Goal: Task Accomplishment & Management: Manage account settings

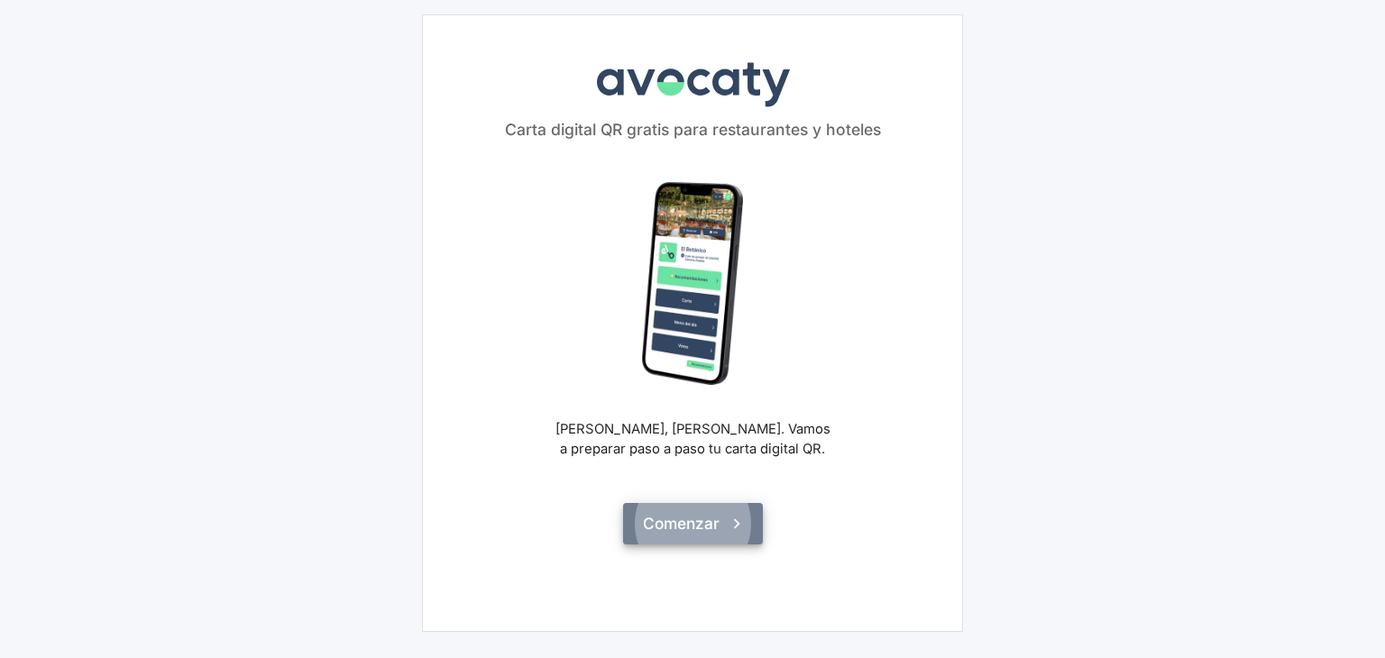
click at [665, 503] on button "Comenzar" at bounding box center [693, 523] width 140 height 41
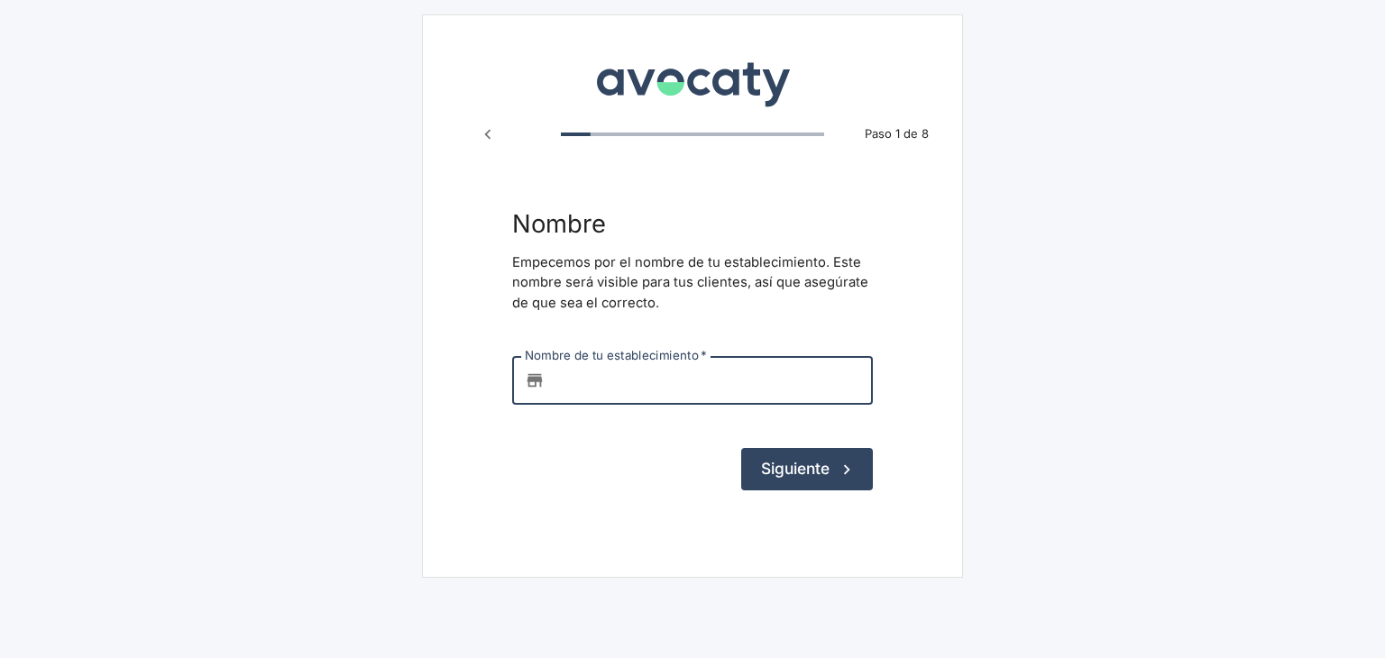
click at [630, 400] on input "Nombre de tu establecimiento   *" at bounding box center [712, 380] width 321 height 49
type input "Ourela By [PERSON_NAME]"
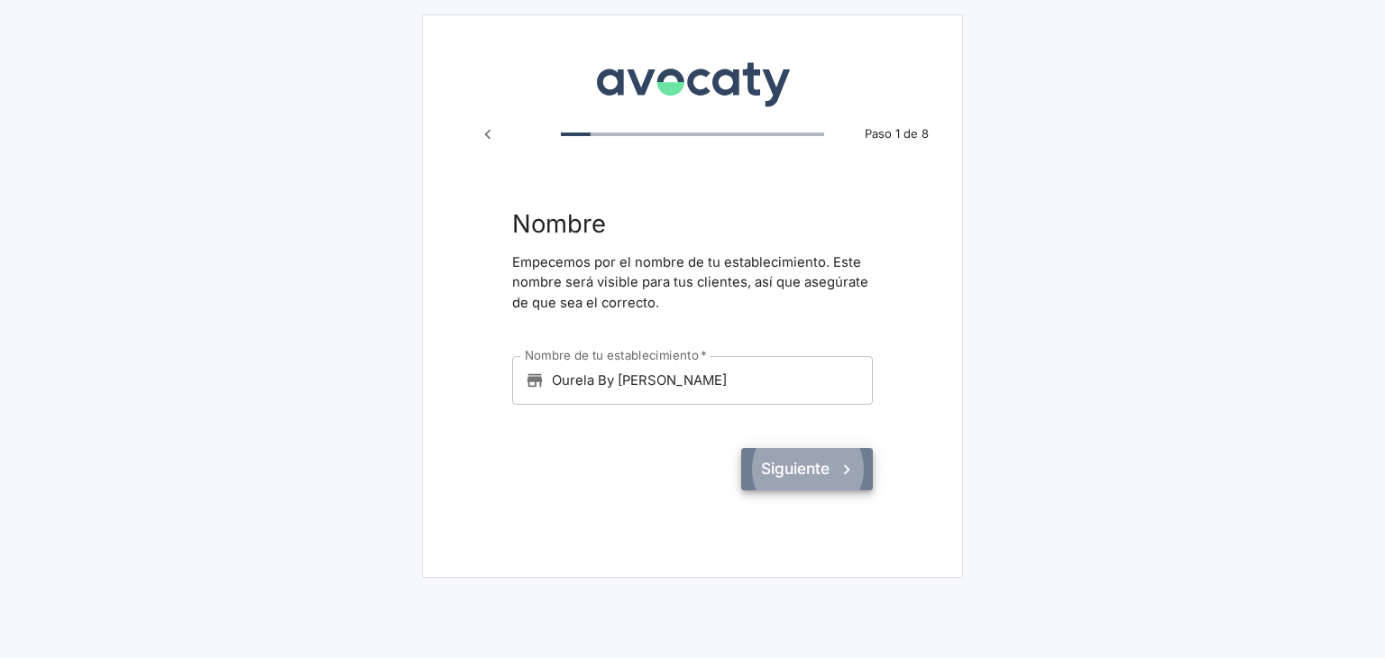
click at [810, 477] on button "Siguiente" at bounding box center [807, 468] width 132 height 41
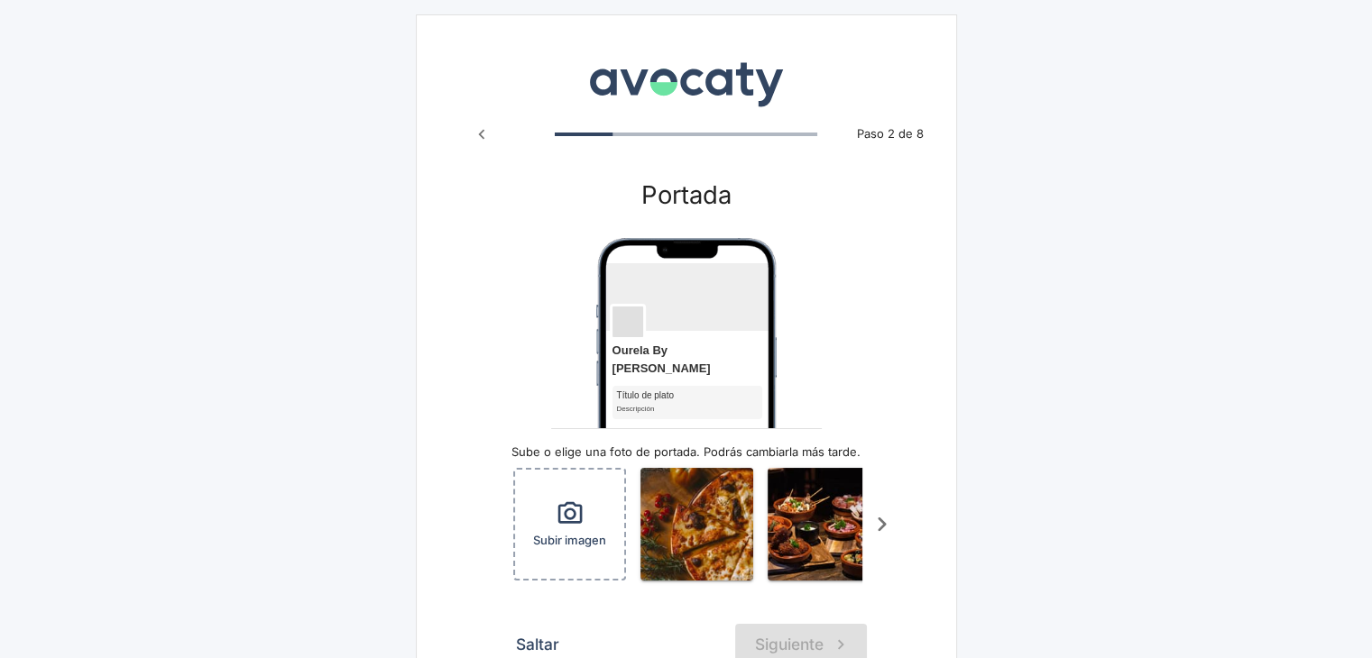
scroll to position [105, 0]
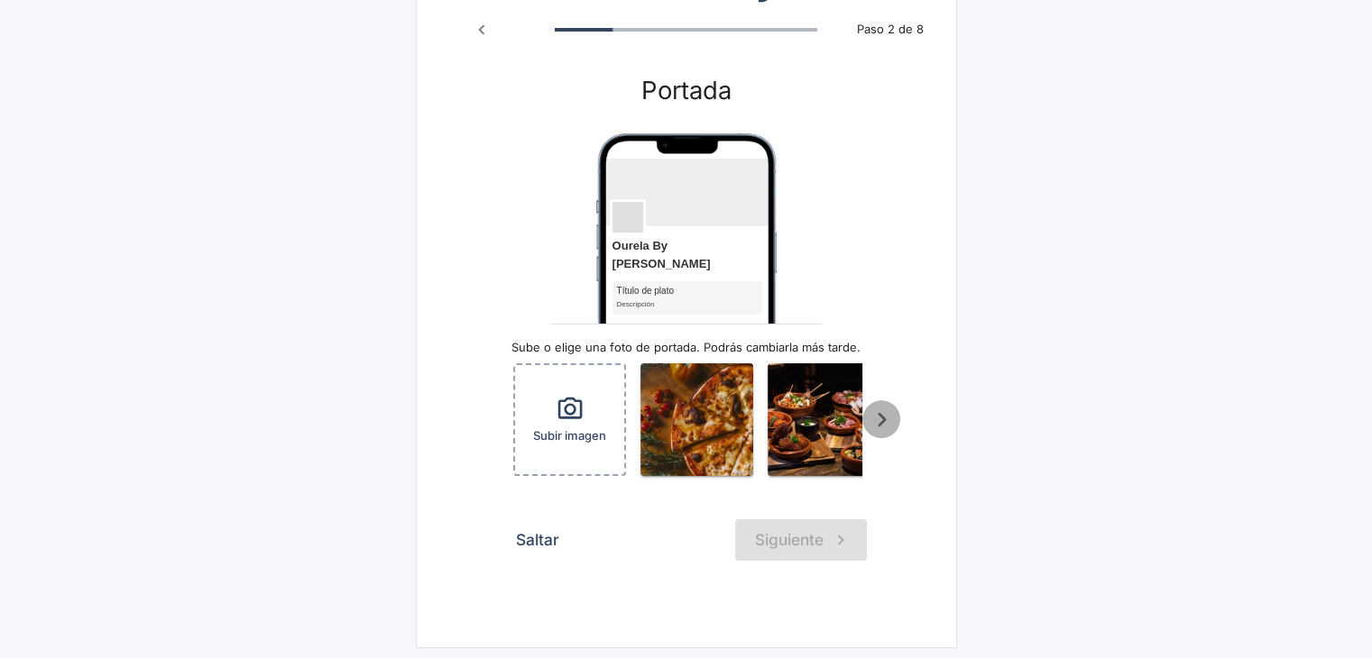
click at [877, 408] on icon "Scroll a la derecha" at bounding box center [882, 420] width 30 height 30
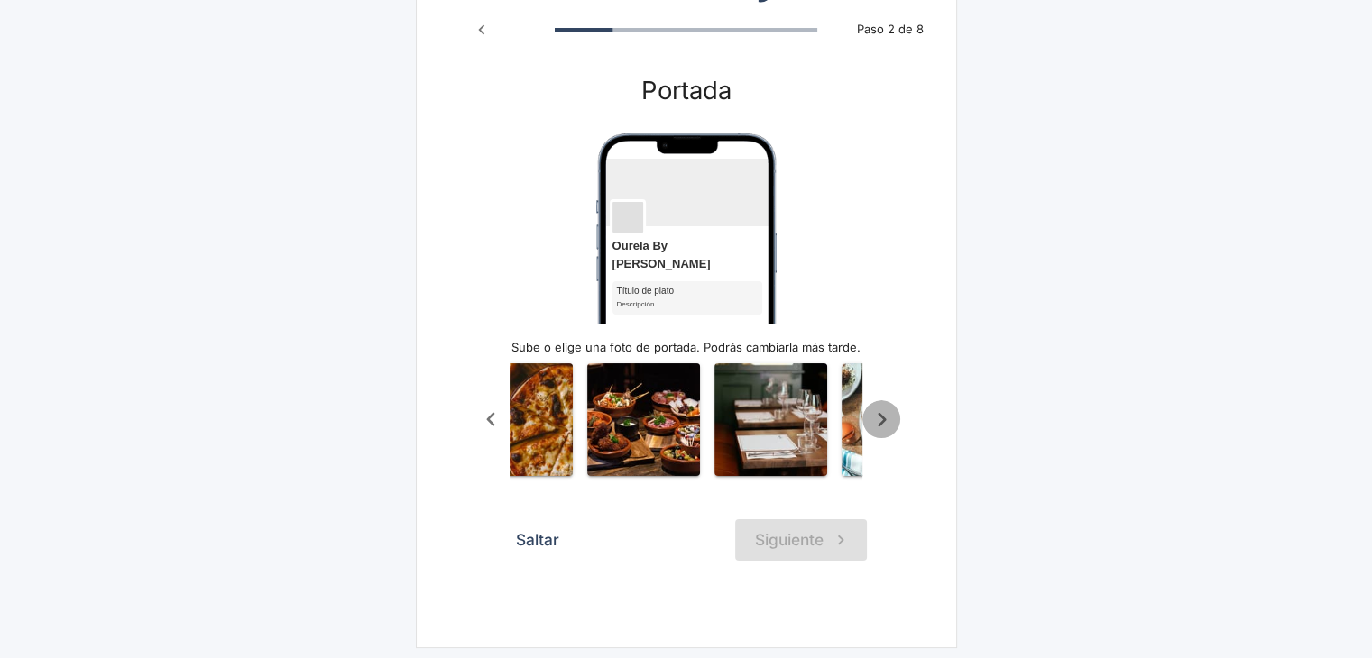
click at [877, 408] on icon "Scroll a la derecha" at bounding box center [882, 420] width 30 height 30
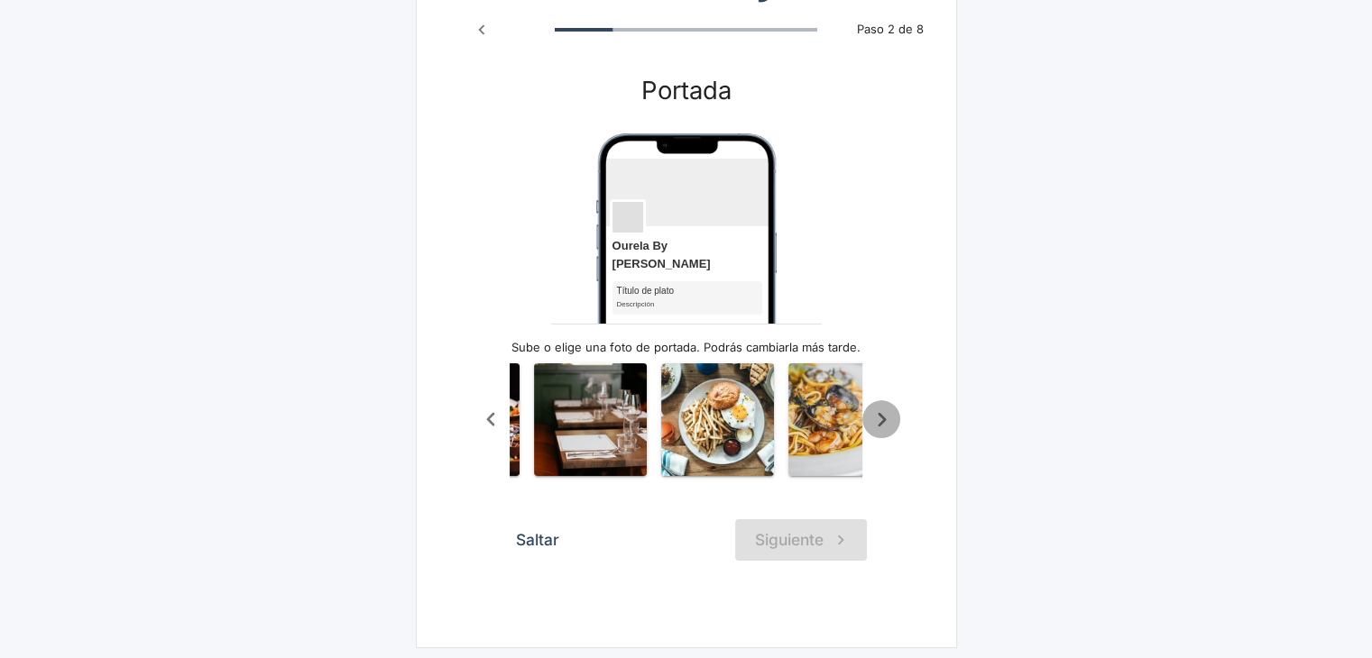
click at [877, 408] on icon "Scroll a la derecha" at bounding box center [882, 420] width 30 height 30
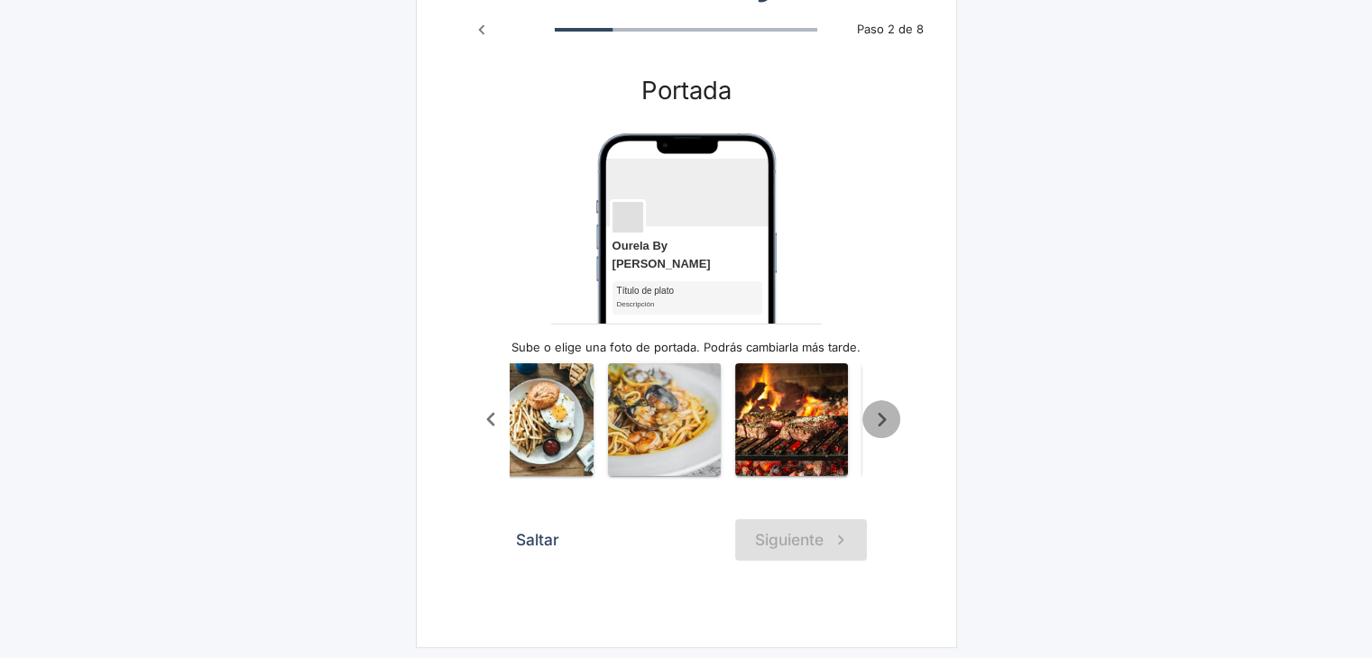
click at [877, 408] on icon "Scroll a la derecha" at bounding box center [882, 420] width 30 height 30
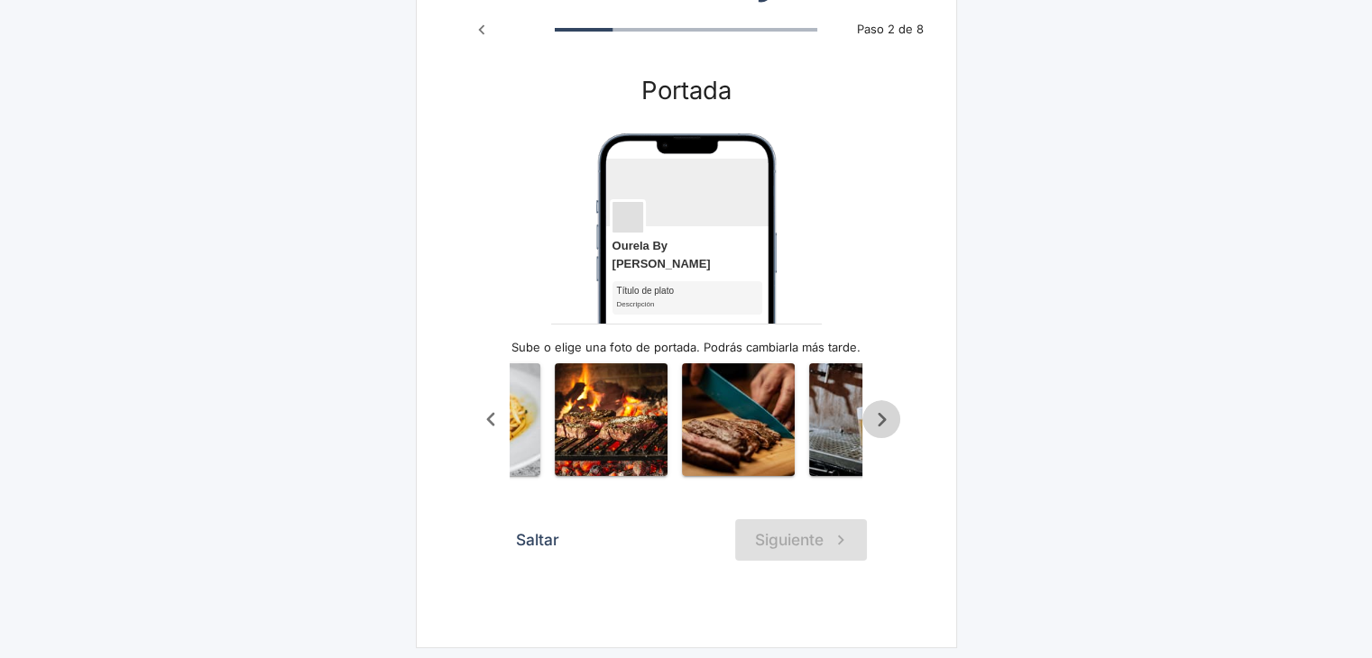
click at [877, 408] on icon "Scroll a la derecha" at bounding box center [882, 420] width 30 height 30
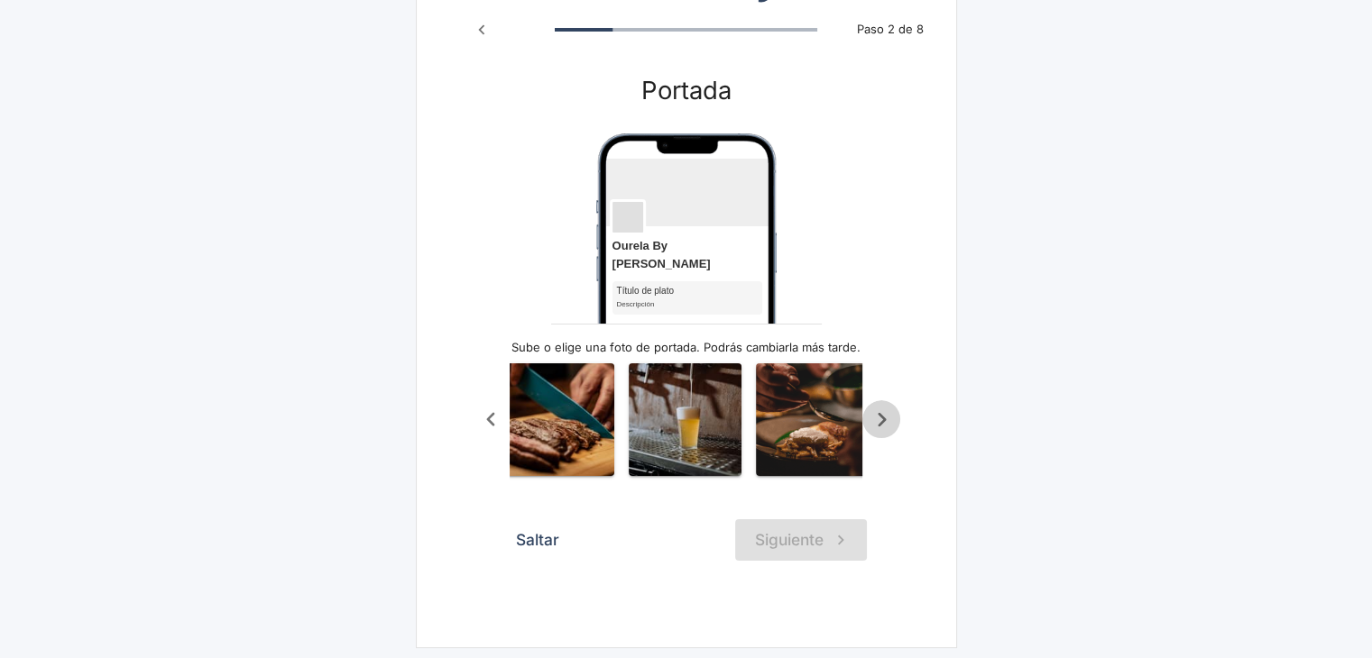
click at [877, 408] on icon "Scroll a la derecha" at bounding box center [882, 420] width 30 height 30
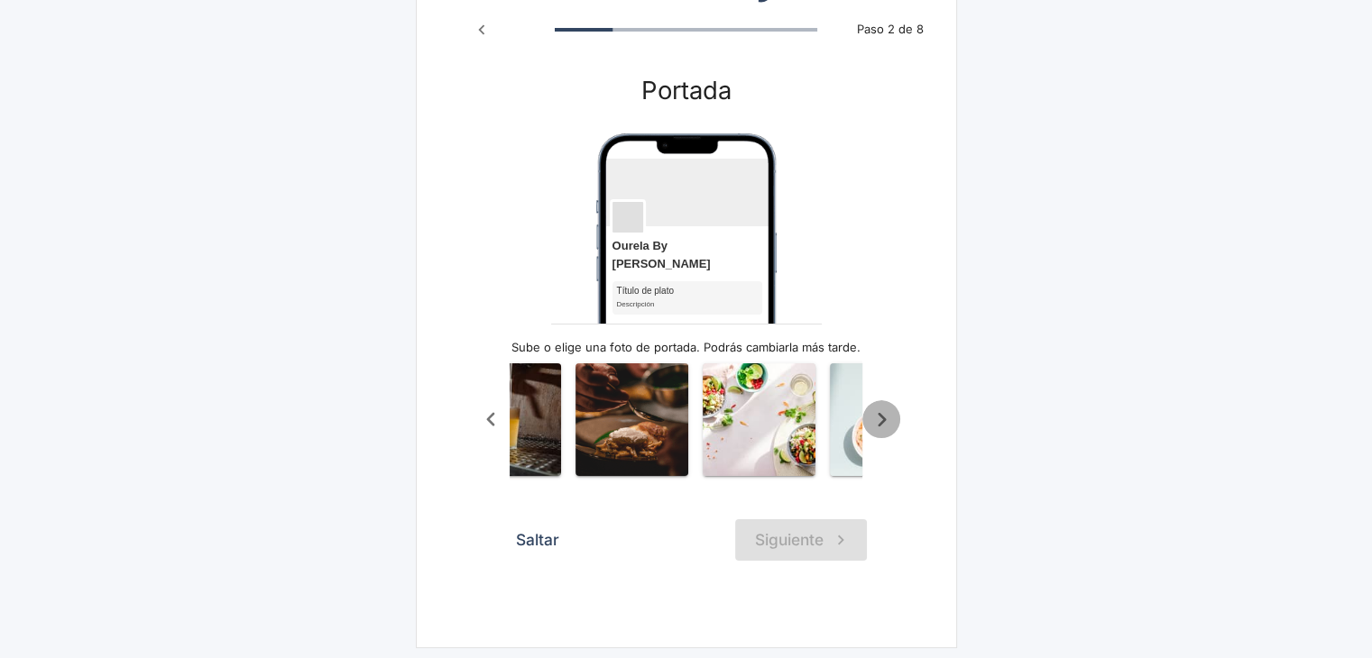
click at [877, 408] on icon "Scroll a la derecha" at bounding box center [882, 420] width 30 height 30
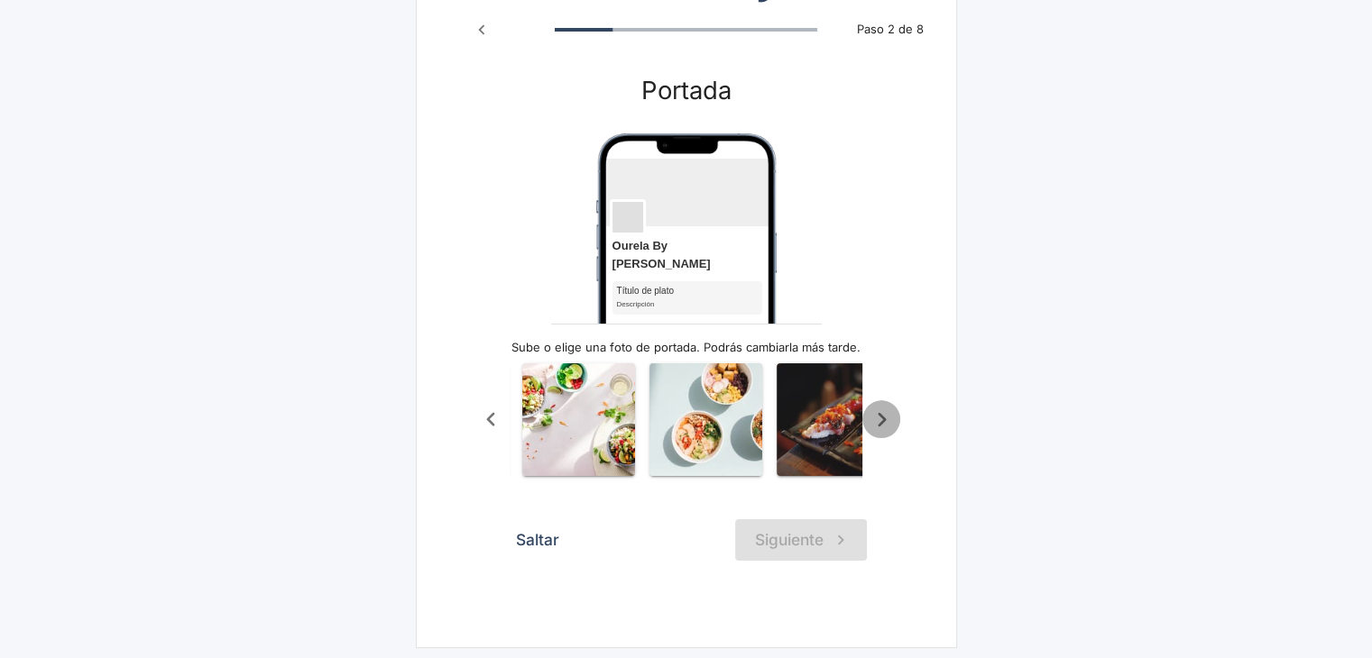
click at [877, 408] on icon "Scroll a la derecha" at bounding box center [882, 420] width 30 height 30
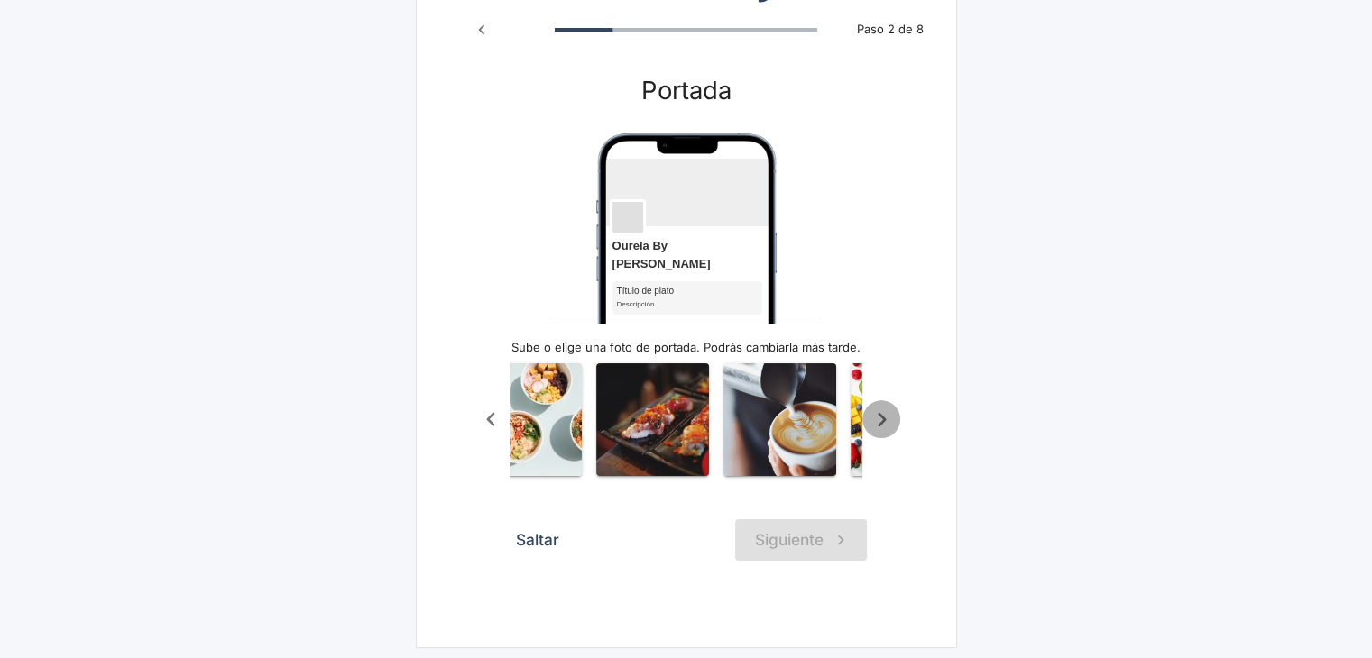
click at [877, 408] on icon "Scroll a la derecha" at bounding box center [882, 420] width 30 height 30
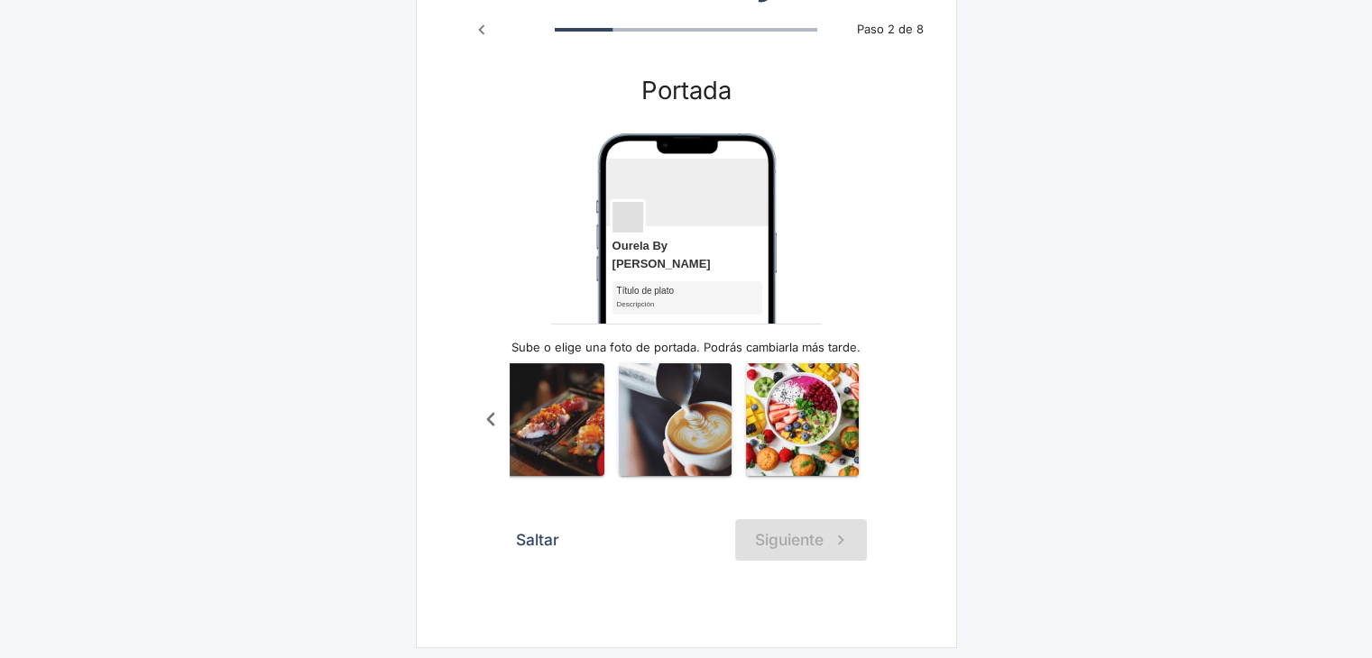
click at [877, 408] on div "Subir imagen" at bounding box center [686, 420] width 429 height 134
click at [494, 407] on icon "Scroll a la izquierda" at bounding box center [491, 420] width 30 height 30
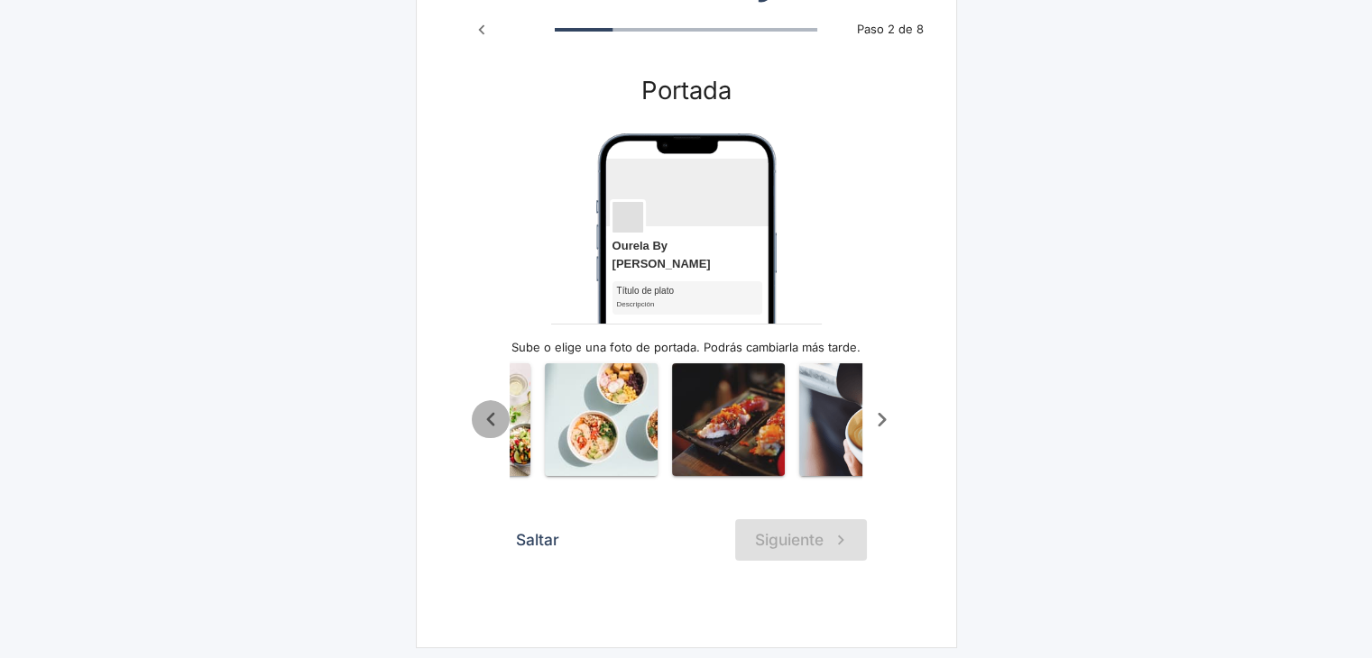
click at [494, 407] on icon "Scroll a la izquierda" at bounding box center [491, 420] width 30 height 30
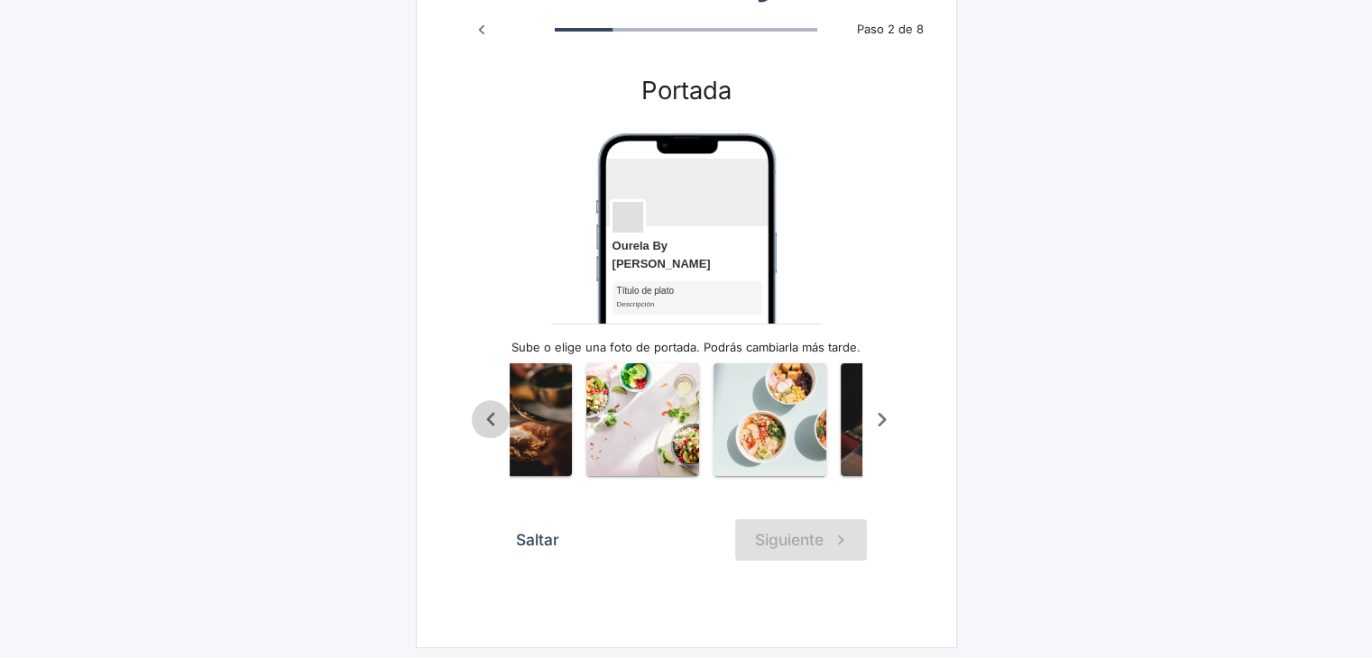
click at [494, 407] on icon "Scroll a la izquierda" at bounding box center [491, 420] width 30 height 30
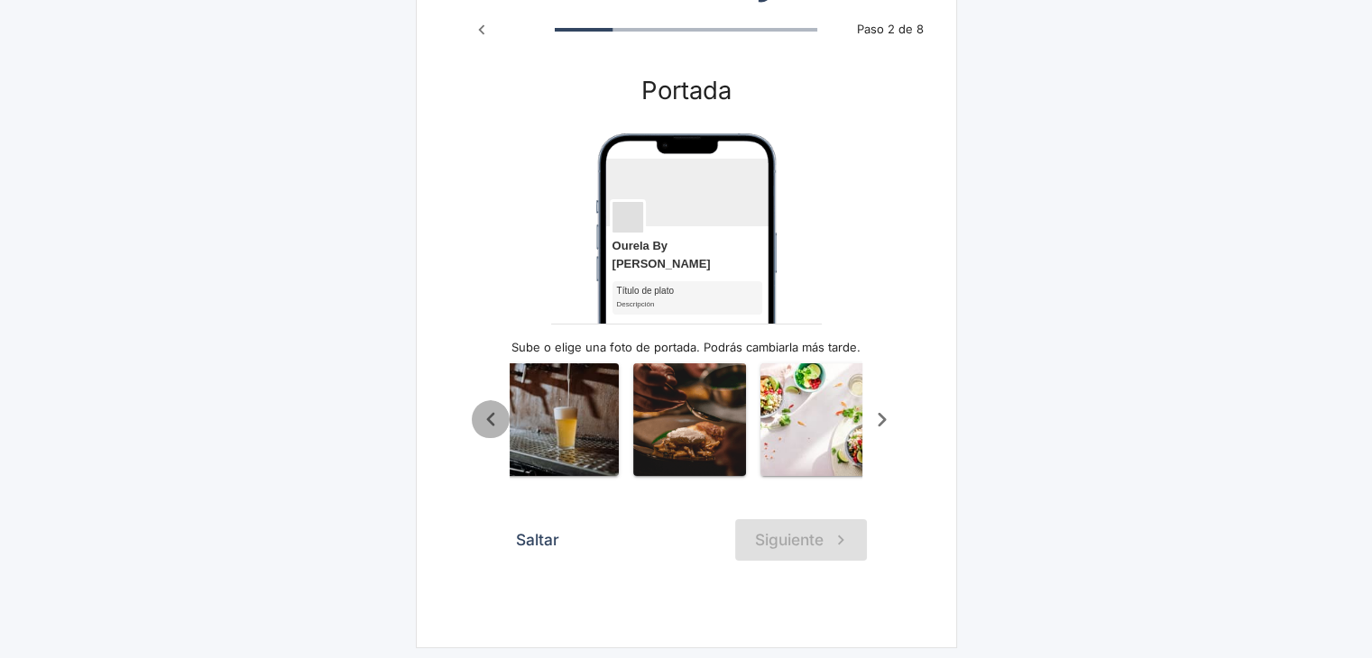
click at [494, 407] on icon "Scroll a la izquierda" at bounding box center [491, 420] width 30 height 30
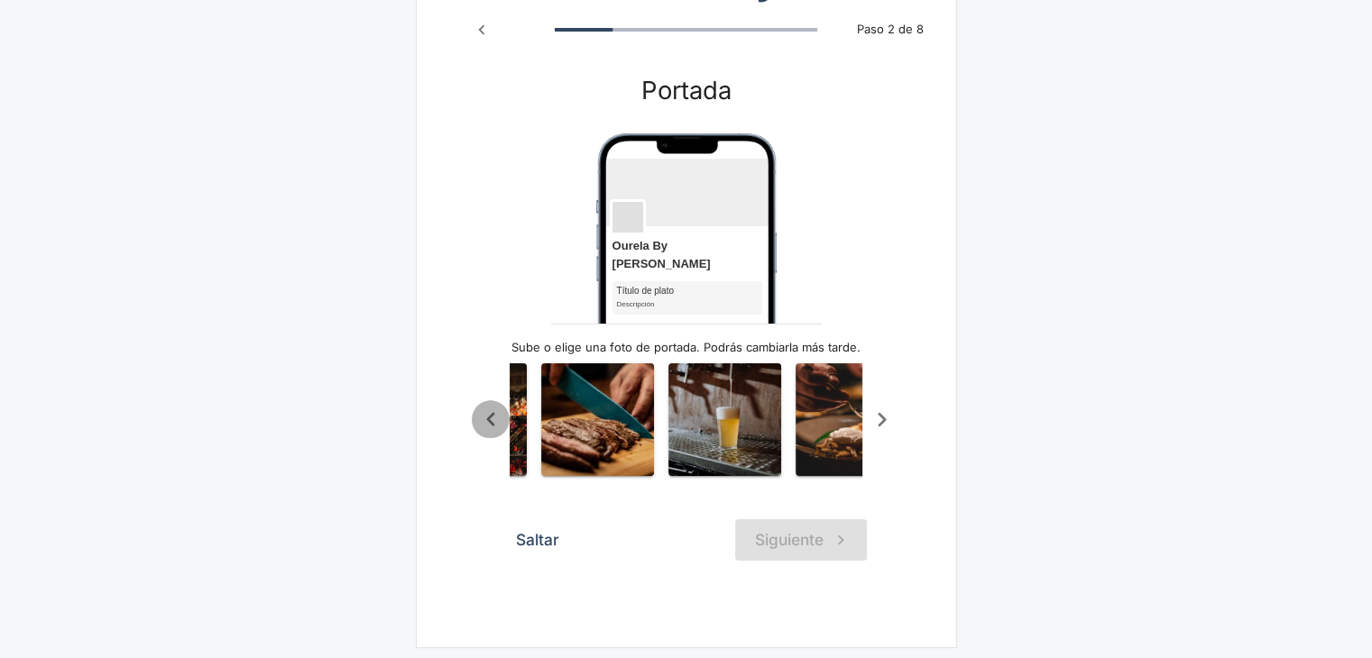
click at [494, 407] on icon "Scroll a la izquierda" at bounding box center [491, 420] width 30 height 30
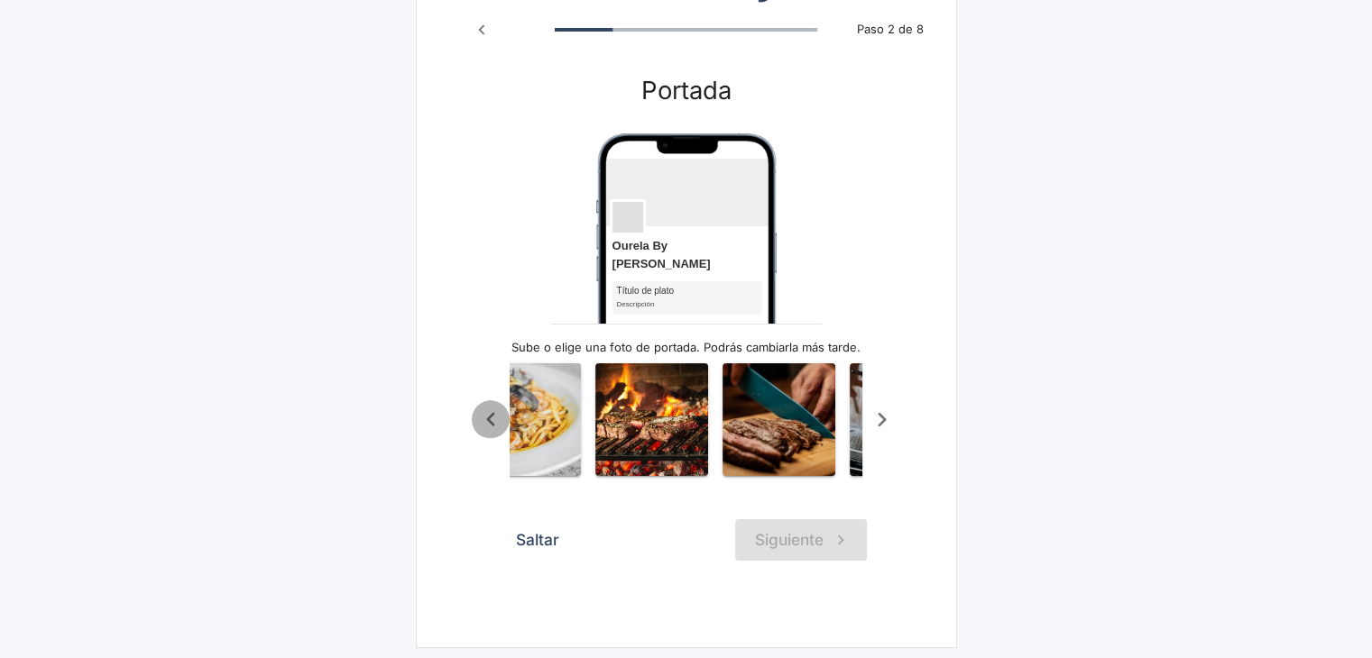
click at [494, 407] on icon "Scroll a la izquierda" at bounding box center [491, 420] width 30 height 30
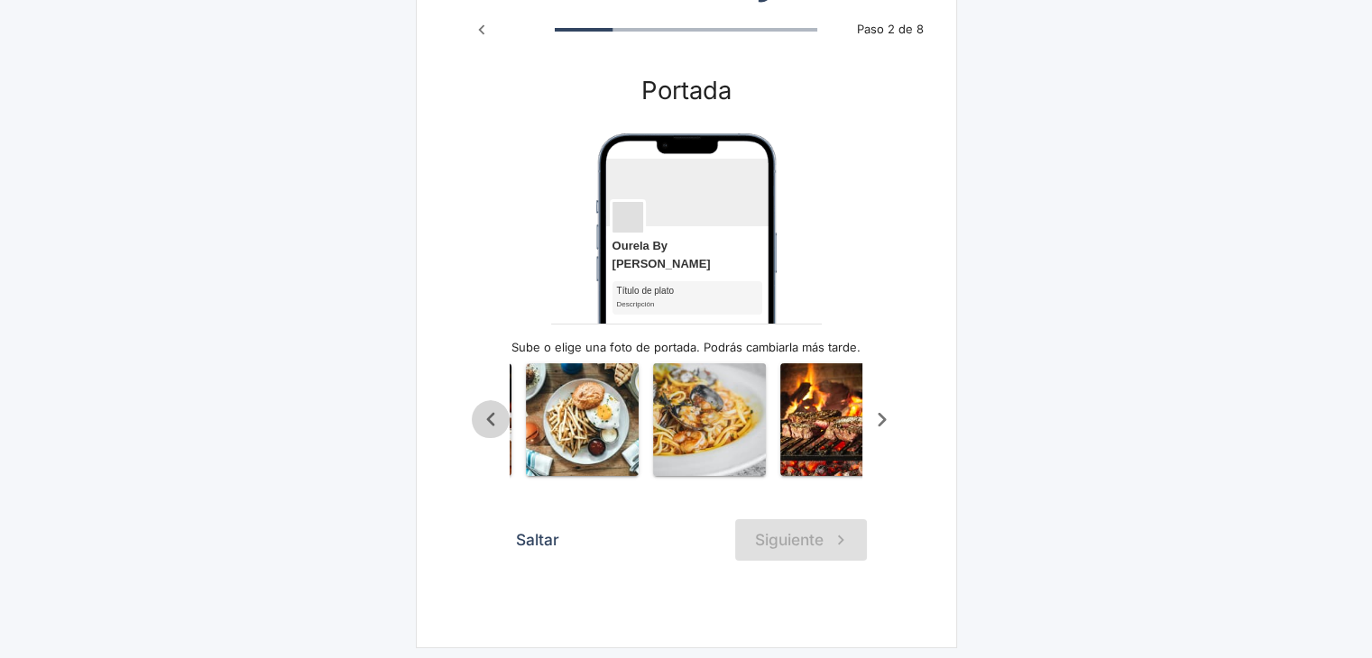
click at [494, 407] on icon "Scroll a la izquierda" at bounding box center [491, 420] width 30 height 30
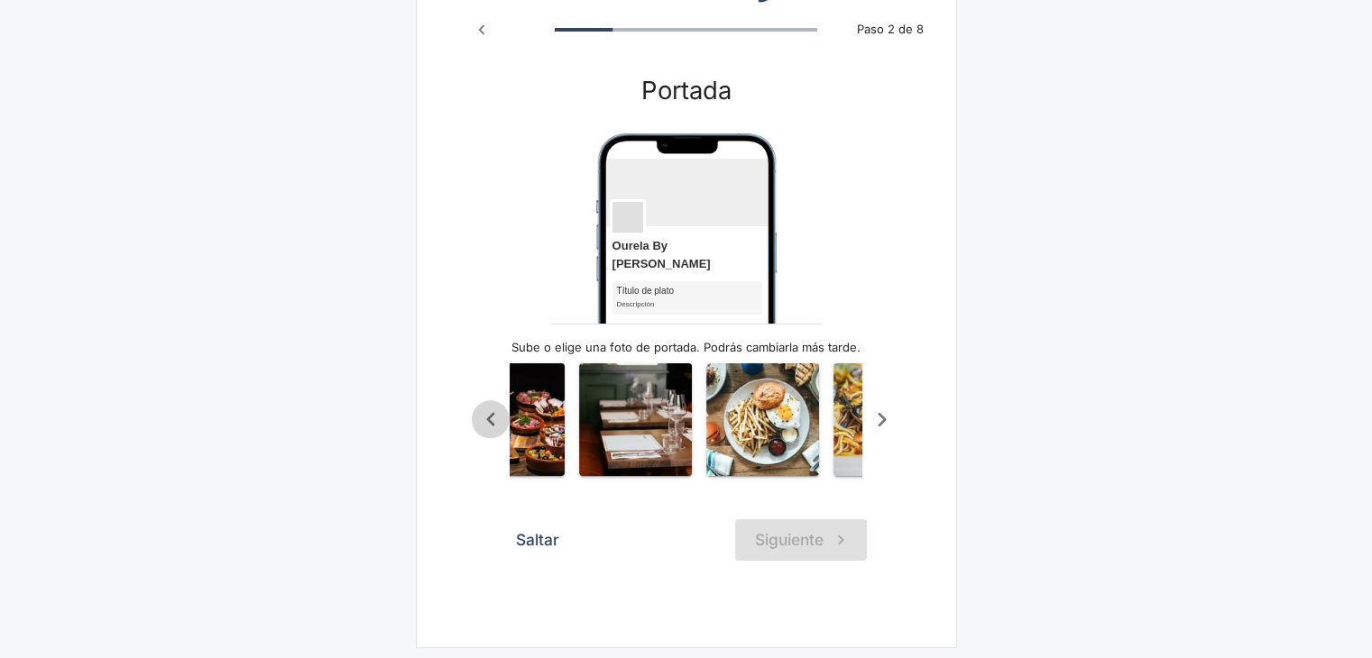
click at [494, 407] on icon "Scroll a la izquierda" at bounding box center [491, 420] width 30 height 30
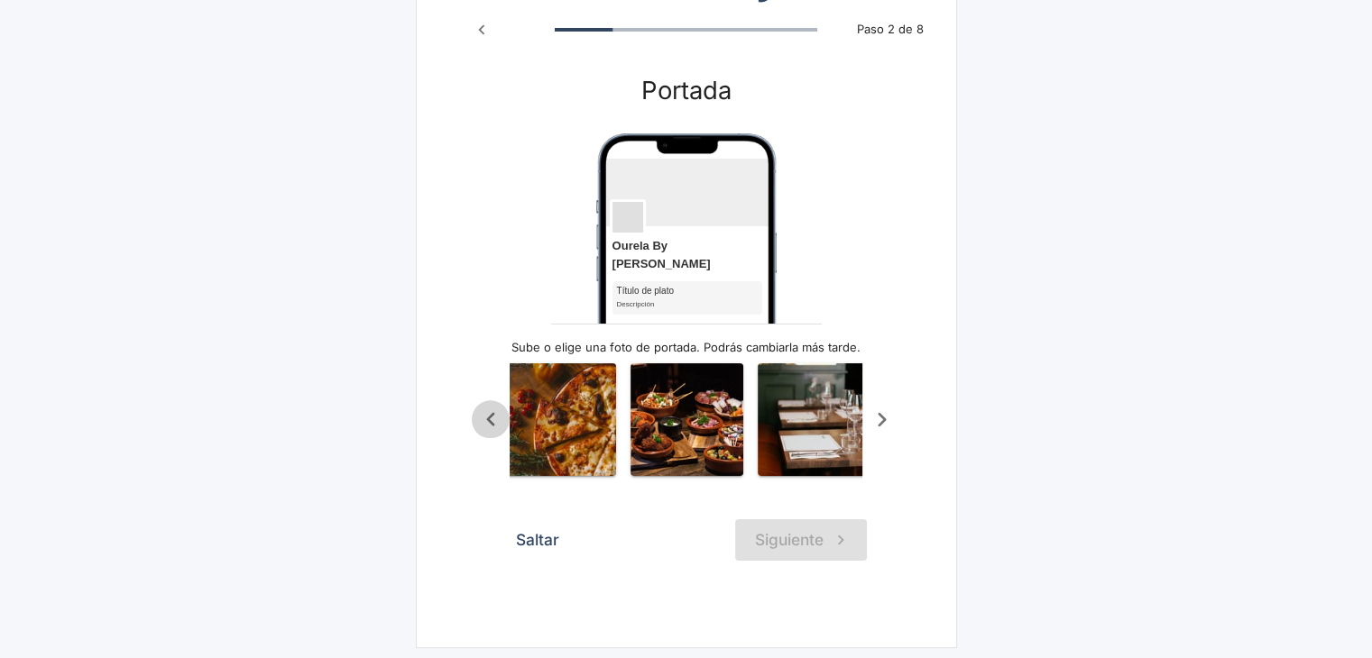
scroll to position [0, 135]
click at [494, 407] on icon "Scroll a la izquierda" at bounding box center [491, 420] width 30 height 30
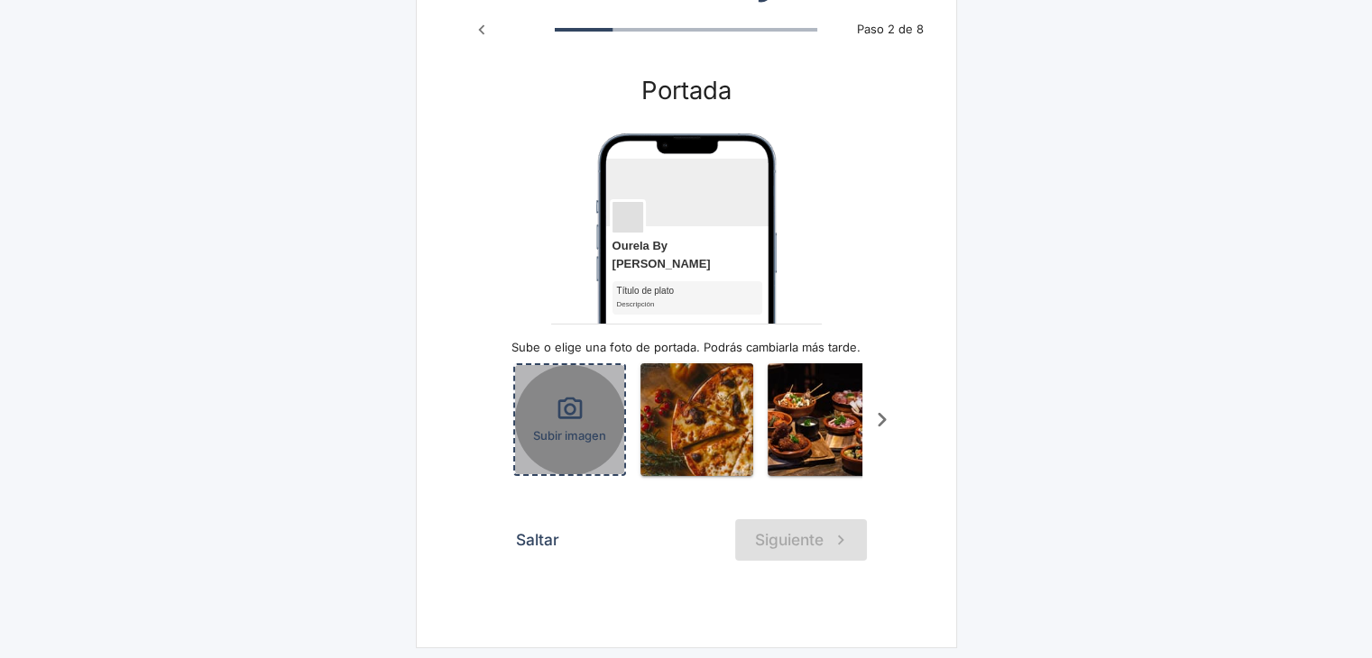
click at [554, 401] on div "Subir imagen" at bounding box center [569, 419] width 109 height 109
click at [546, 383] on div "Subir imagen" at bounding box center [569, 419] width 109 height 109
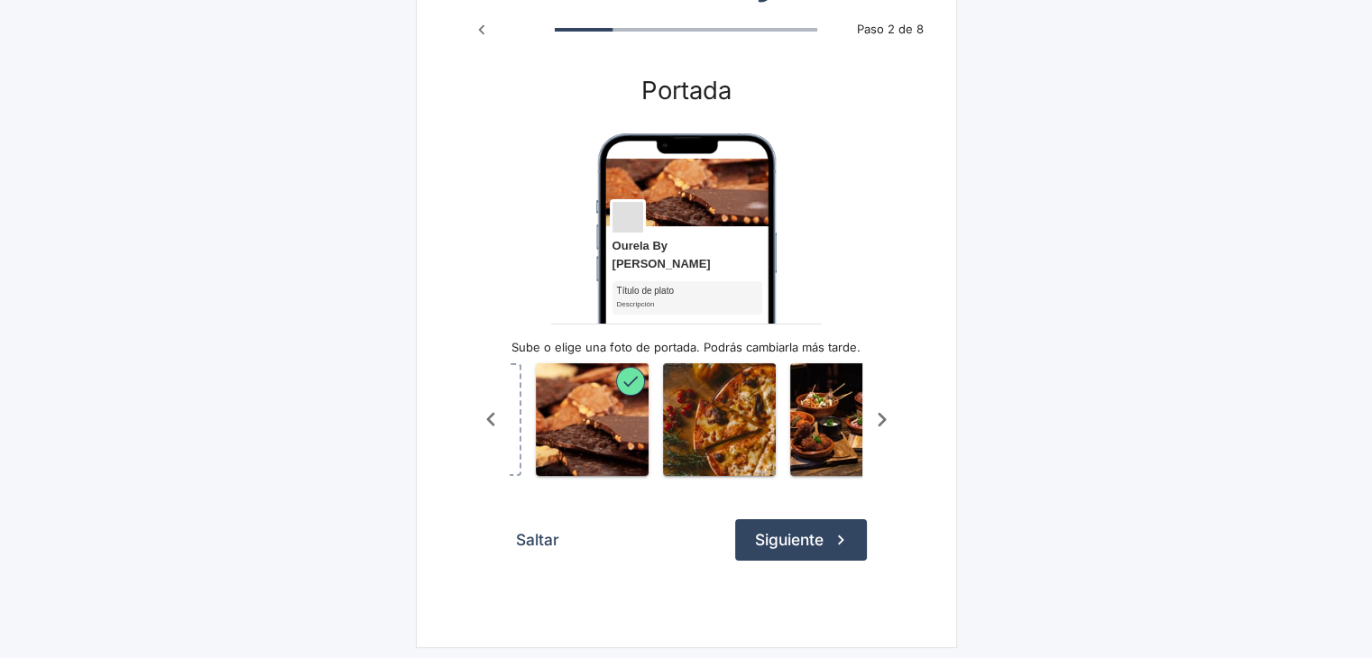
scroll to position [0, 117]
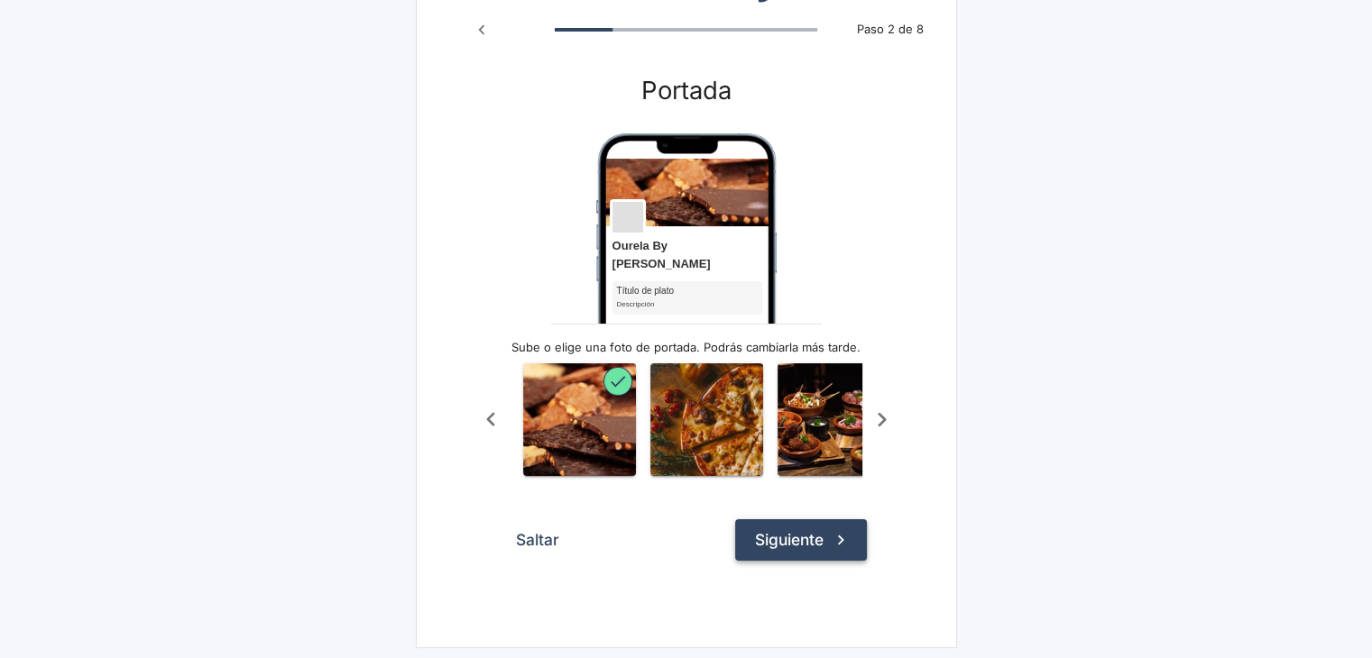
click at [772, 535] on button "Siguiente" at bounding box center [801, 540] width 132 height 41
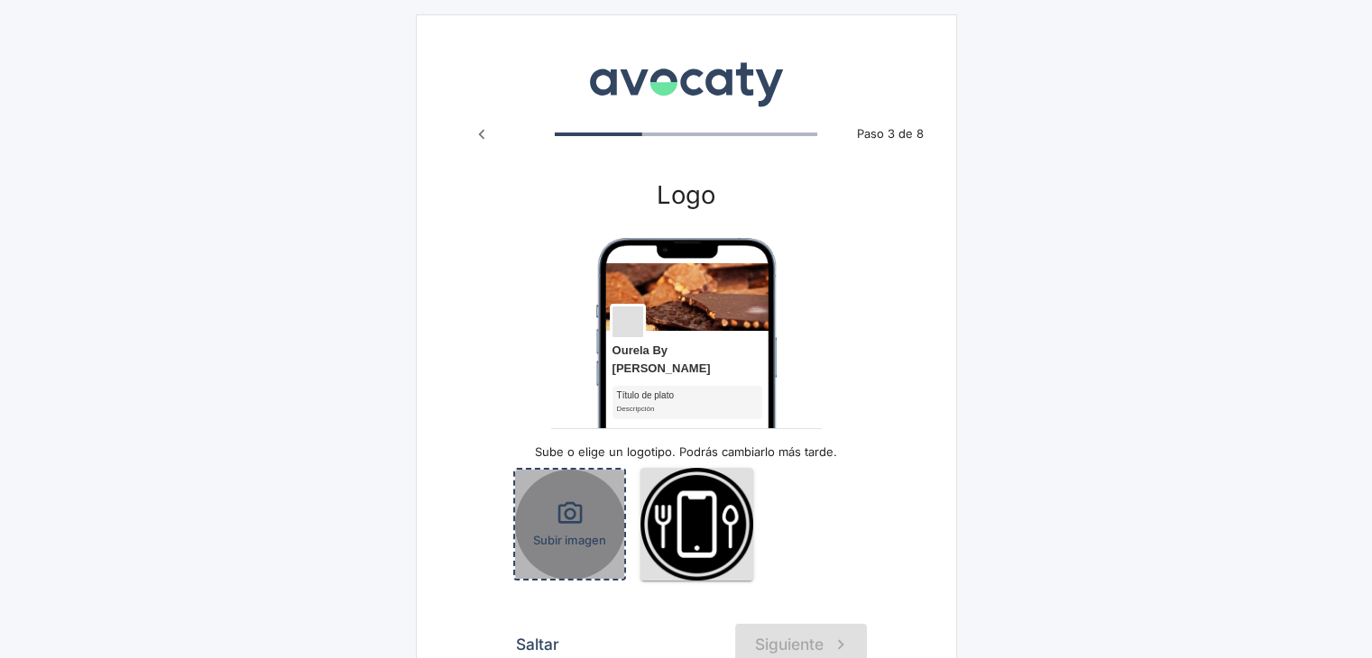
click at [564, 532] on span "Subir imagen" at bounding box center [569, 540] width 73 height 17
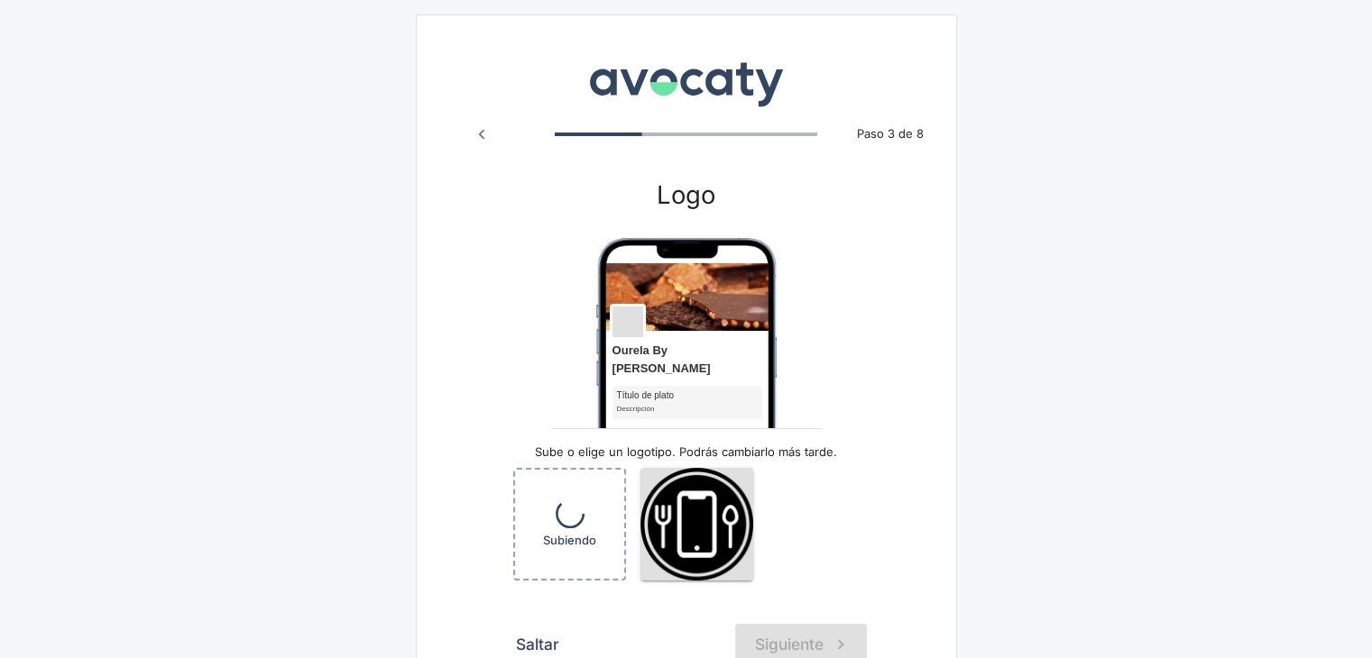
scroll to position [91, 0]
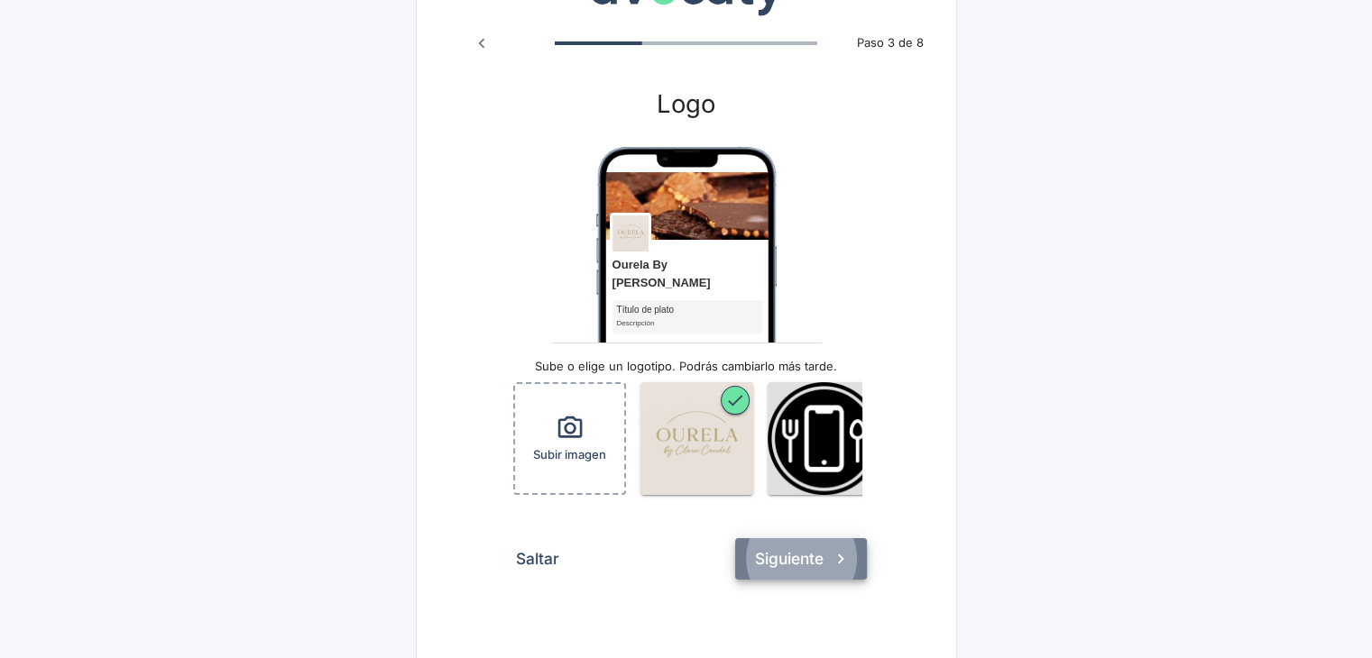
click at [780, 556] on button "Siguiente" at bounding box center [801, 558] width 132 height 41
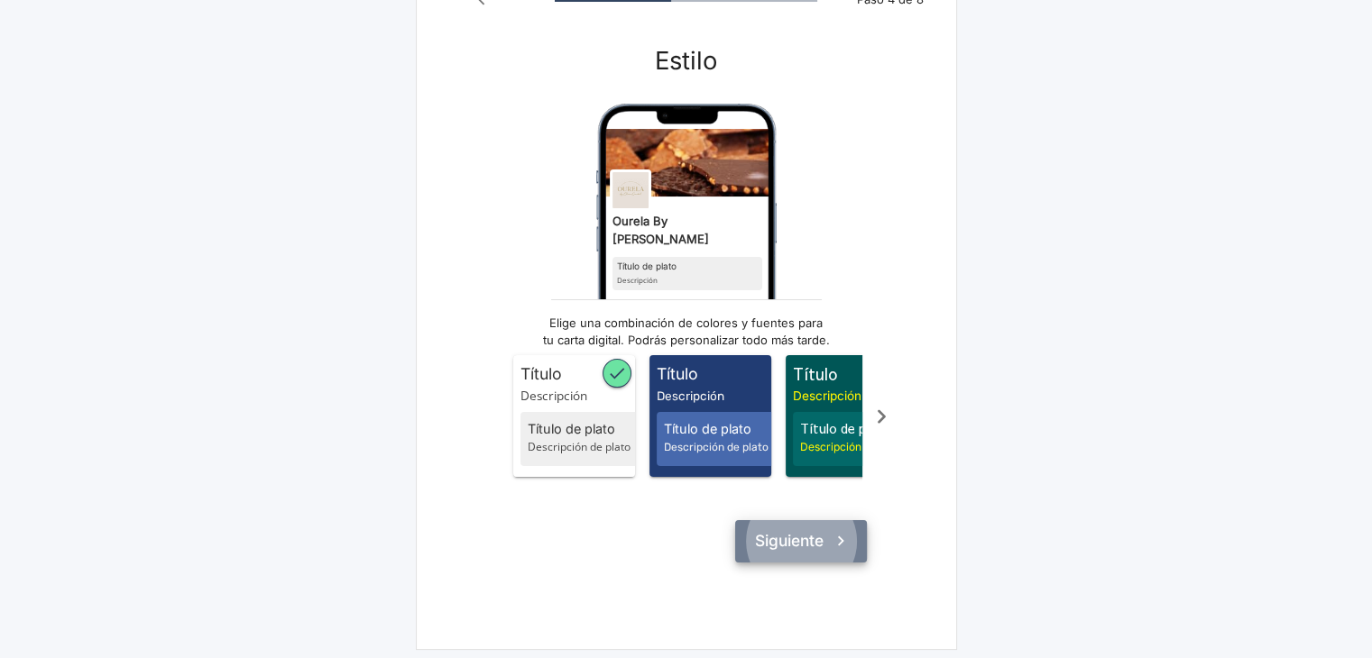
click at [782, 533] on button "Siguiente" at bounding box center [801, 540] width 132 height 41
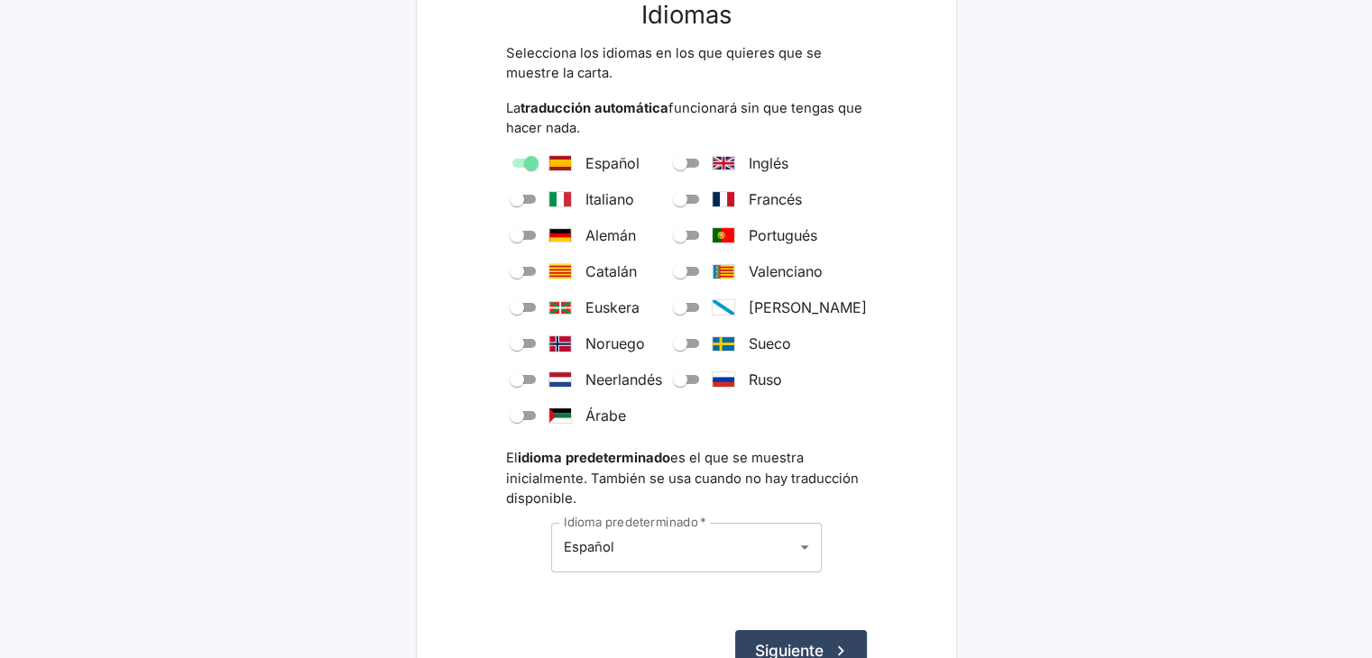
scroll to position [296, 0]
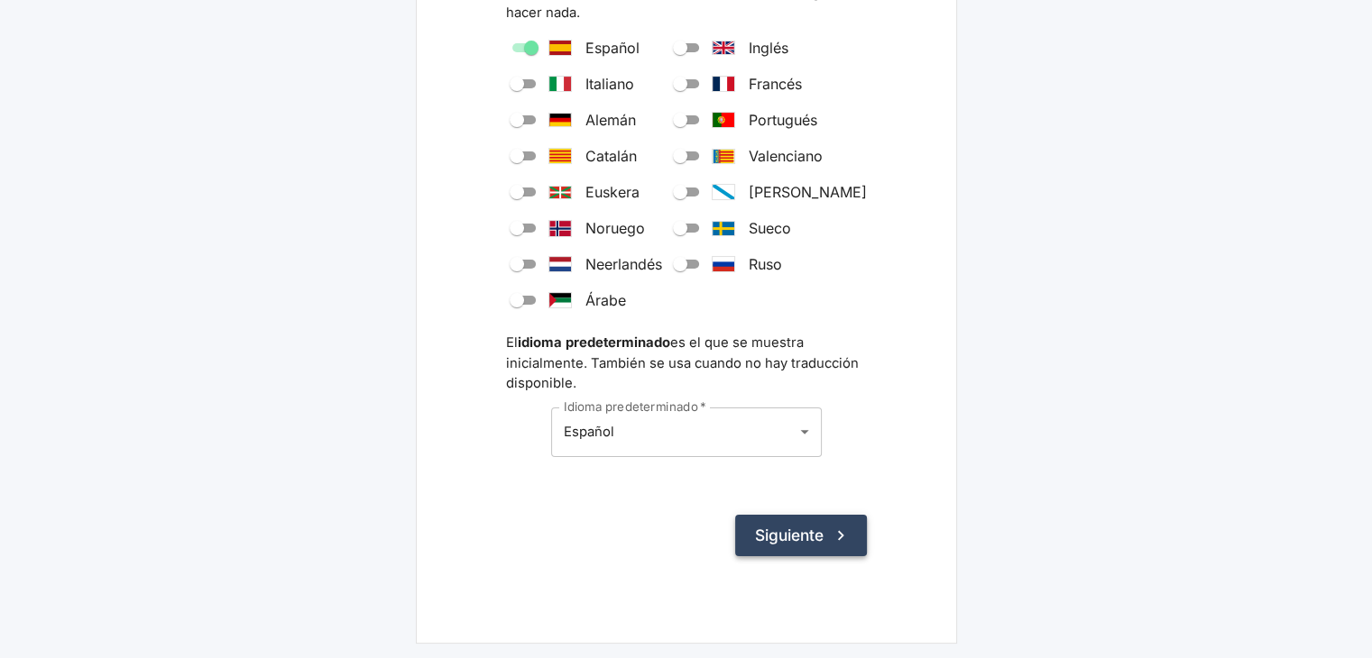
click at [786, 526] on button "Siguiente" at bounding box center [801, 535] width 132 height 41
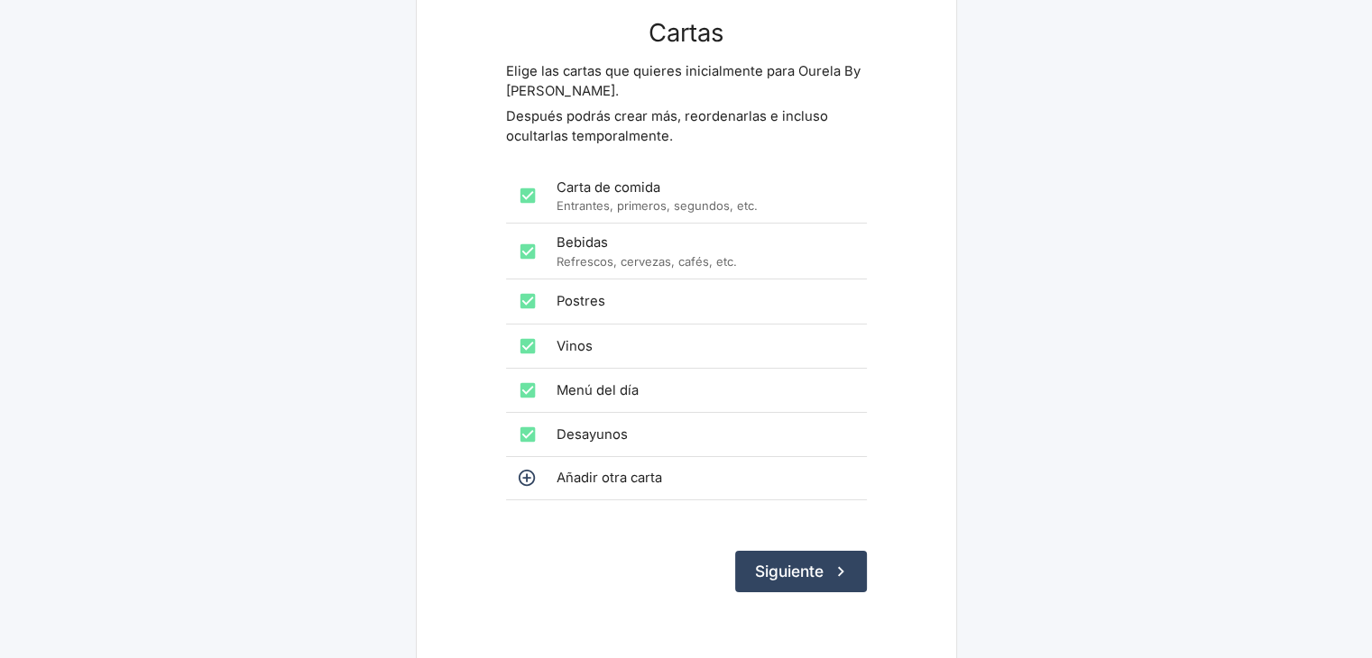
scroll to position [164, 0]
click at [785, 574] on button "Siguiente" at bounding box center [801, 569] width 132 height 41
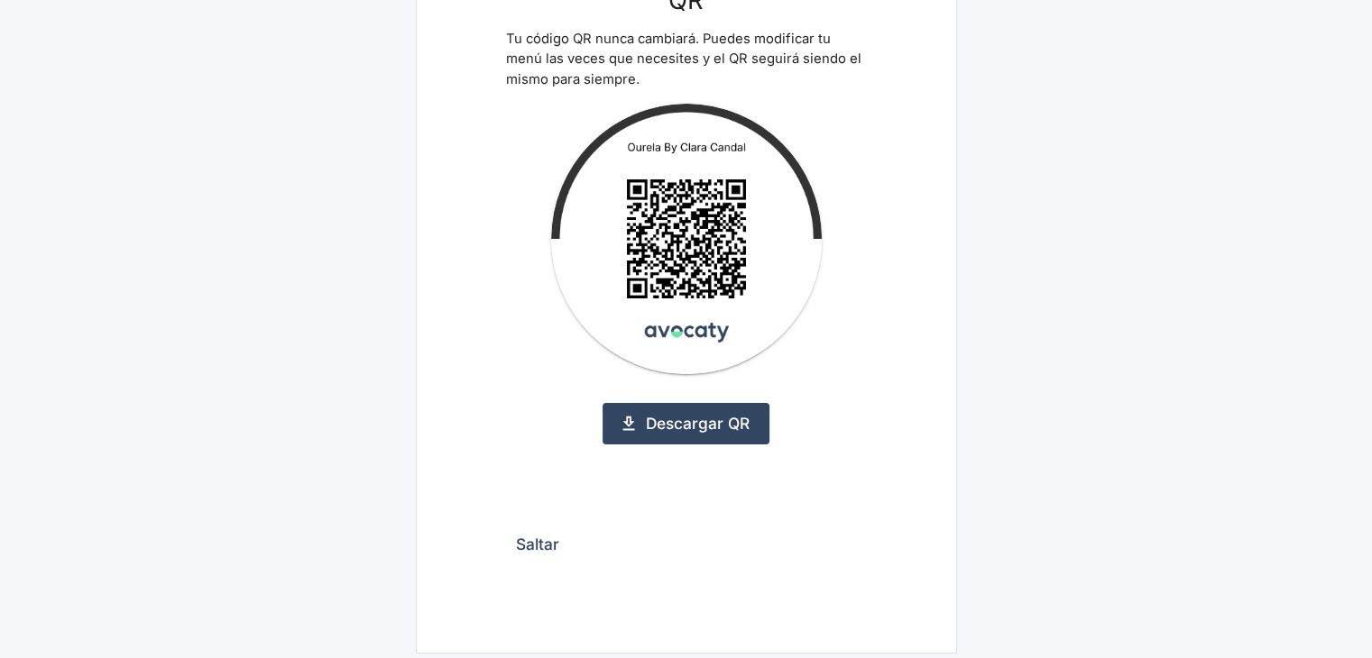
scroll to position [204, 0]
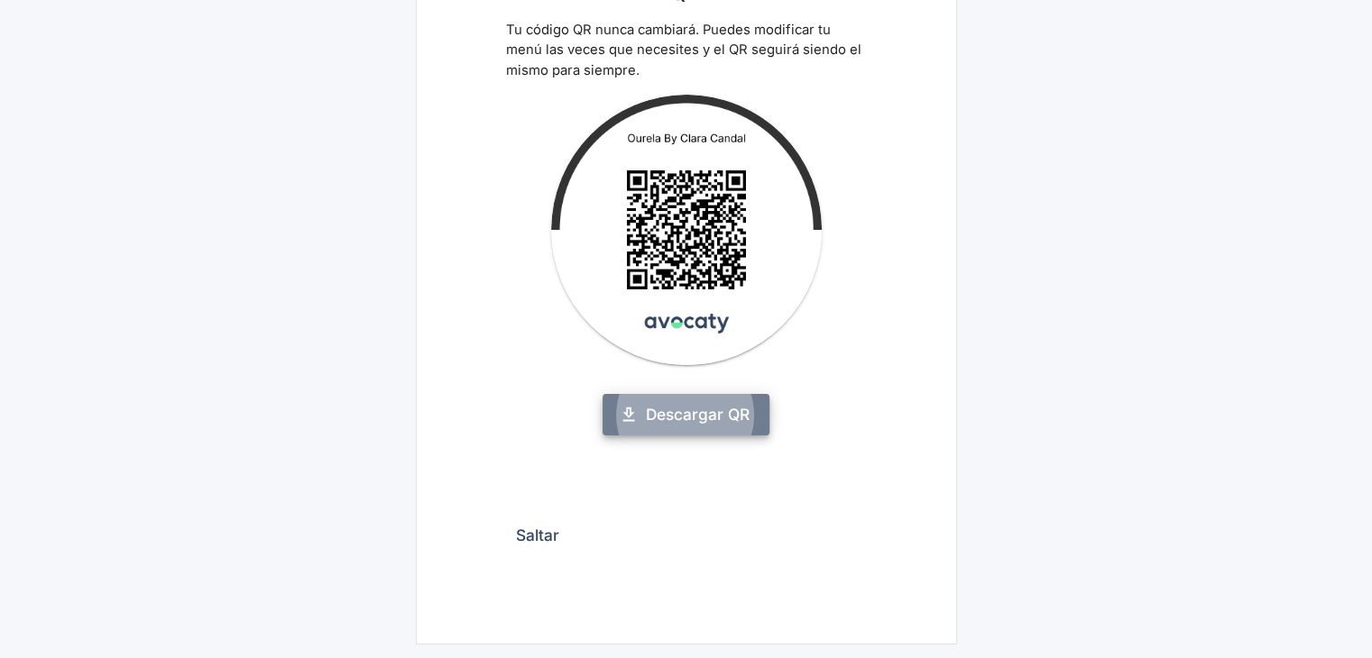
click at [644, 426] on link "Descargar QR" at bounding box center [685, 414] width 167 height 41
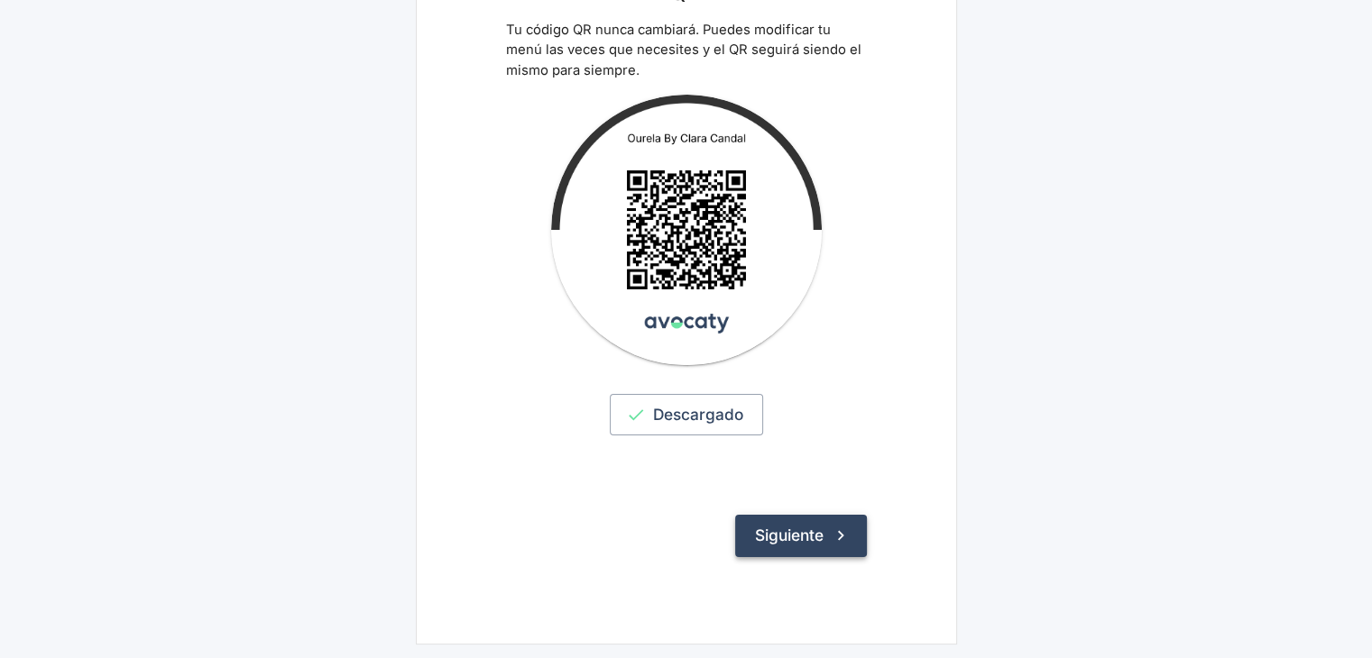
click at [747, 538] on button "Siguiente" at bounding box center [801, 535] width 132 height 41
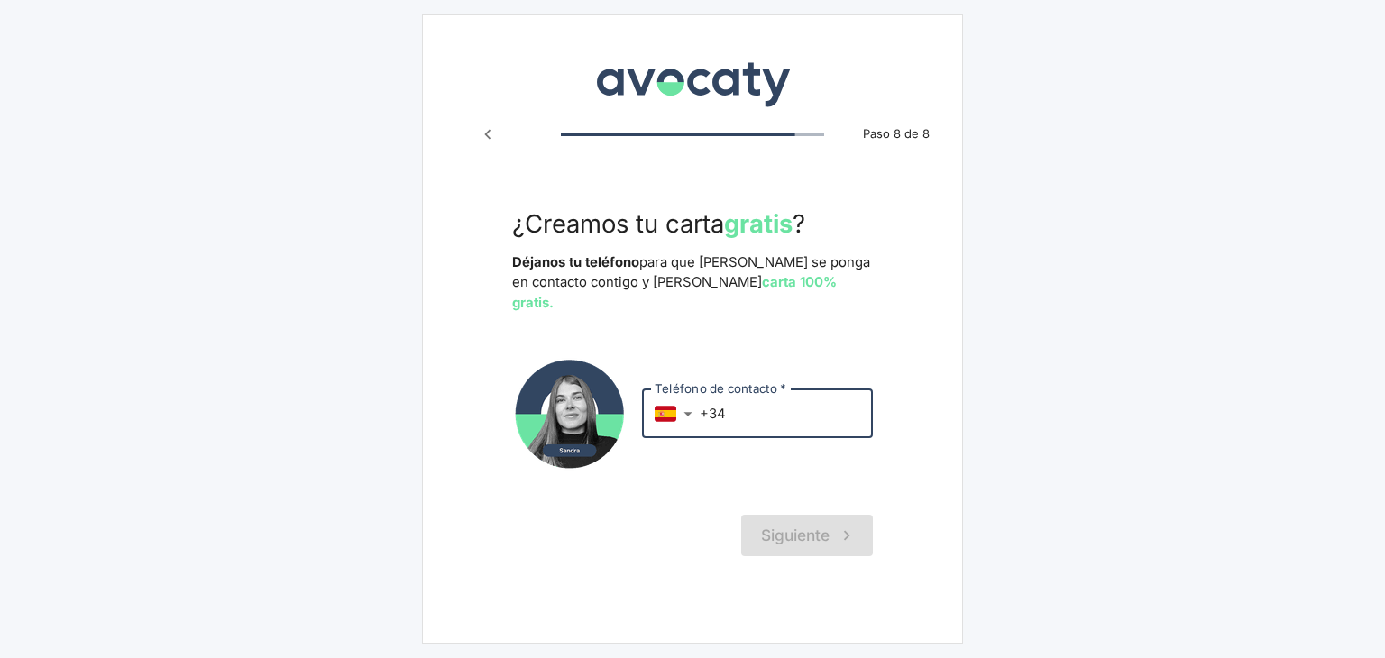
click at [815, 401] on input "+34" at bounding box center [786, 414] width 173 height 49
type input "+34 658 557 208"
click at [777, 517] on button "Siguiente" at bounding box center [807, 535] width 132 height 41
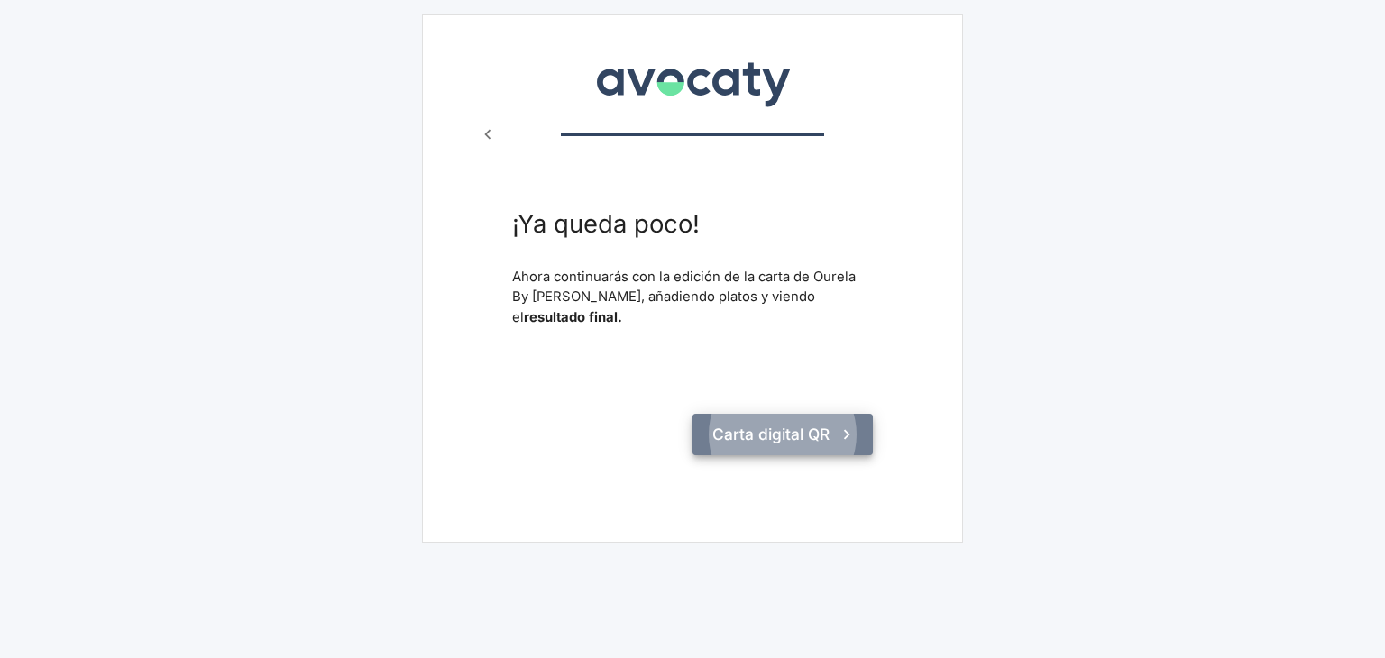
click at [738, 438] on button "Carta digital QR" at bounding box center [783, 434] width 180 height 41
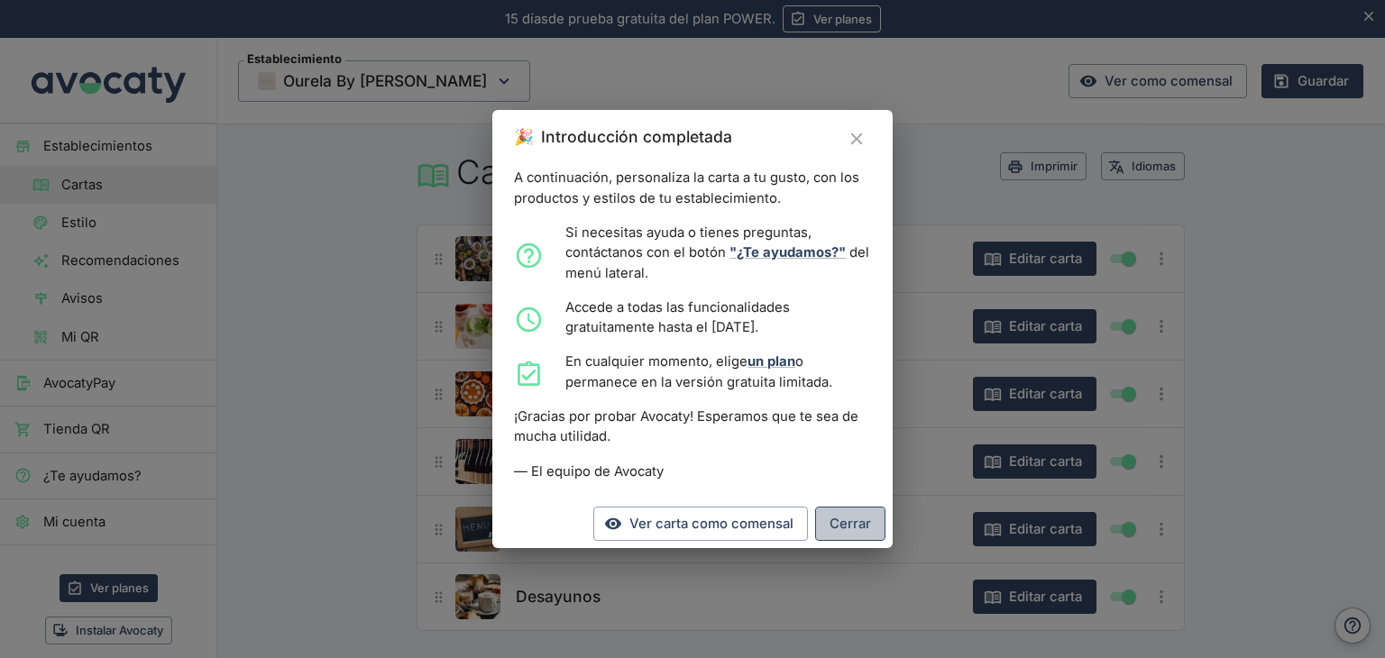
click at [851, 515] on button "Cerrar" at bounding box center [850, 524] width 70 height 34
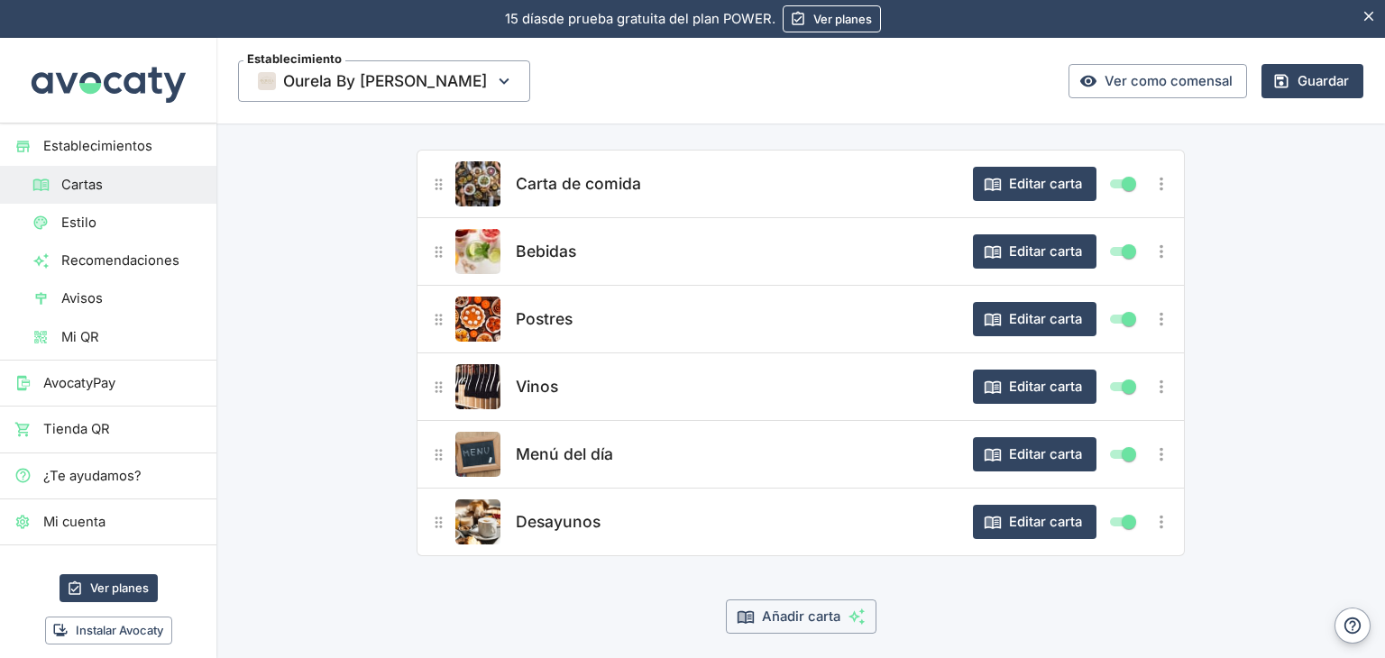
scroll to position [78, 0]
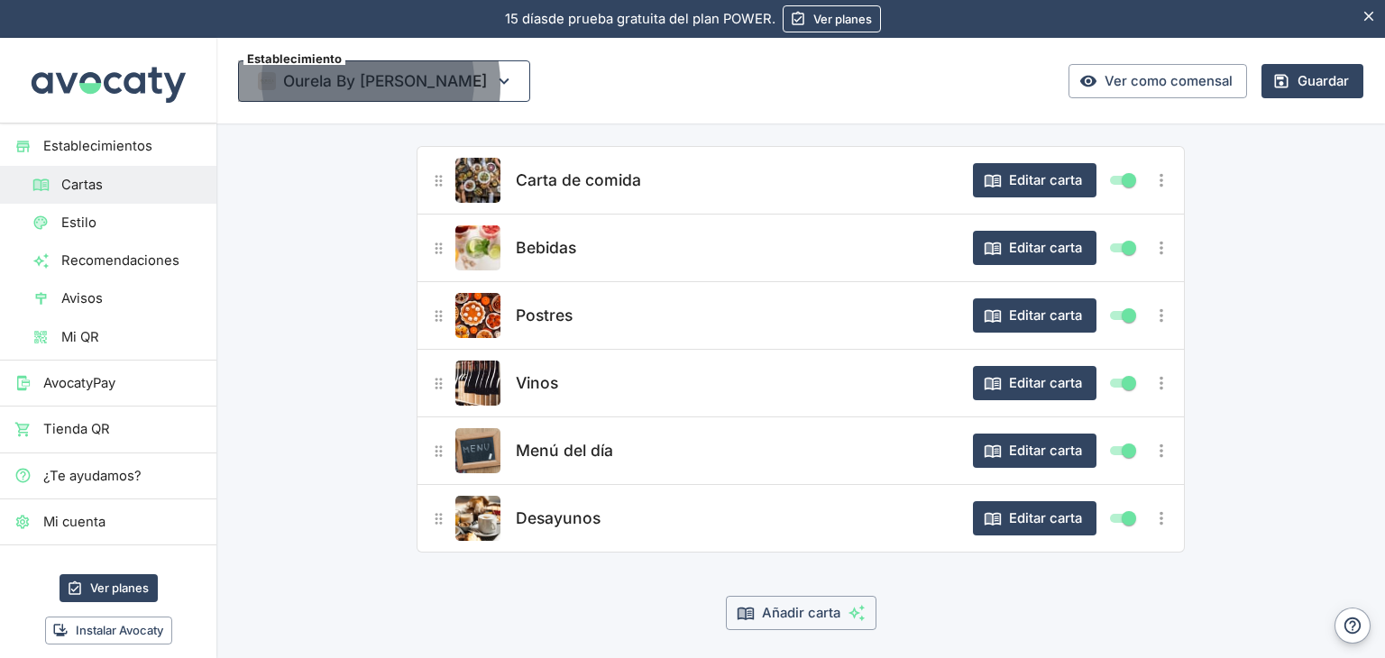
click at [357, 85] on span "Ourela By [PERSON_NAME]" at bounding box center [385, 81] width 204 height 27
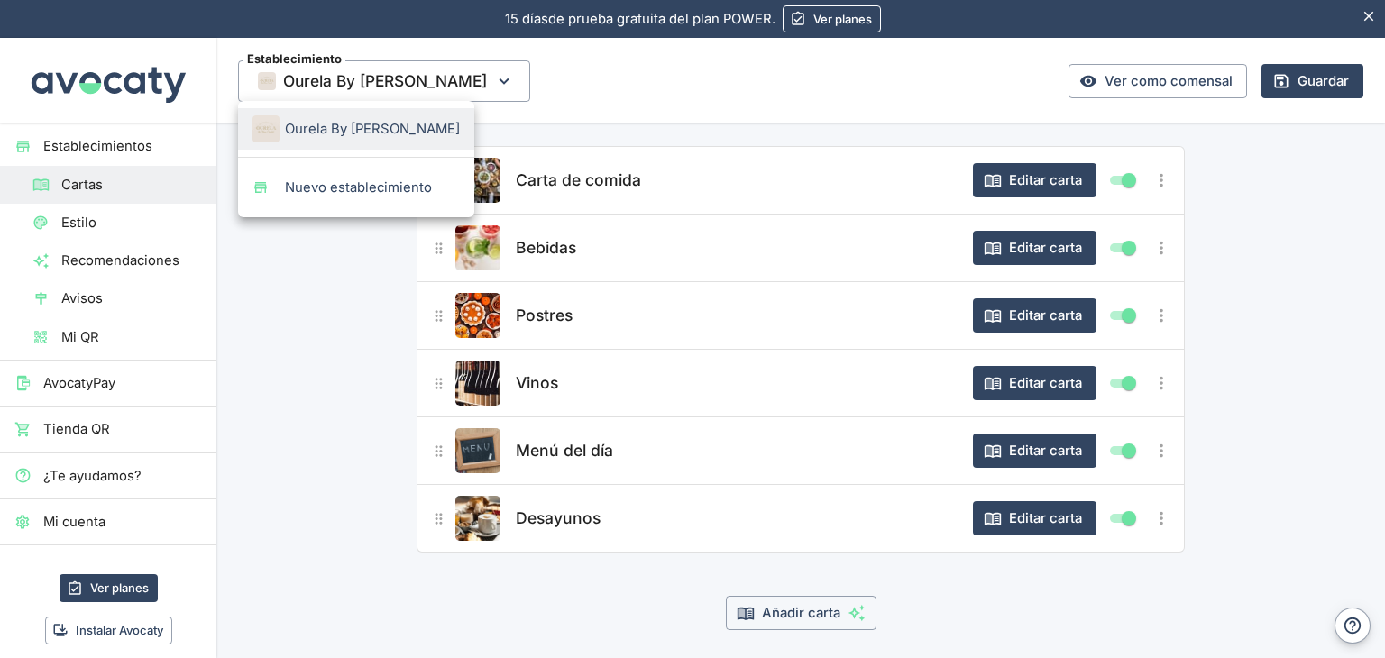
click at [260, 409] on div at bounding box center [692, 329] width 1385 height 658
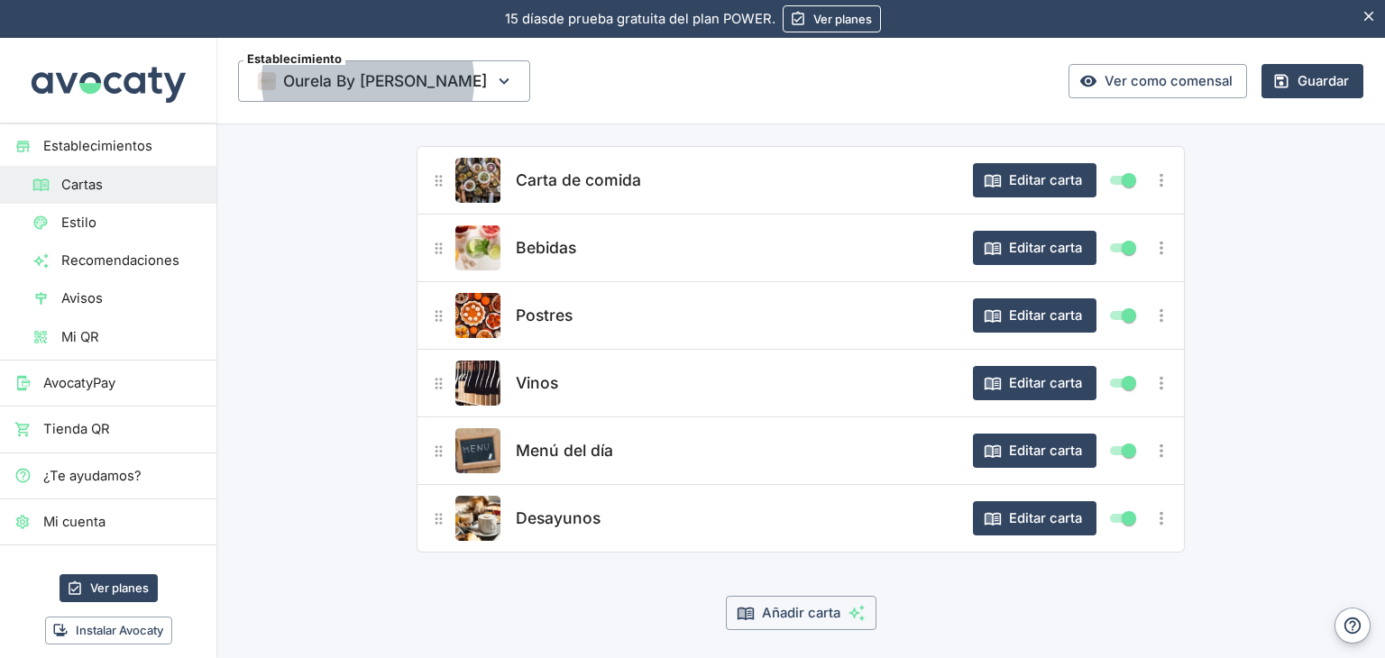
click at [97, 221] on span "Estilo" at bounding box center [131, 223] width 141 height 20
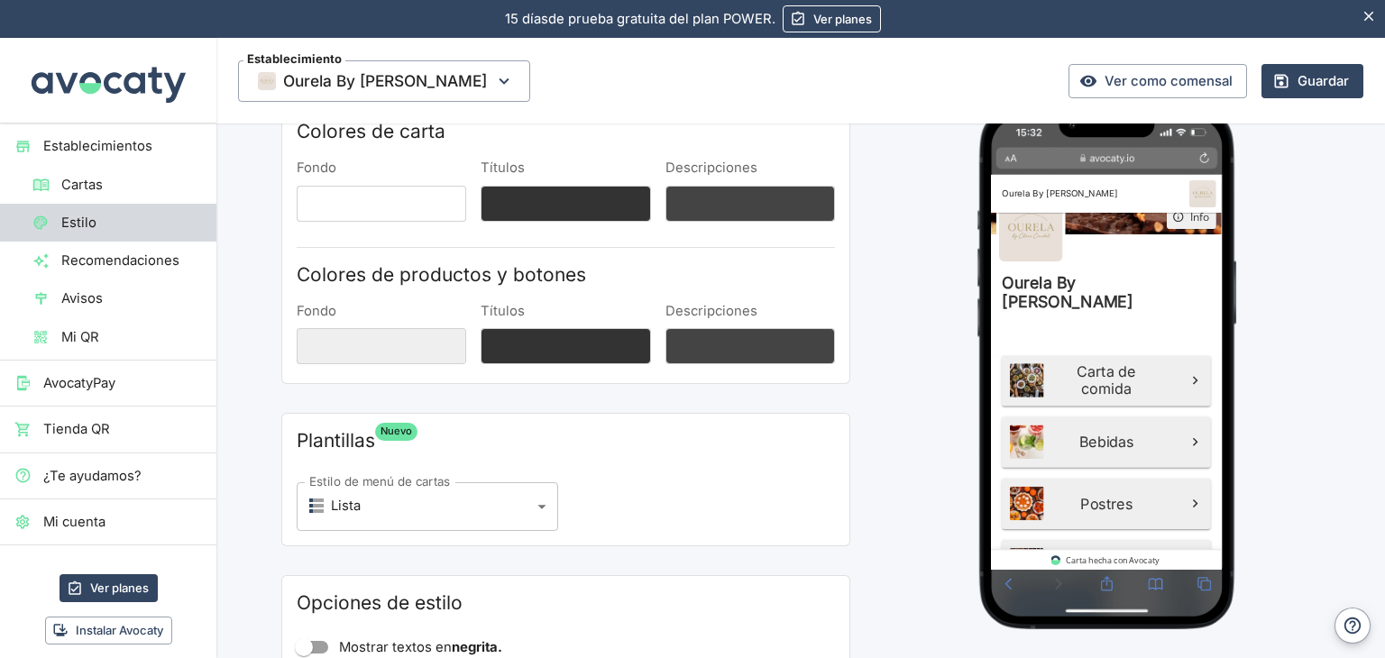
scroll to position [119, 0]
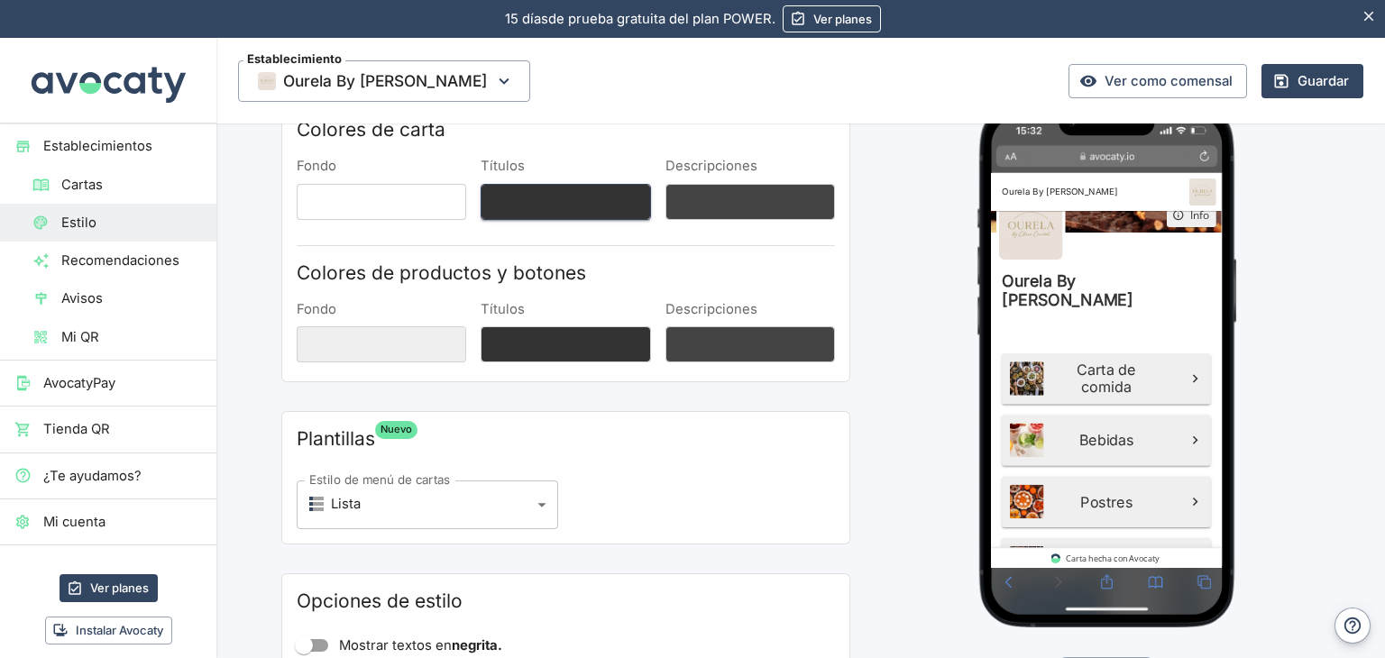
click at [556, 214] on button "Títulos" at bounding box center [566, 202] width 170 height 36
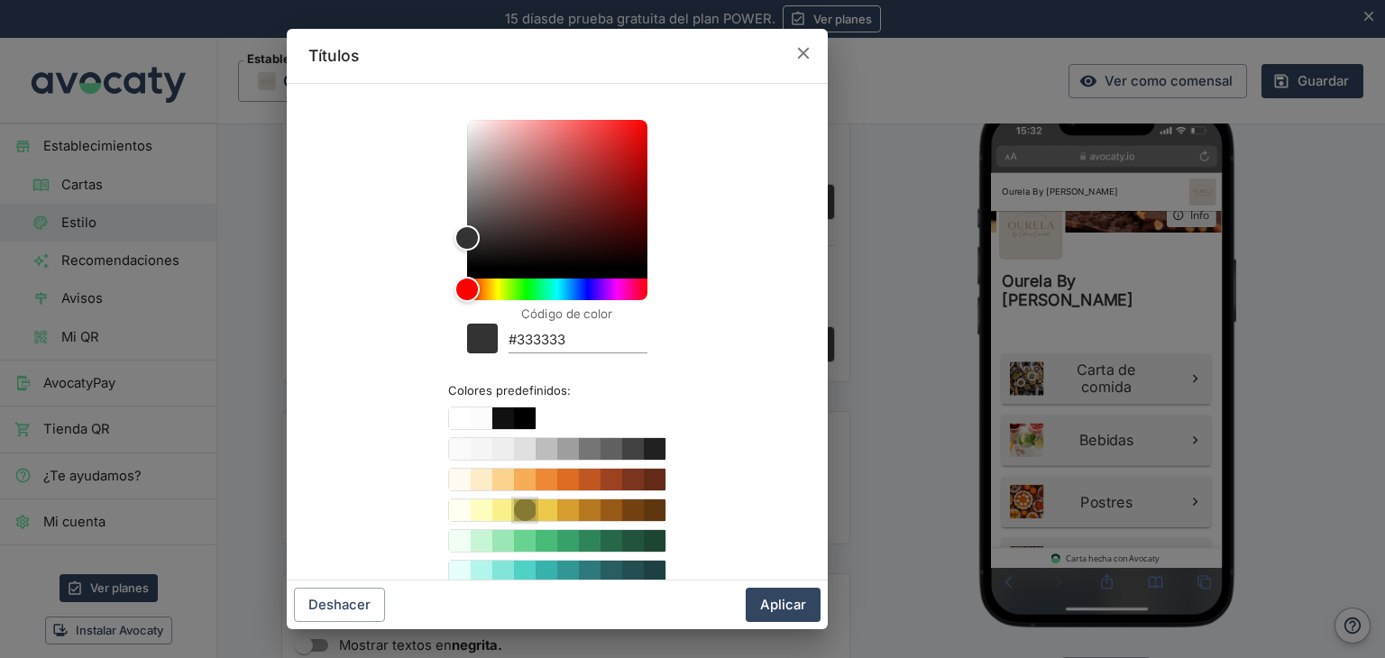
click at [515, 501] on button "Color #F6E05E" at bounding box center [525, 511] width 22 height 22
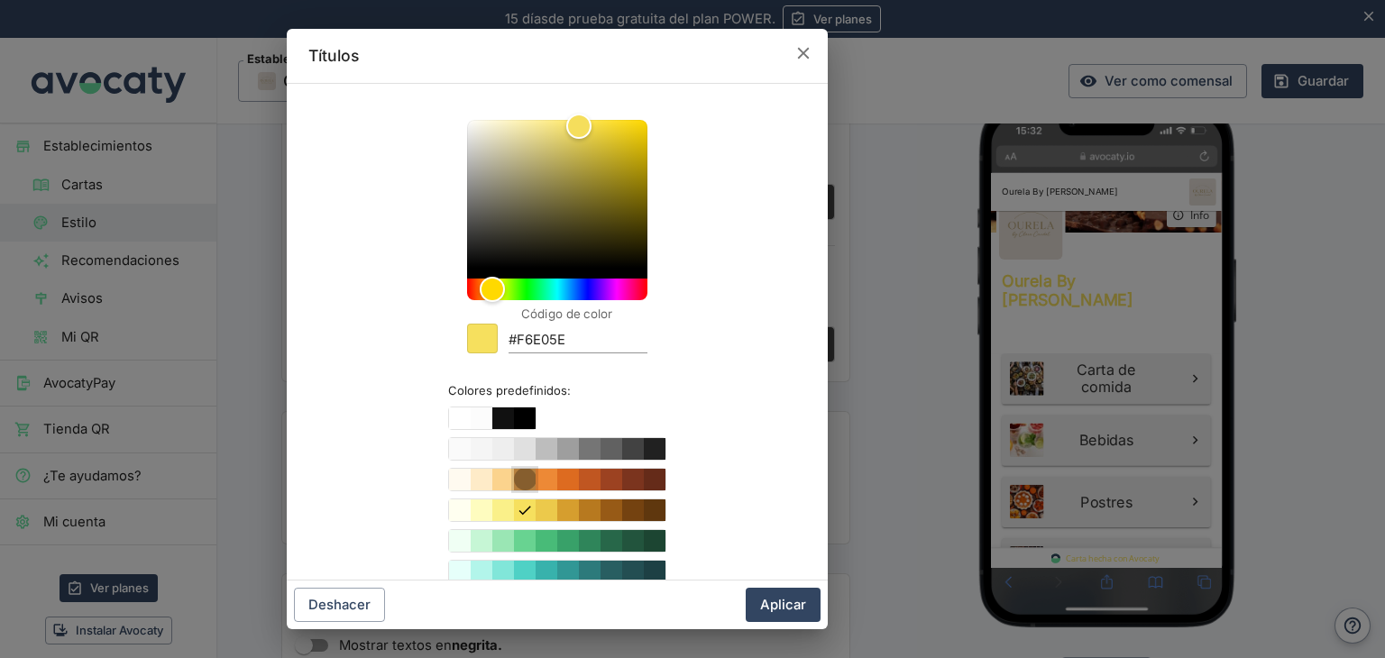
click at [514, 484] on button "Color #F6AD55" at bounding box center [525, 480] width 22 height 22
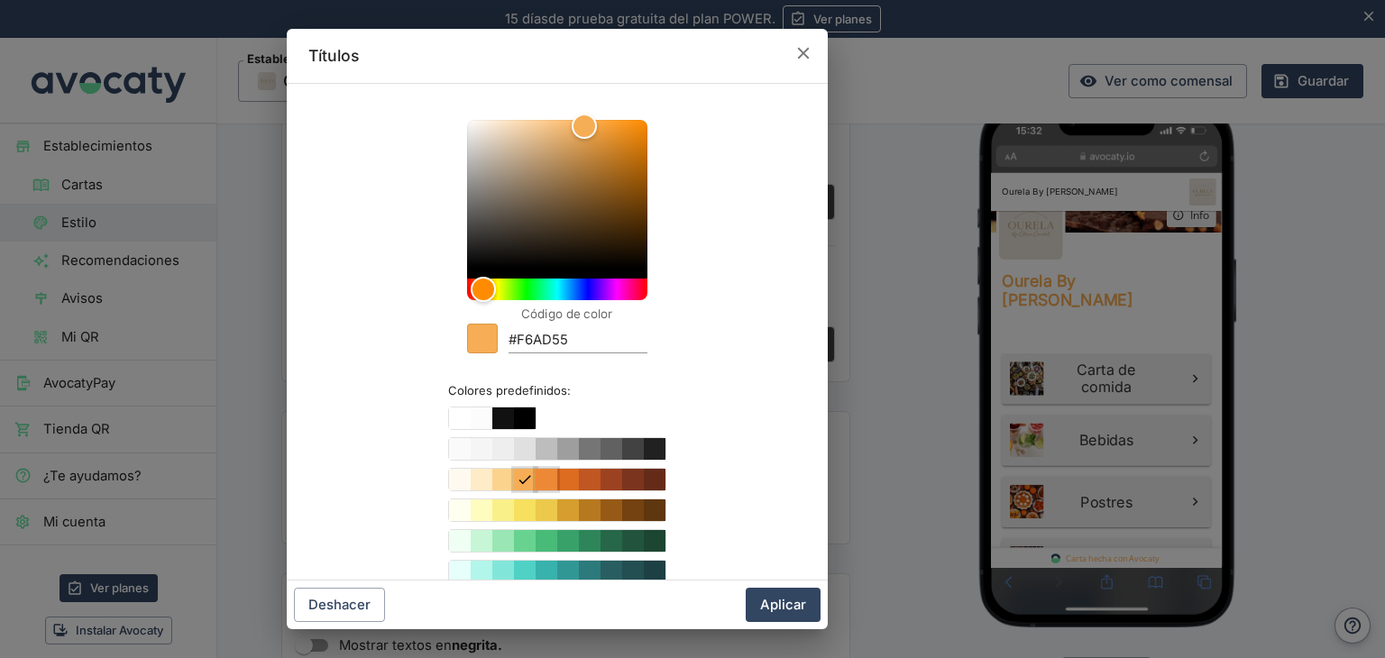
click at [536, 483] on button "Color #ED8936" at bounding box center [547, 480] width 22 height 22
click at [561, 483] on button "Color #DD6B20" at bounding box center [568, 480] width 22 height 22
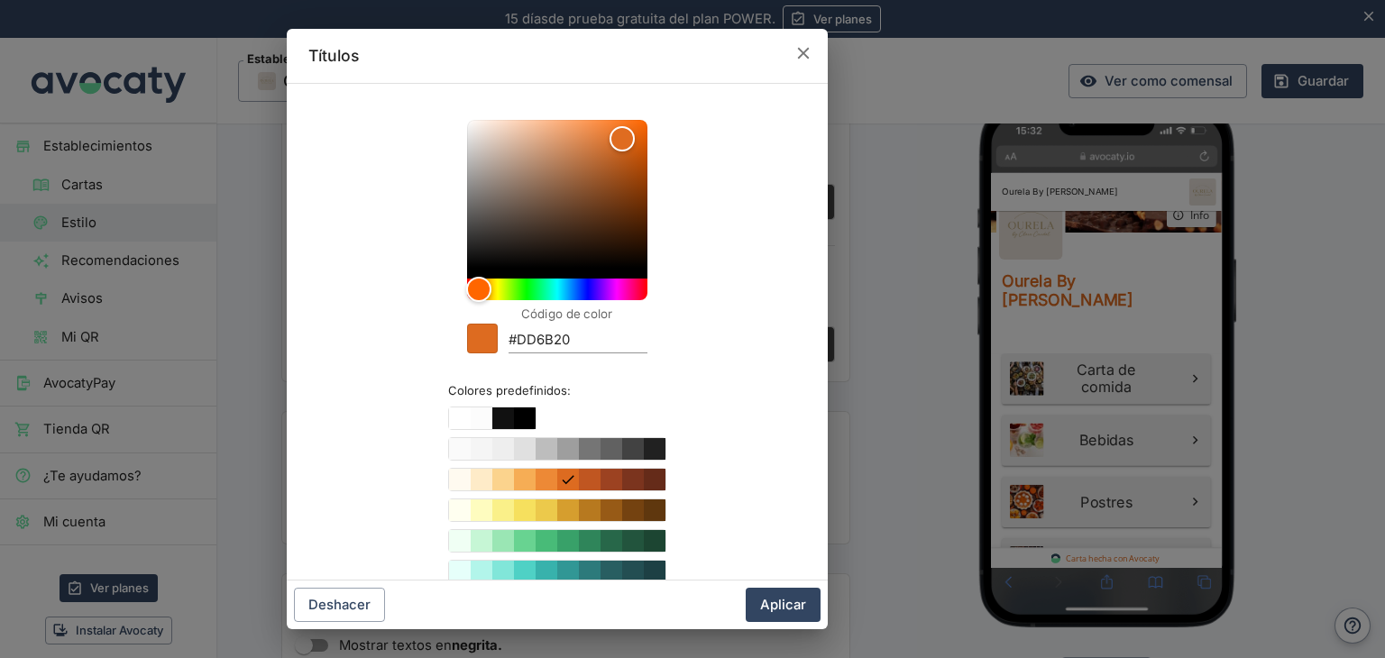
click at [523, 524] on div "Colores predefinidos" at bounding box center [557, 556] width 218 height 299
click at [475, 501] on button "Color #FEFCBF" at bounding box center [482, 511] width 22 height 22
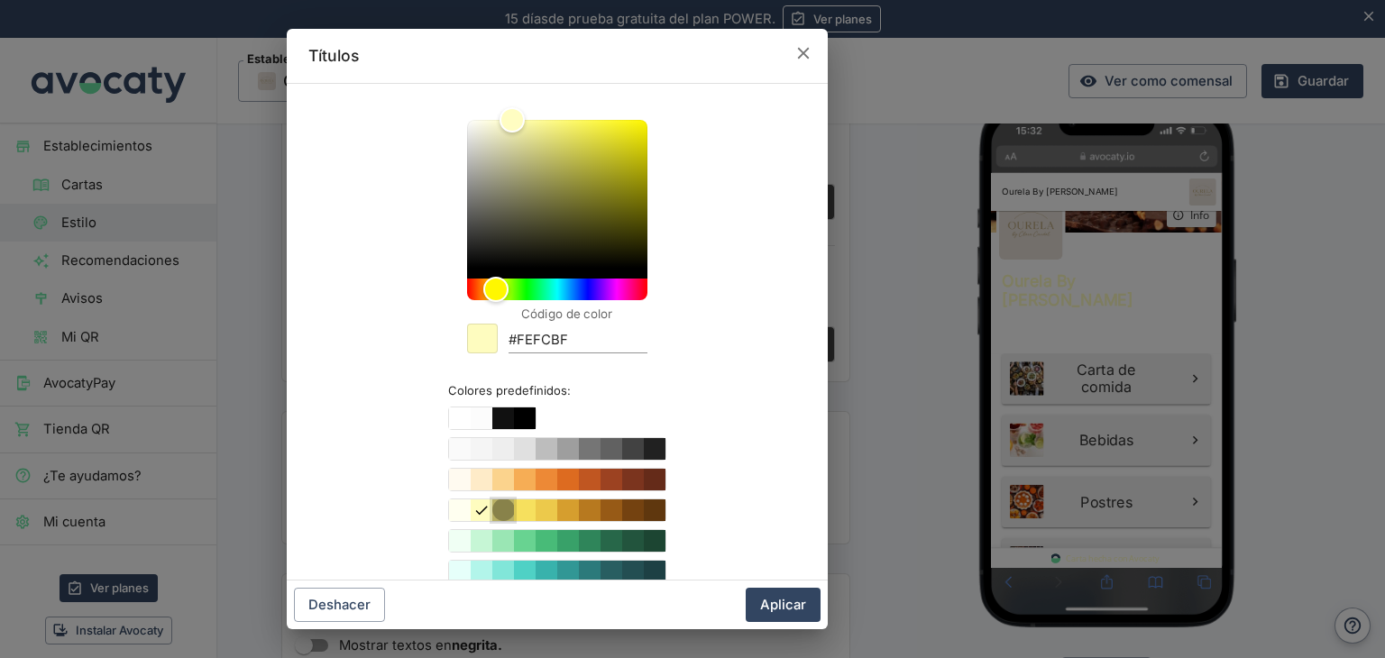
click at [494, 501] on button "Color #FAF089" at bounding box center [503, 511] width 22 height 22
click at [584, 508] on button "Color #B7791F" at bounding box center [590, 511] width 22 height 22
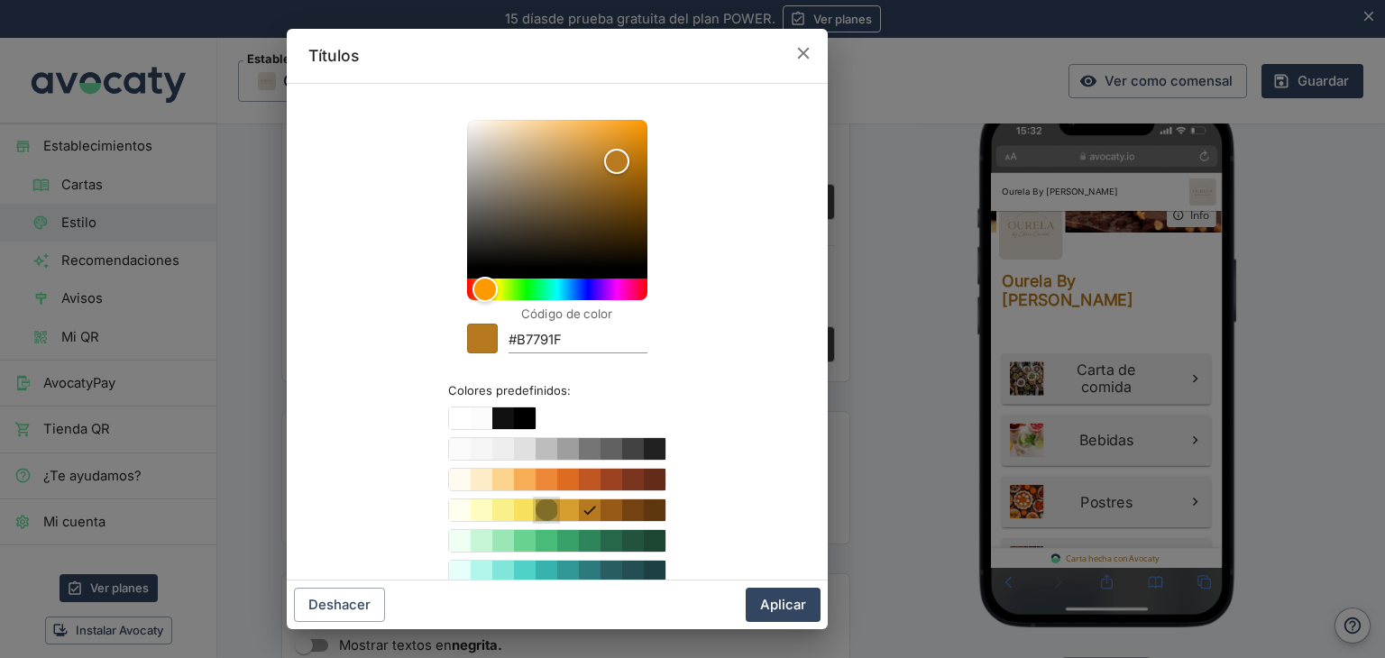
click at [536, 510] on button "Color #ECC94B" at bounding box center [547, 511] width 22 height 22
type input "#ECC94B"
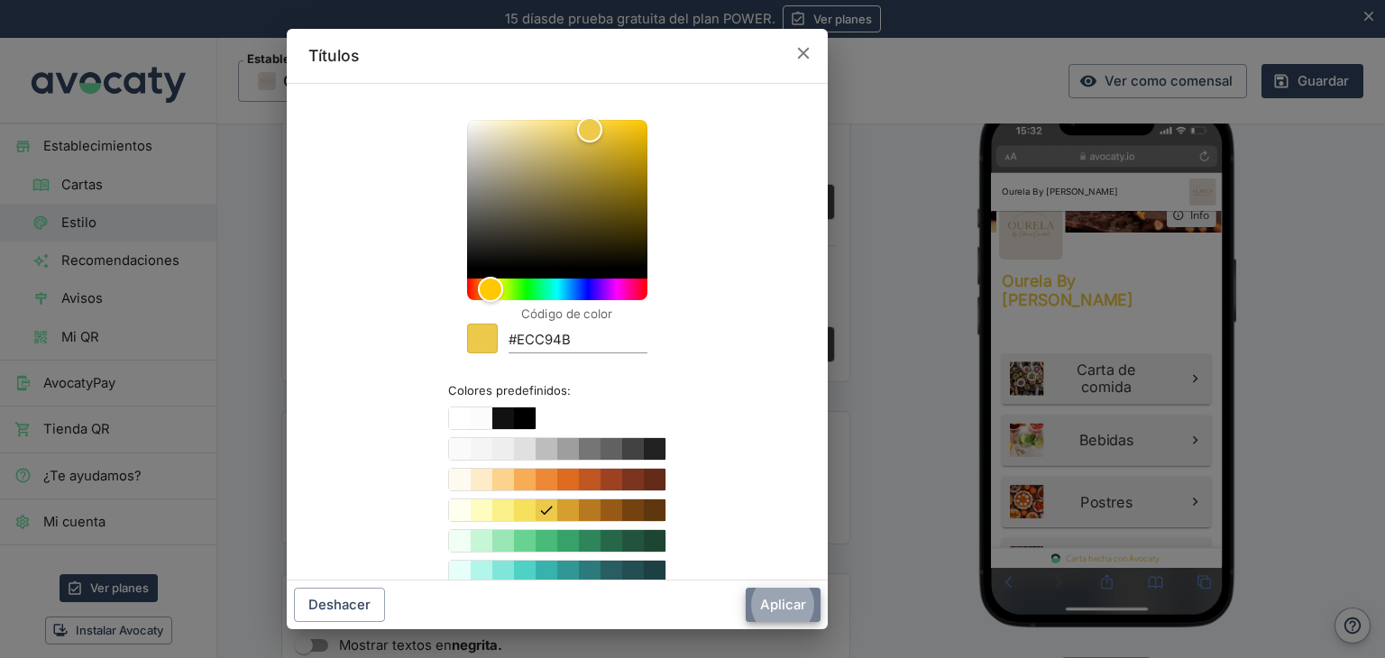
click at [776, 605] on button "Aplicar" at bounding box center [783, 605] width 75 height 34
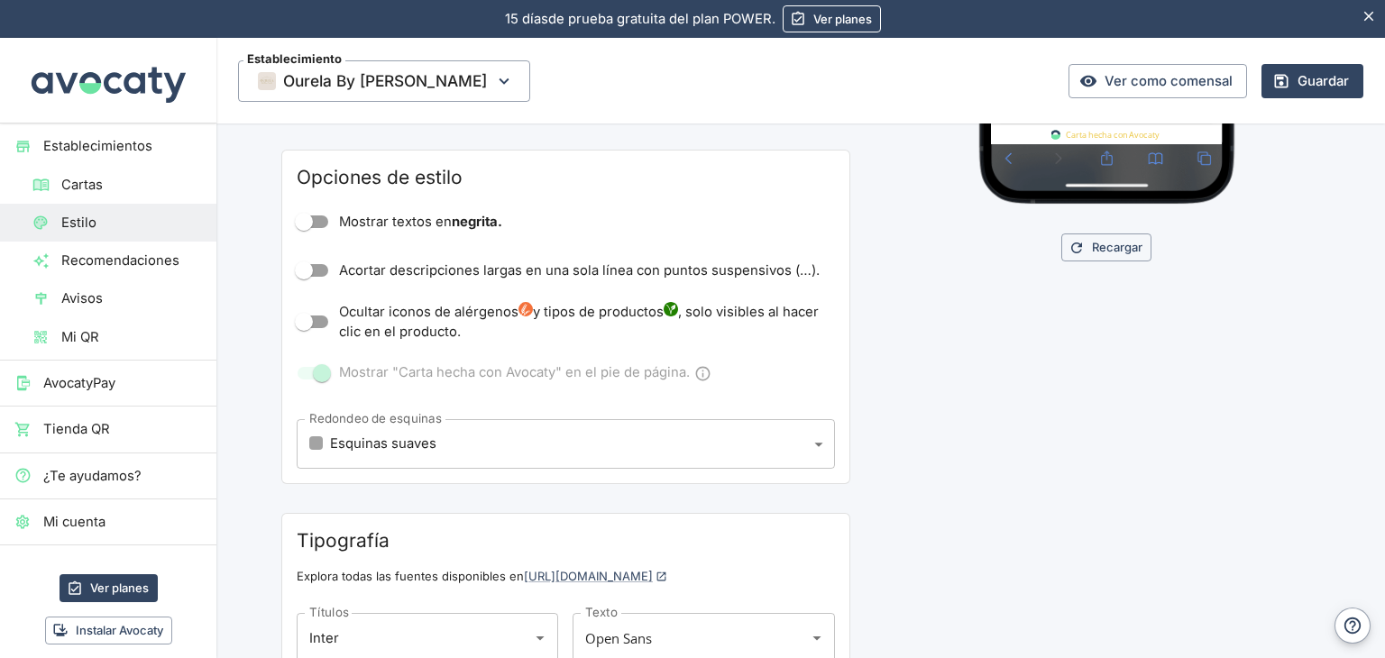
scroll to position [557, 0]
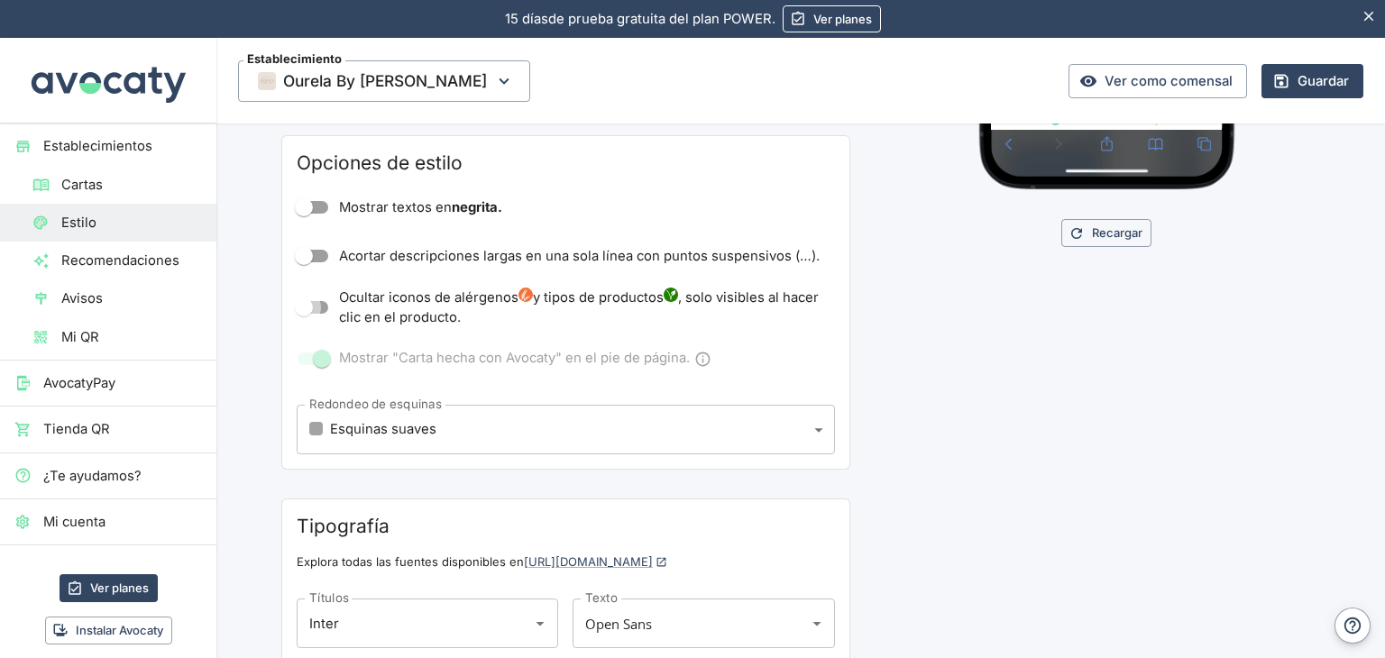
click at [302, 310] on input "Ocultar iconos de alérgenos y tipos de productos , solo visibles al hacer clic …" at bounding box center [304, 307] width 103 height 34
click at [302, 310] on input "Ocultar iconos de alérgenos y tipos de productos , solo visibles al hacer clic …" at bounding box center [322, 307] width 103 height 34
checkbox input "false"
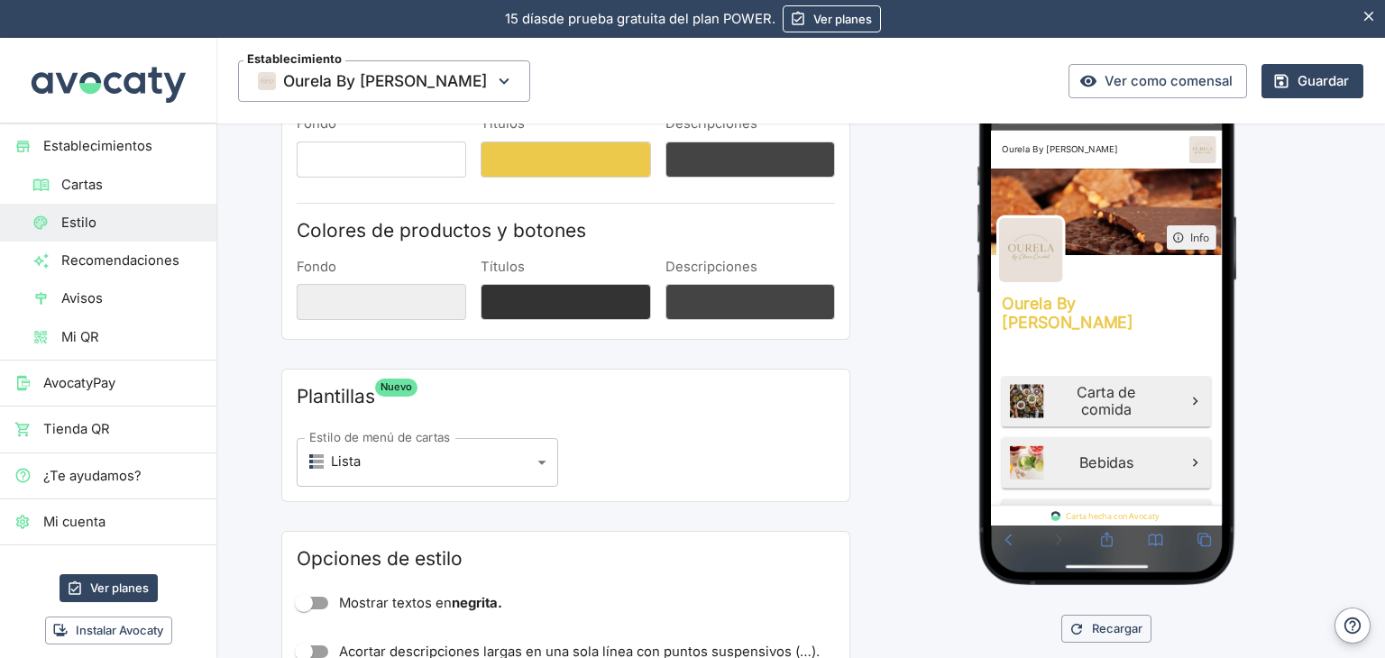
scroll to position [0, 0]
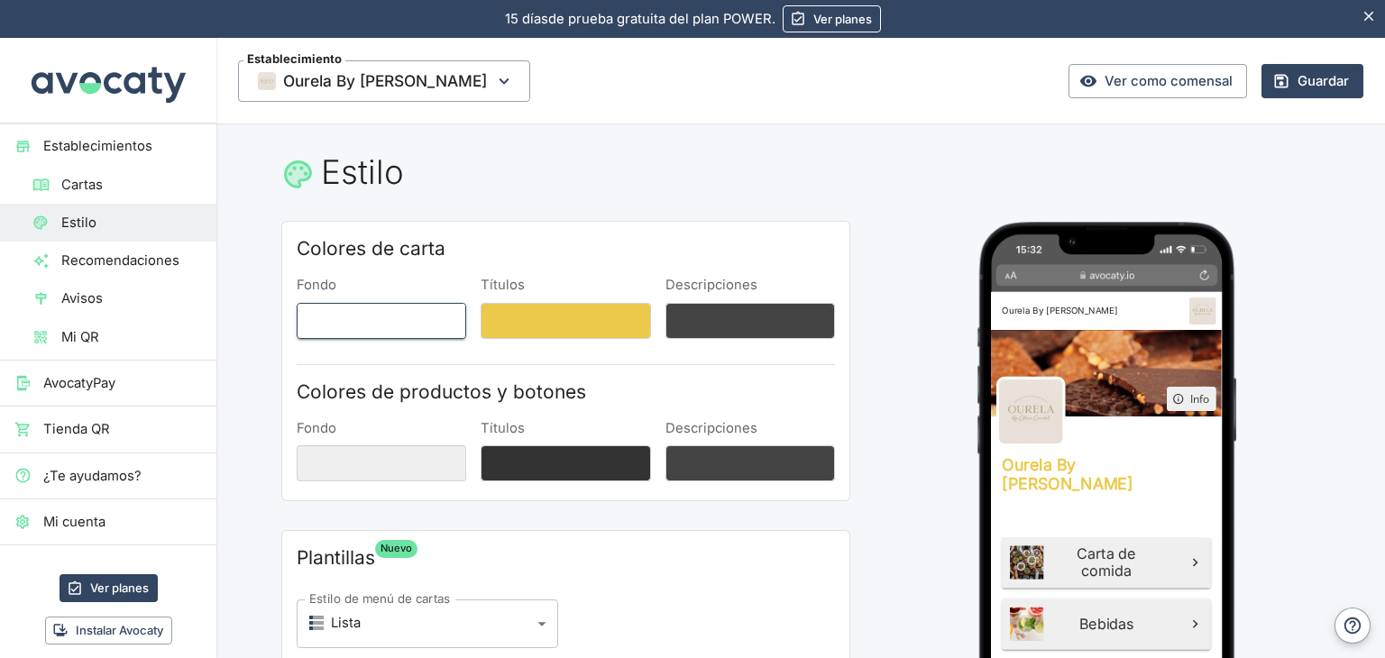
click at [384, 327] on button "Fondo" at bounding box center [382, 321] width 170 height 36
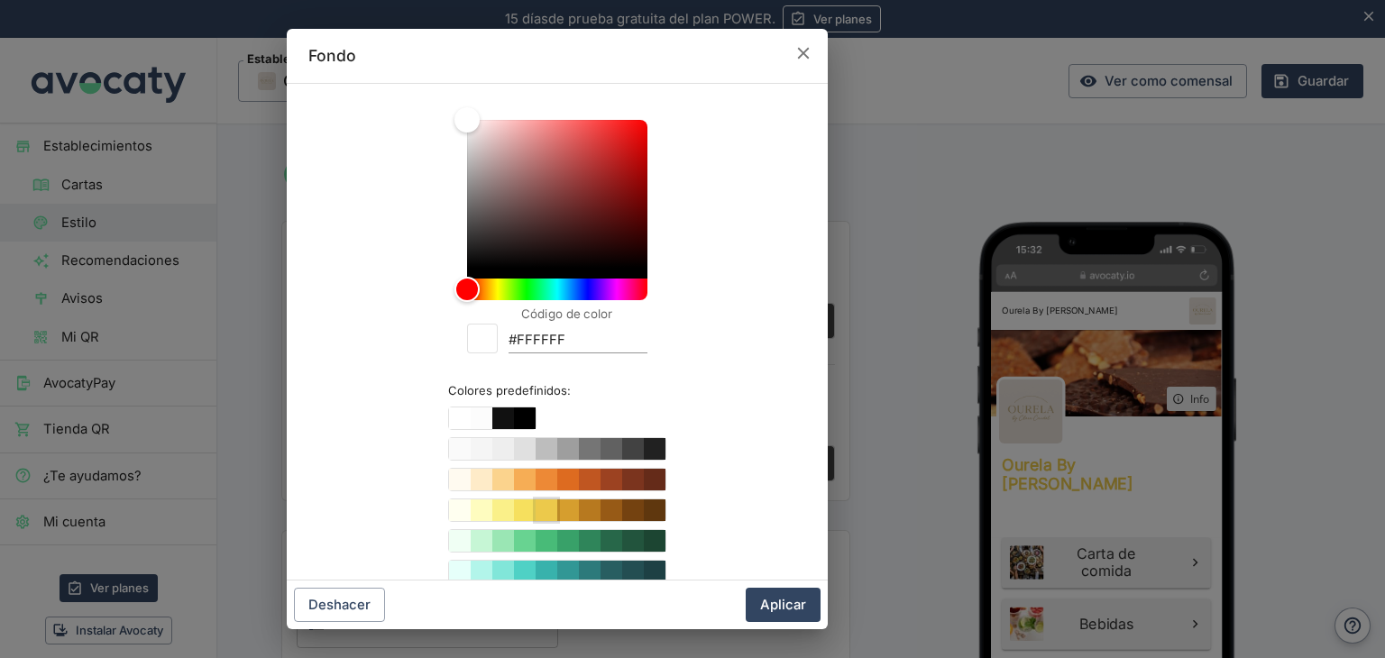
click at [545, 509] on button "Color #ECC94B" at bounding box center [547, 511] width 22 height 22
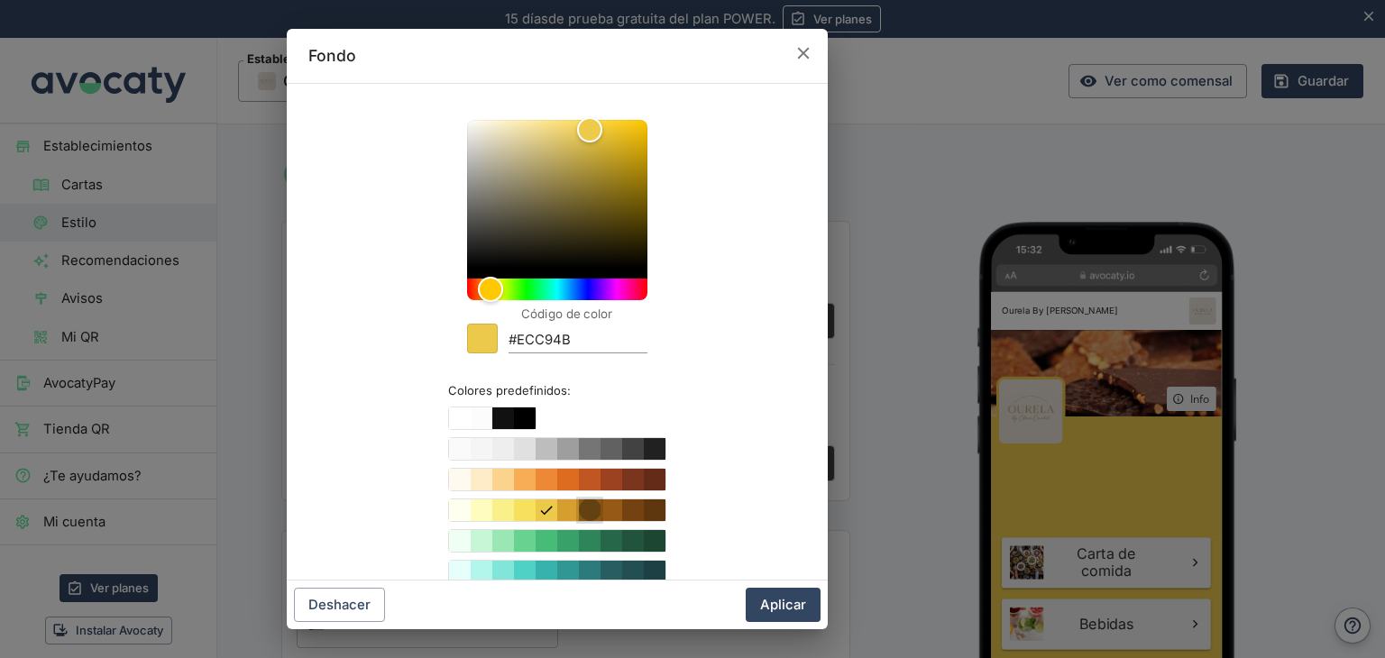
click at [579, 504] on button "Color #B7791F" at bounding box center [590, 511] width 22 height 22
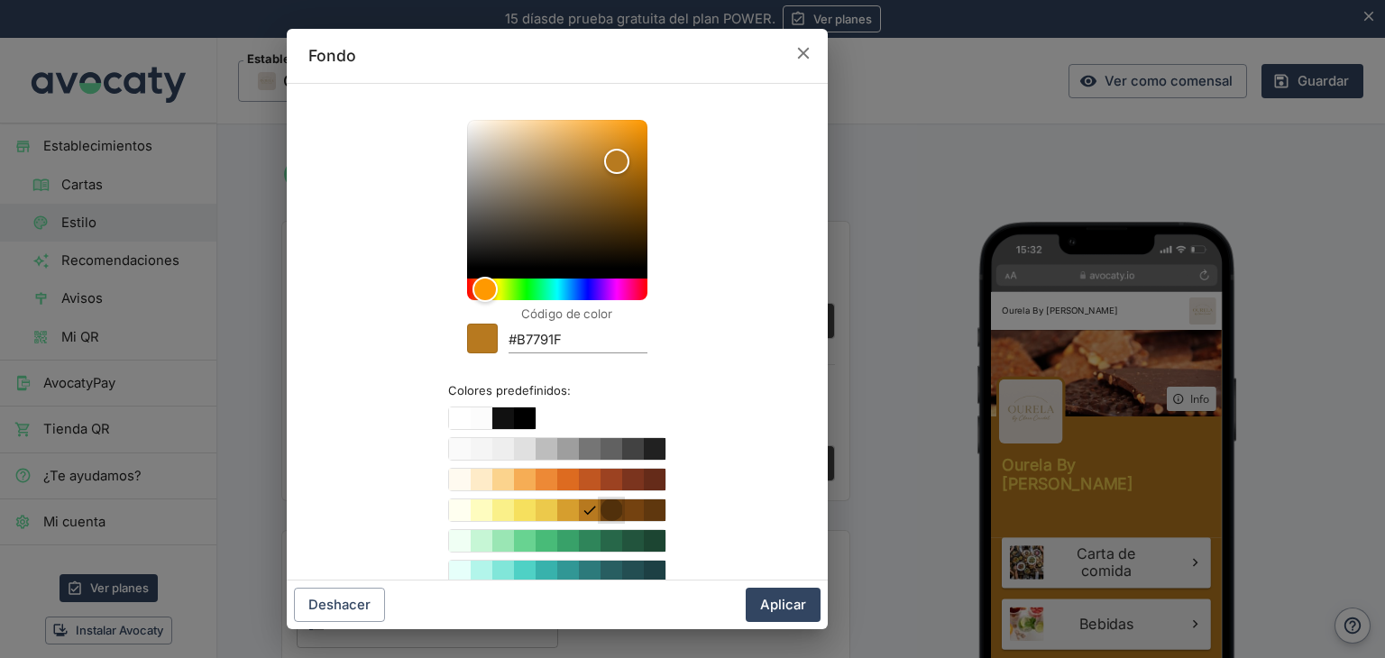
click at [611, 504] on button "Color #975A16" at bounding box center [612, 511] width 22 height 22
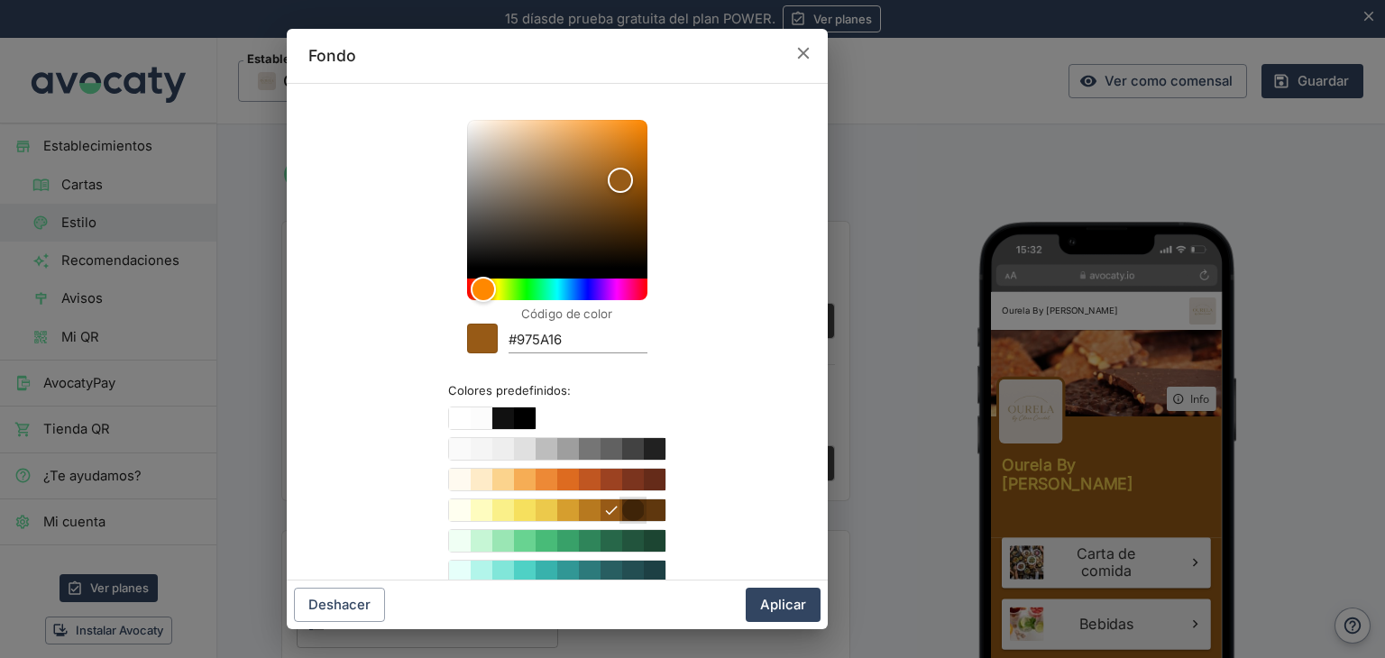
click at [630, 503] on button "Color #744210" at bounding box center [633, 511] width 22 height 22
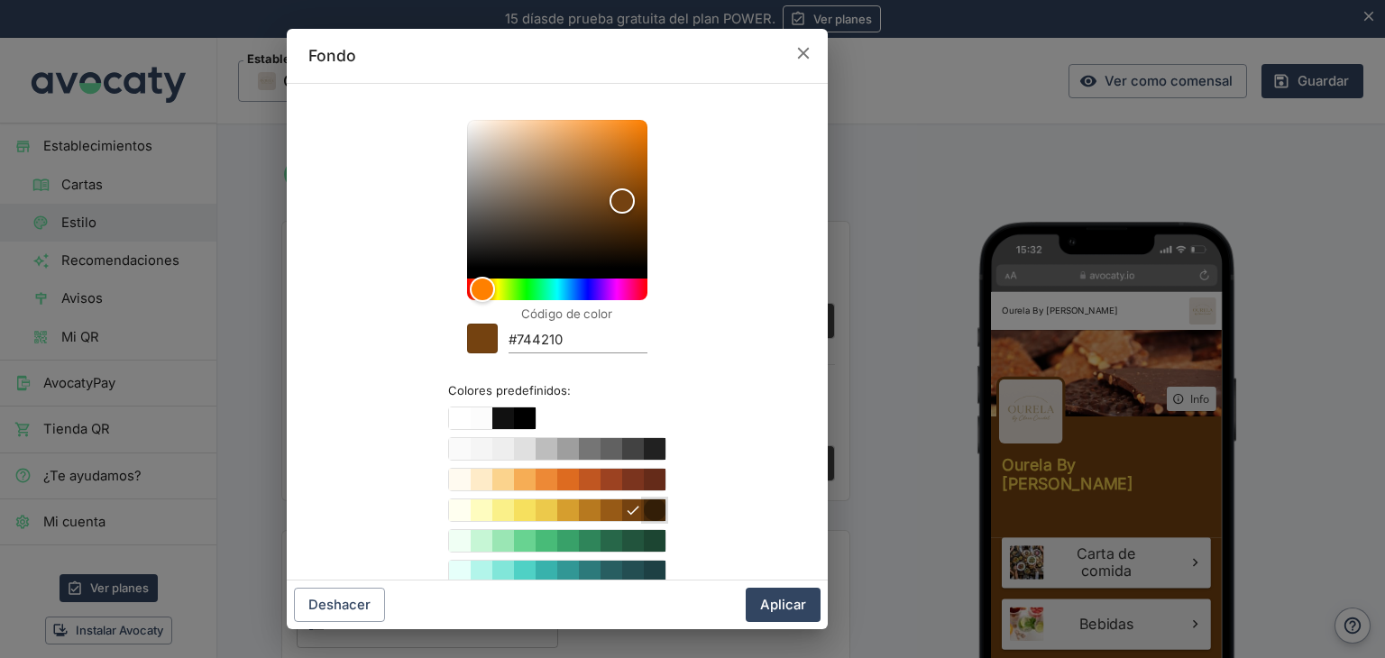
click at [649, 504] on button "Color #5F370E" at bounding box center [655, 511] width 22 height 22
type input "#5F370E"
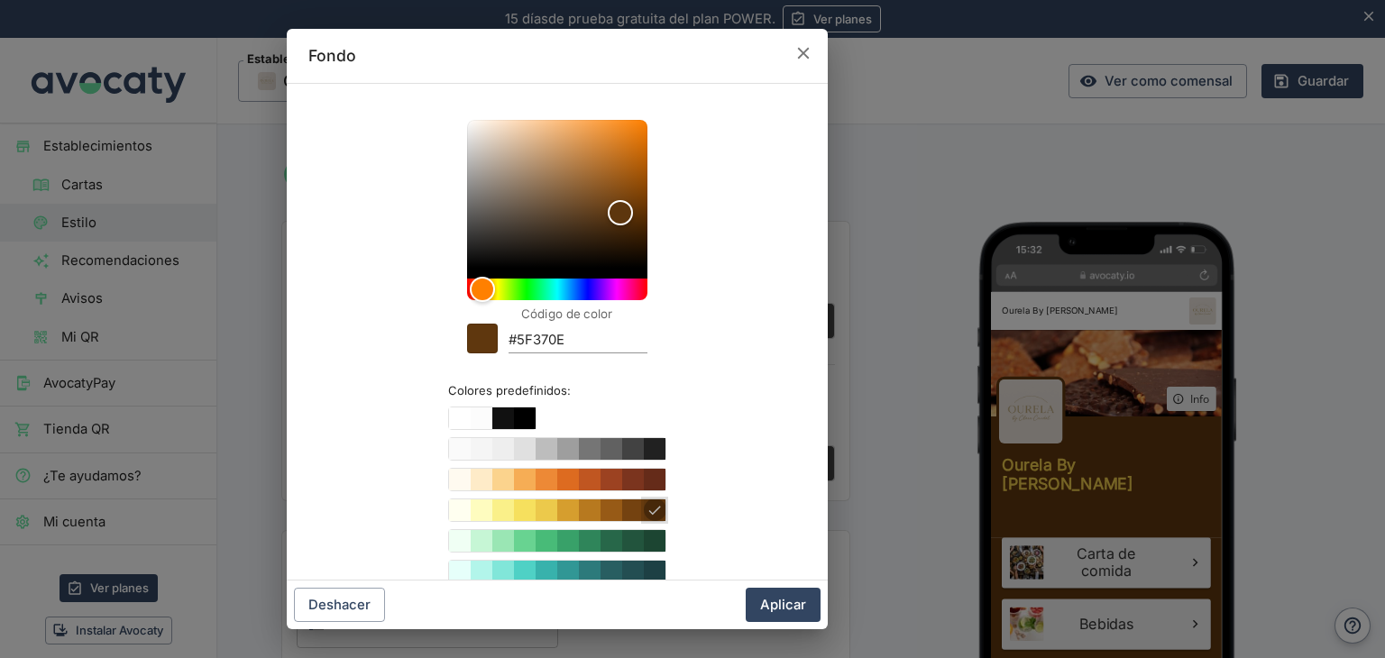
click at [547, 317] on label "Código de color" at bounding box center [567, 314] width 92 height 17
click at [547, 329] on input "#5F370E" at bounding box center [578, 341] width 139 height 24
click at [547, 323] on div "Código de color #5F370E" at bounding box center [578, 334] width 139 height 39
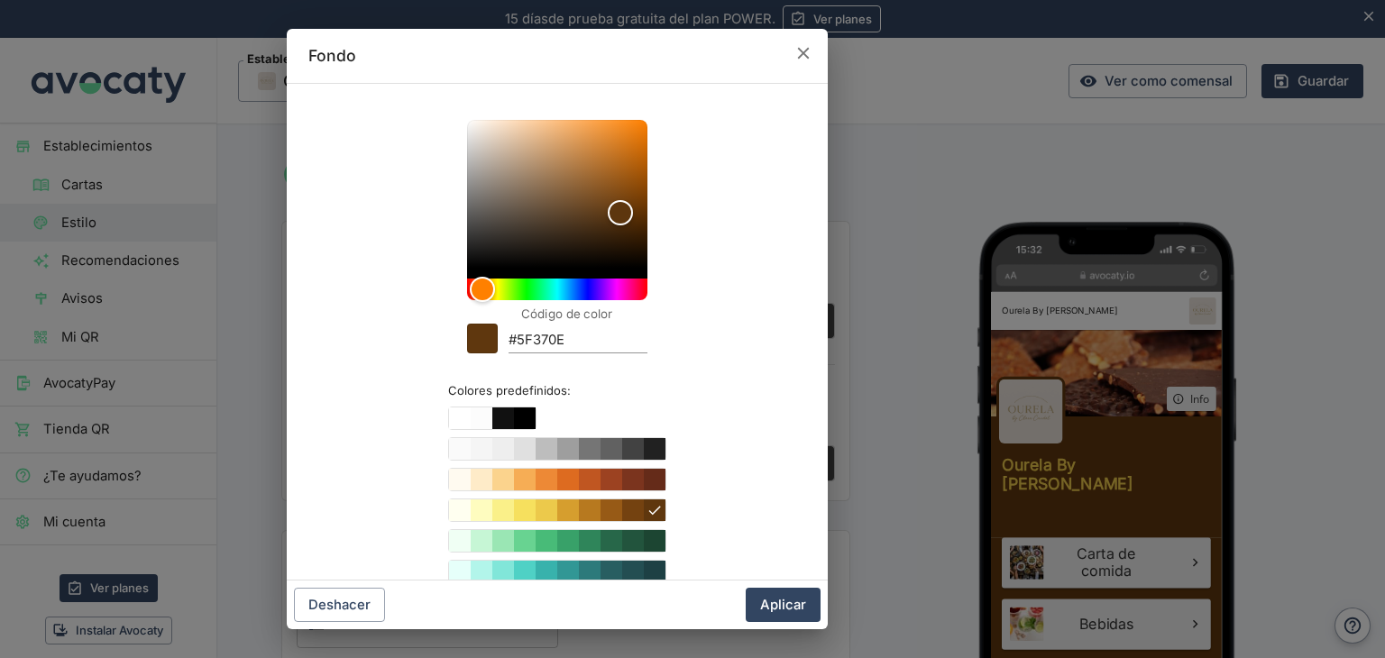
drag, startPoint x: 547, startPoint y: 323, endPoint x: 541, endPoint y: 340, distance: 18.0
click at [541, 340] on div "Código de color #5F370E" at bounding box center [578, 334] width 139 height 39
click at [541, 340] on input "#5F370E" at bounding box center [578, 341] width 139 height 24
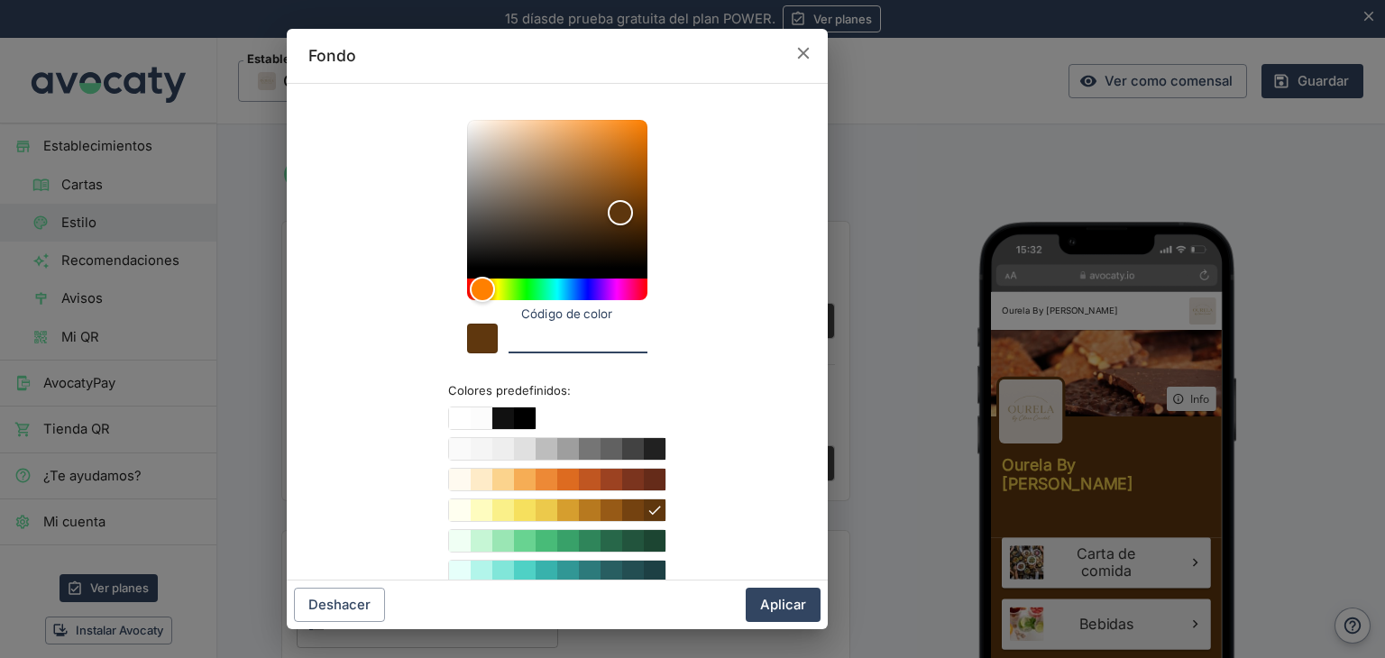
paste input "#e9e2db"
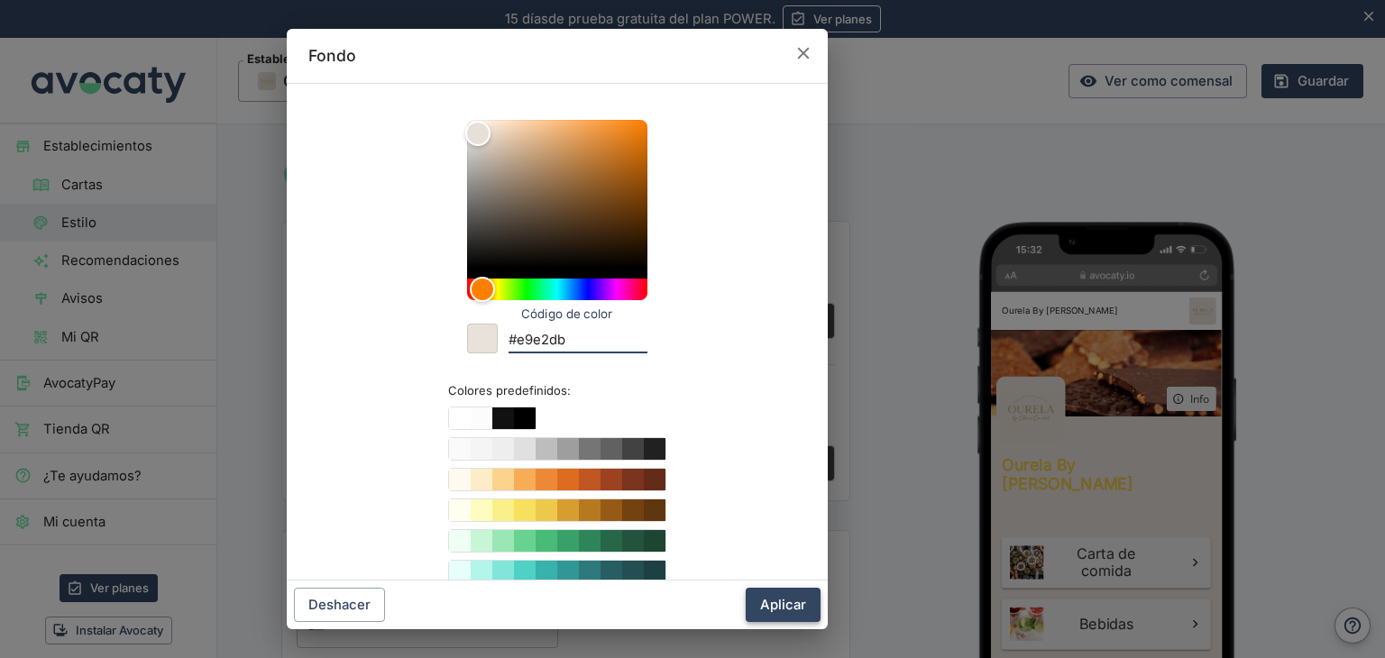
type input "#e9e2db"
click at [798, 591] on button "Aplicar" at bounding box center [783, 605] width 75 height 34
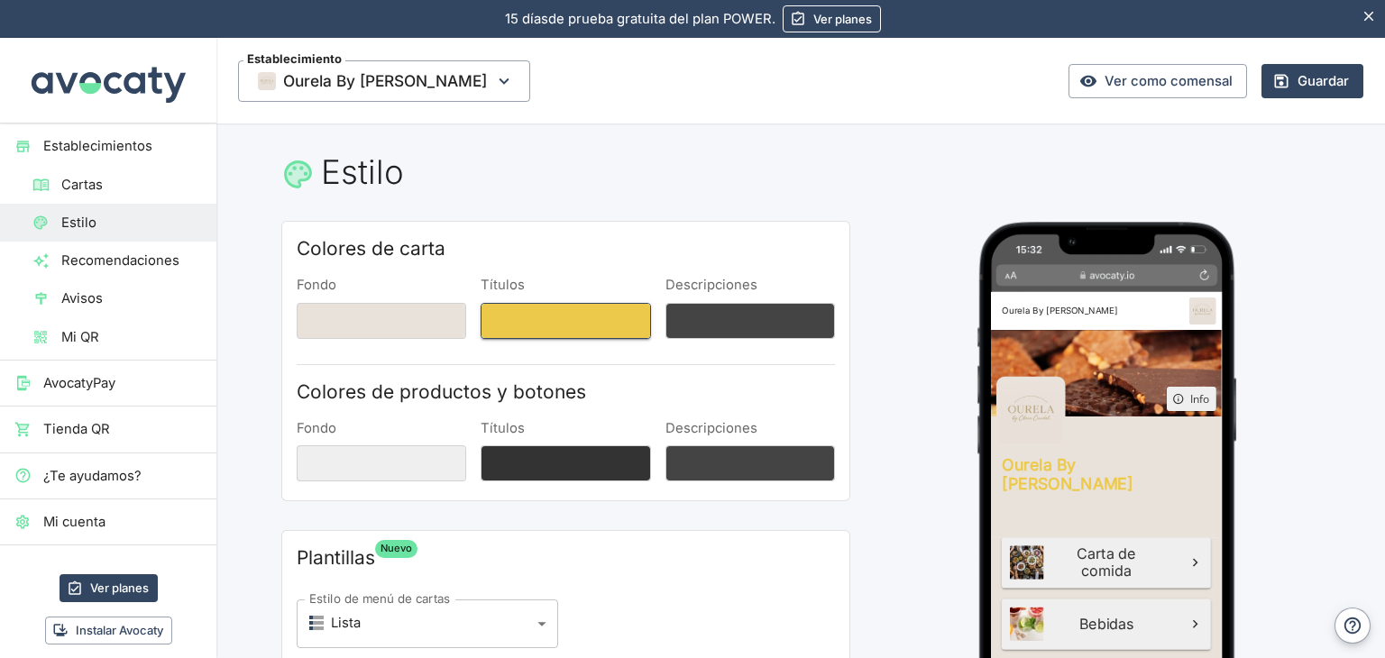
click at [481, 304] on button "Títulos" at bounding box center [566, 321] width 170 height 36
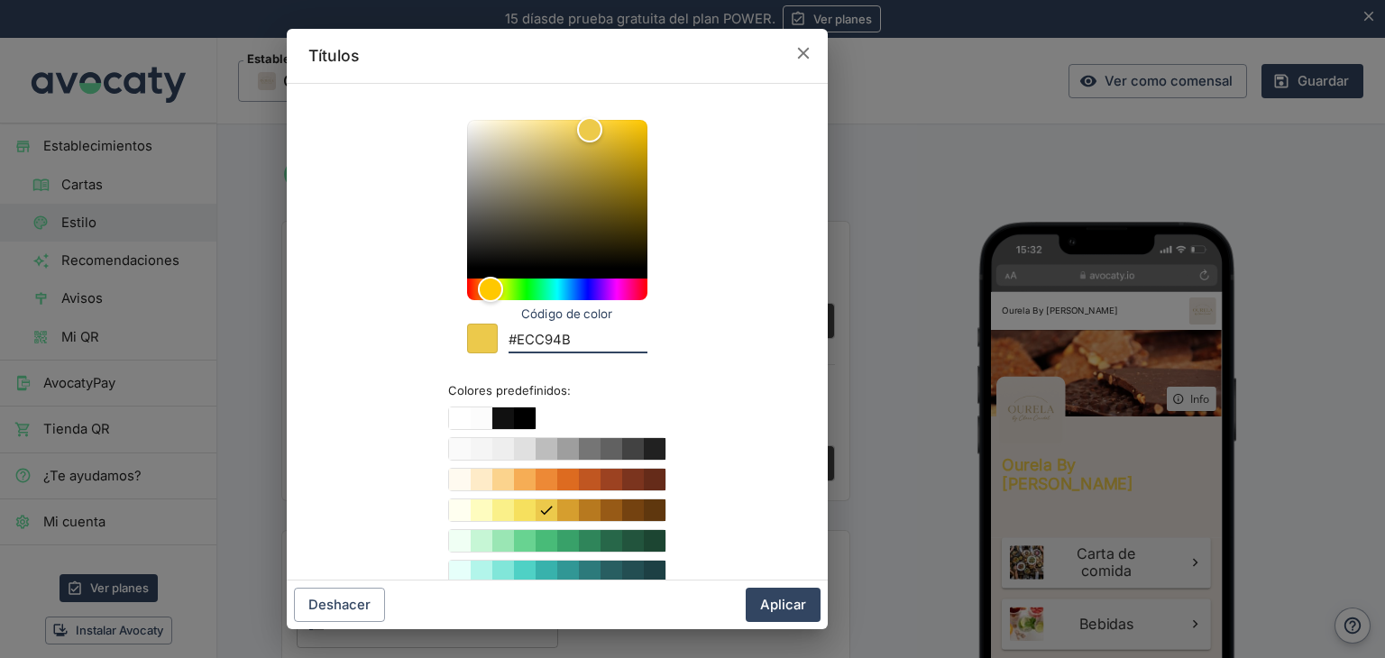
click at [545, 333] on input "#ECC94B" at bounding box center [578, 341] width 139 height 24
paste input "#ccbeb0"
type input "##ccbeb0"
click at [766, 325] on div "Código de color ##ccbeb0 Colores predefinidos:" at bounding box center [557, 413] width 498 height 630
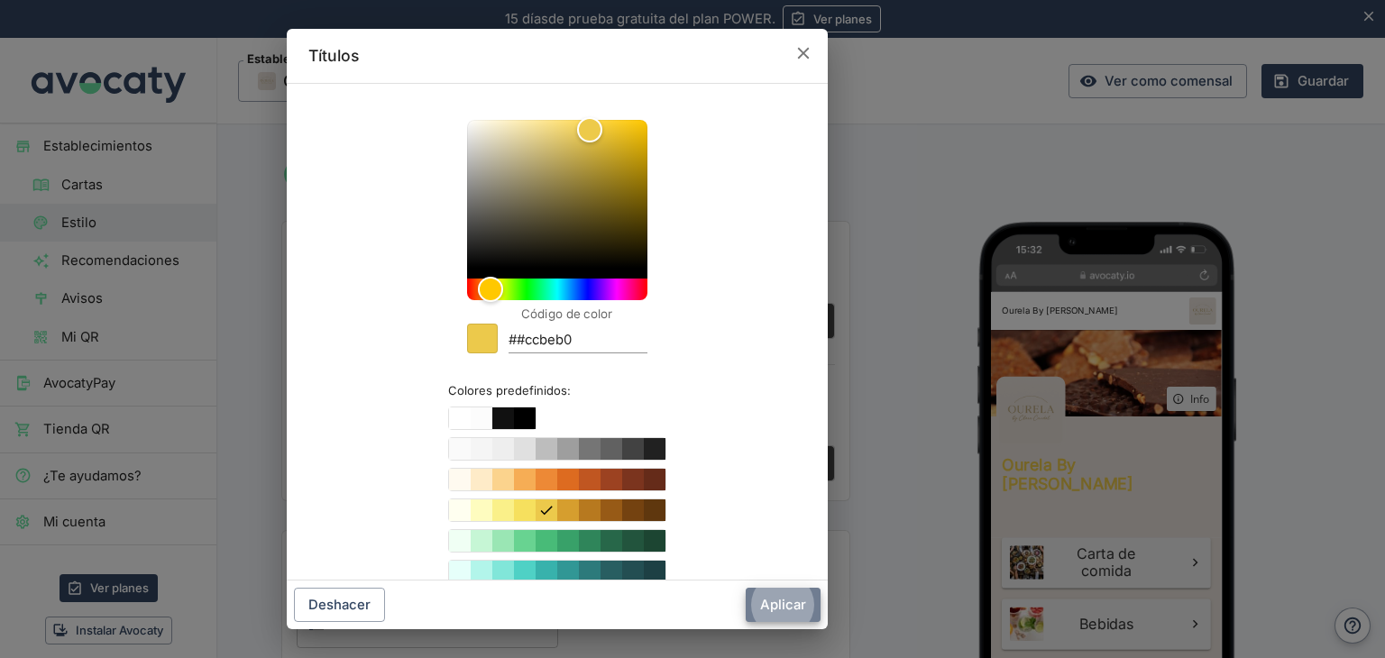
click at [786, 604] on button "Aplicar" at bounding box center [783, 605] width 75 height 34
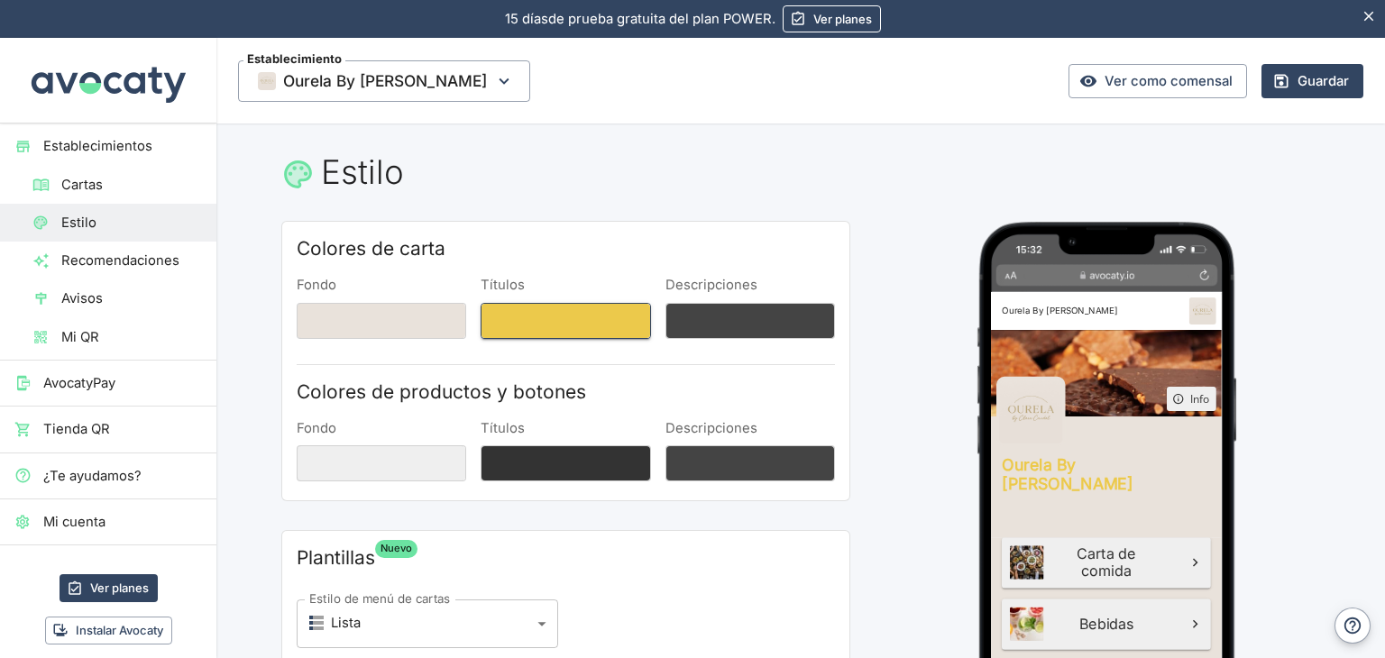
click at [595, 321] on button "Títulos" at bounding box center [566, 321] width 170 height 36
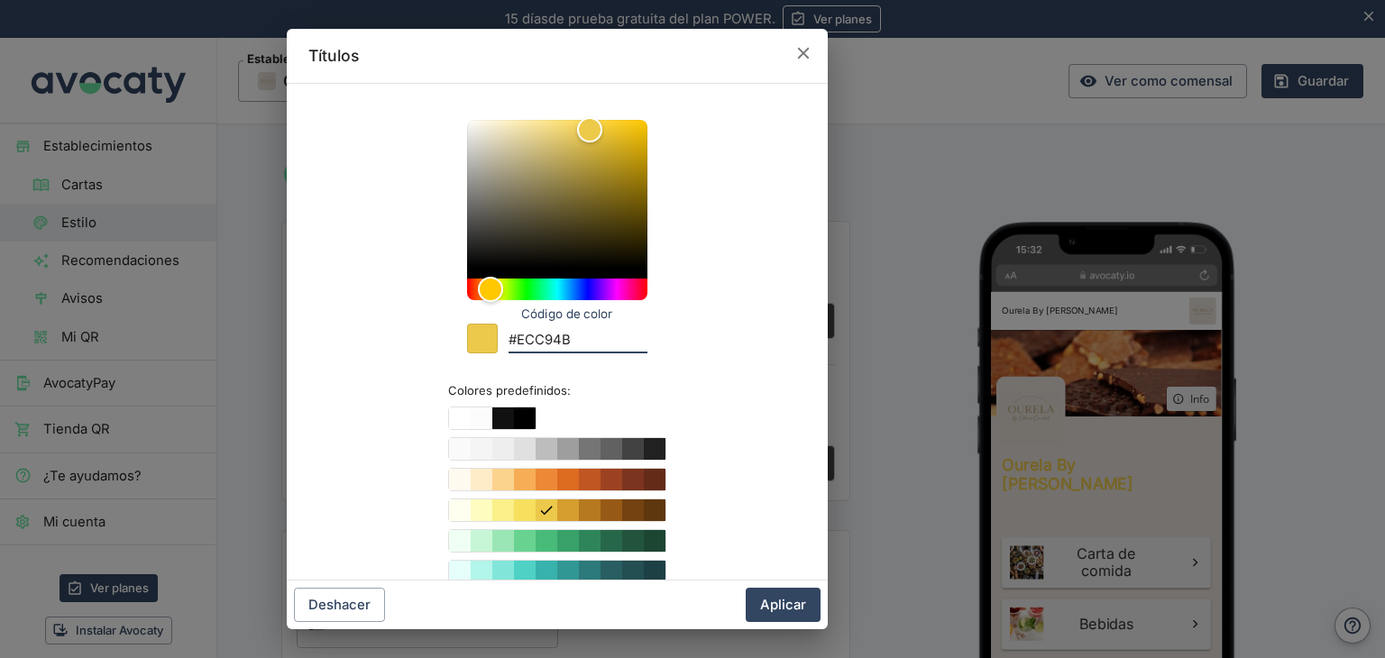
click at [582, 334] on input "#ECC94B" at bounding box center [578, 341] width 139 height 24
type input "#"
paste input "#ccbeb0"
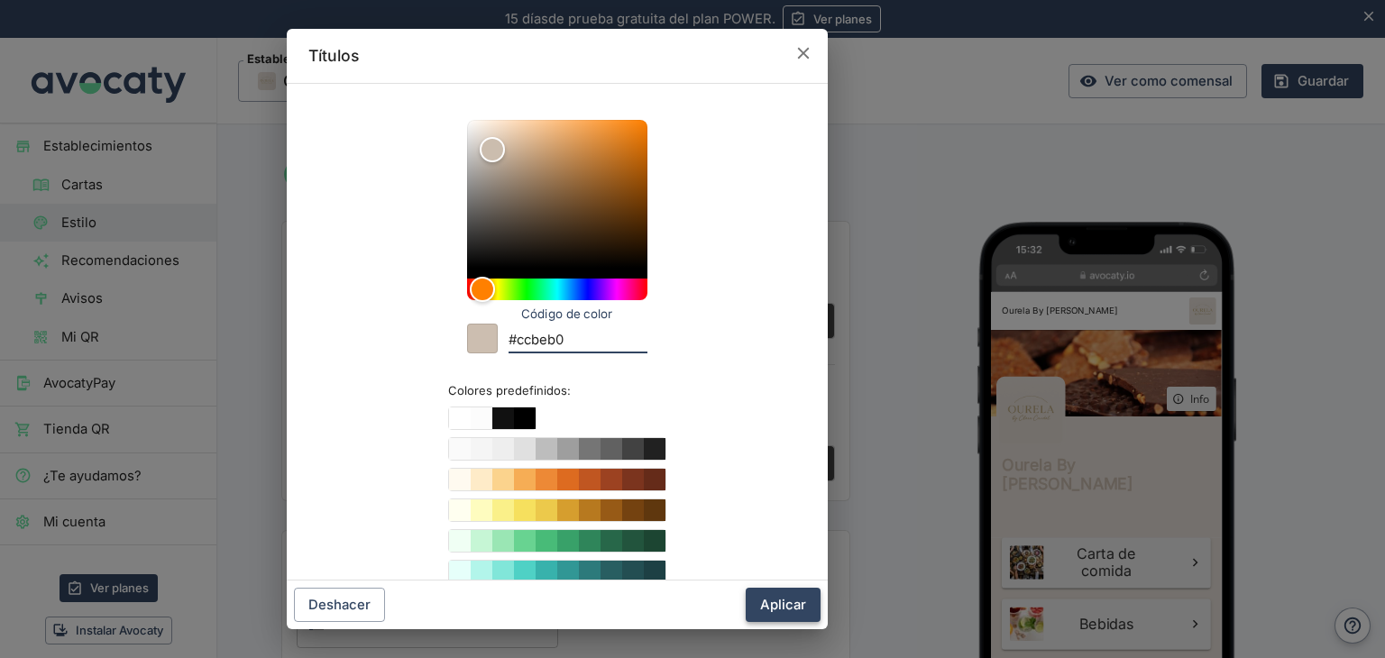
type input "#ccbeb0"
click at [790, 602] on button "Aplicar" at bounding box center [783, 605] width 75 height 34
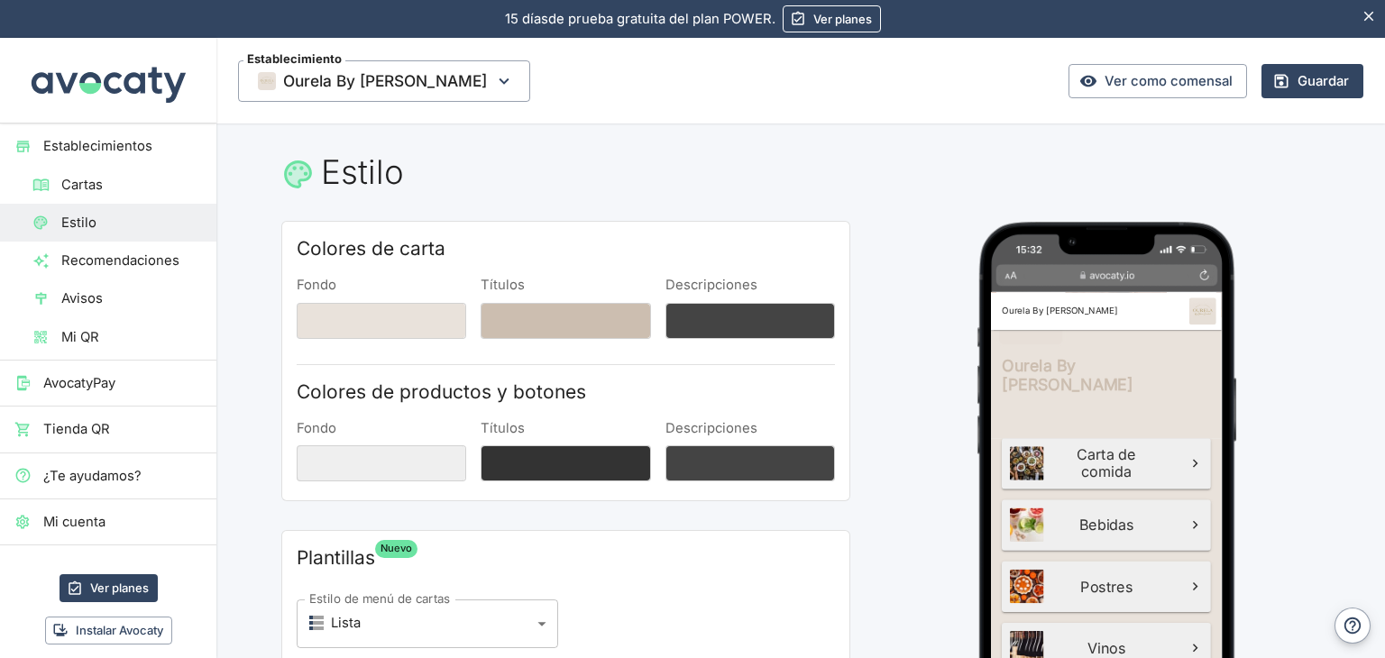
scroll to position [148, 0]
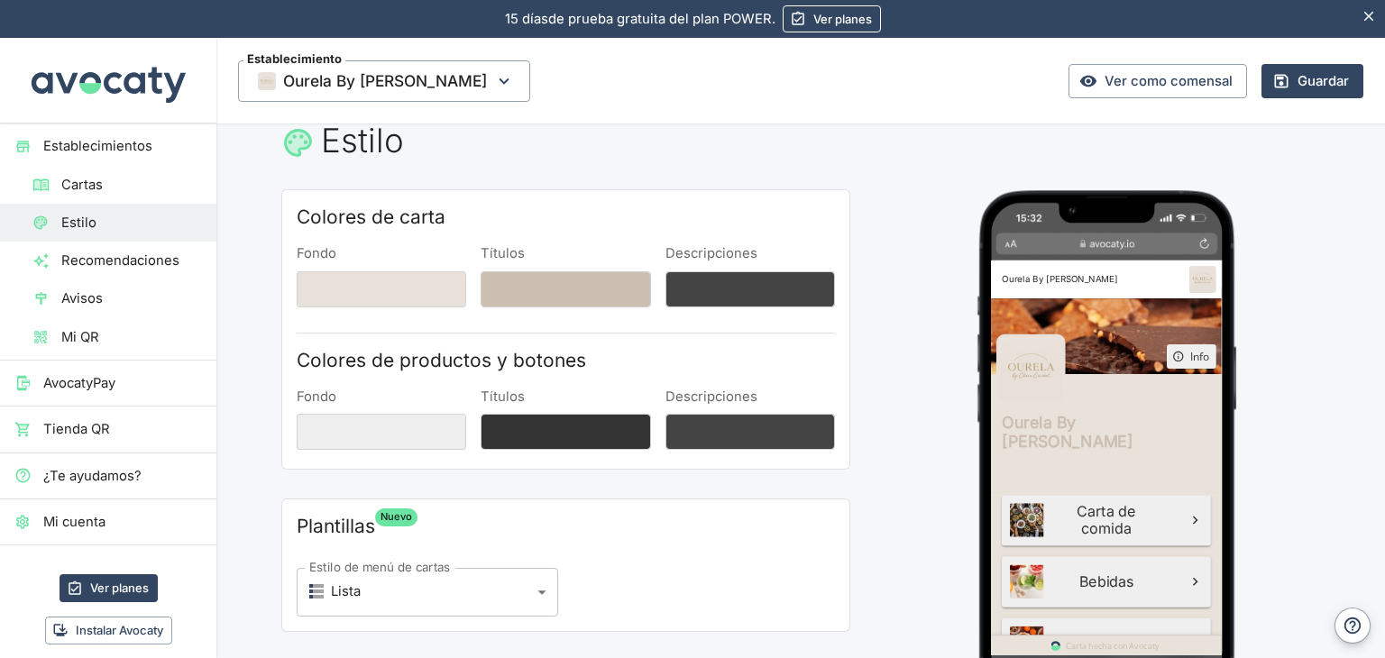
scroll to position [35, 0]
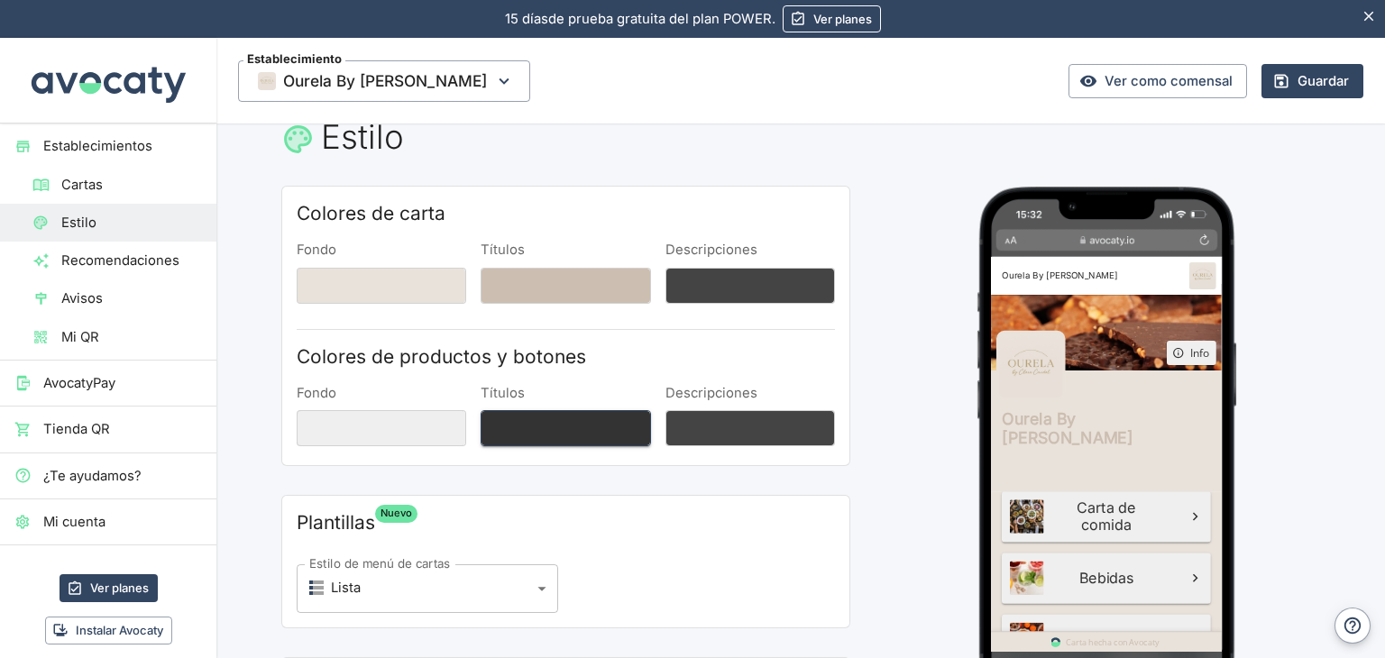
click at [515, 435] on button "Títulos" at bounding box center [566, 428] width 170 height 36
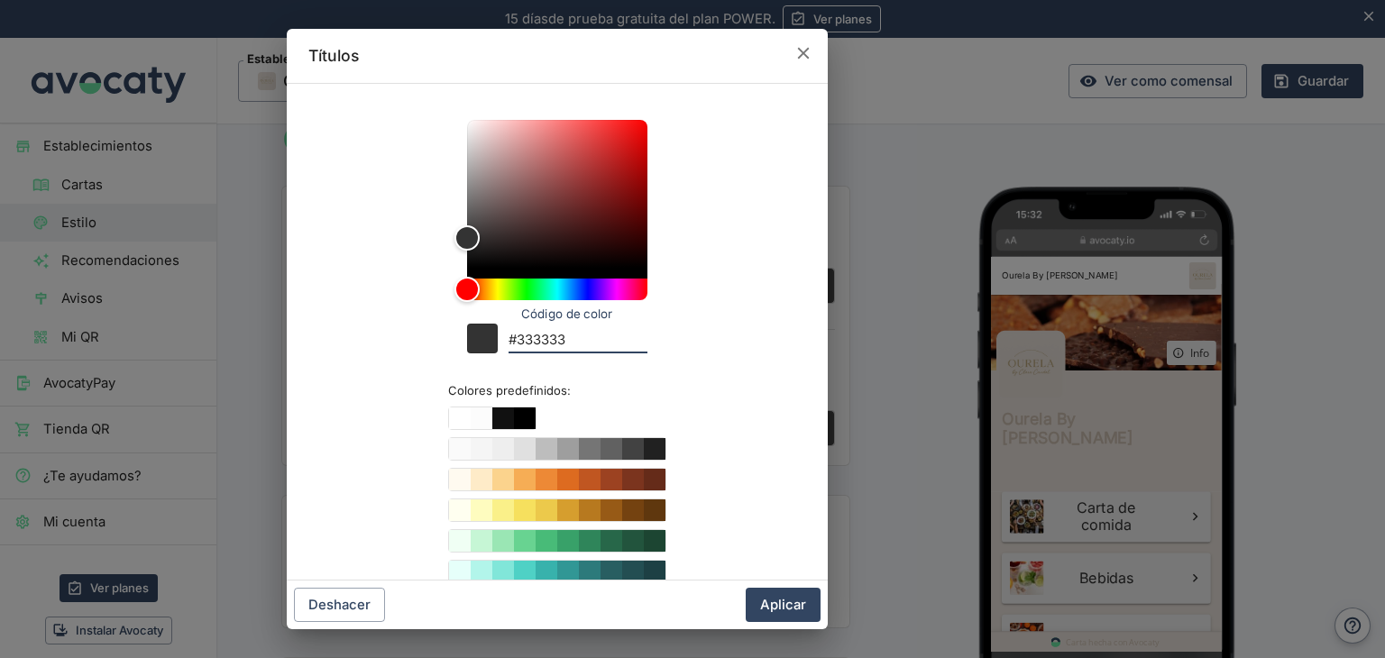
click at [554, 336] on input "#333333" at bounding box center [578, 341] width 139 height 24
paste input "#ccbeb0"
type input "##ccbeb0"
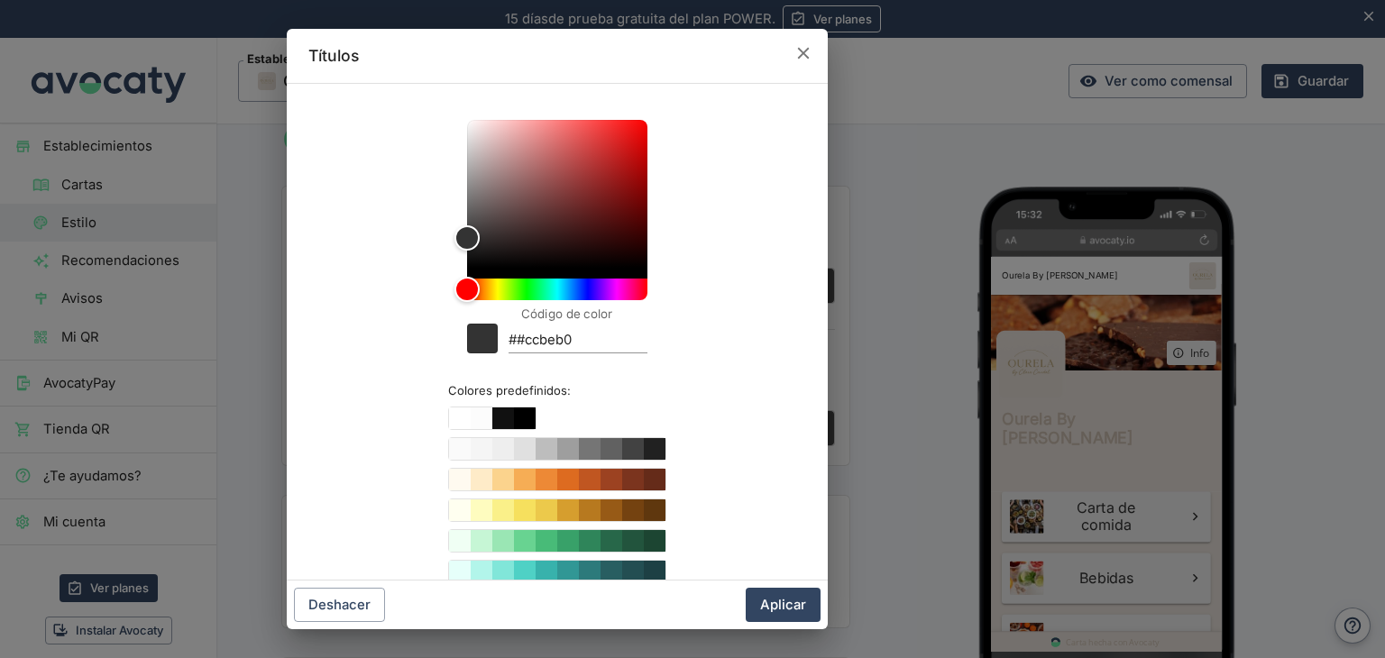
click at [738, 405] on div "Código de color ##ccbeb0 Colores predefinidos:" at bounding box center [557, 413] width 498 height 630
click at [566, 340] on input "##ccbeb0" at bounding box center [578, 341] width 139 height 24
paste input "#ccbeb0"
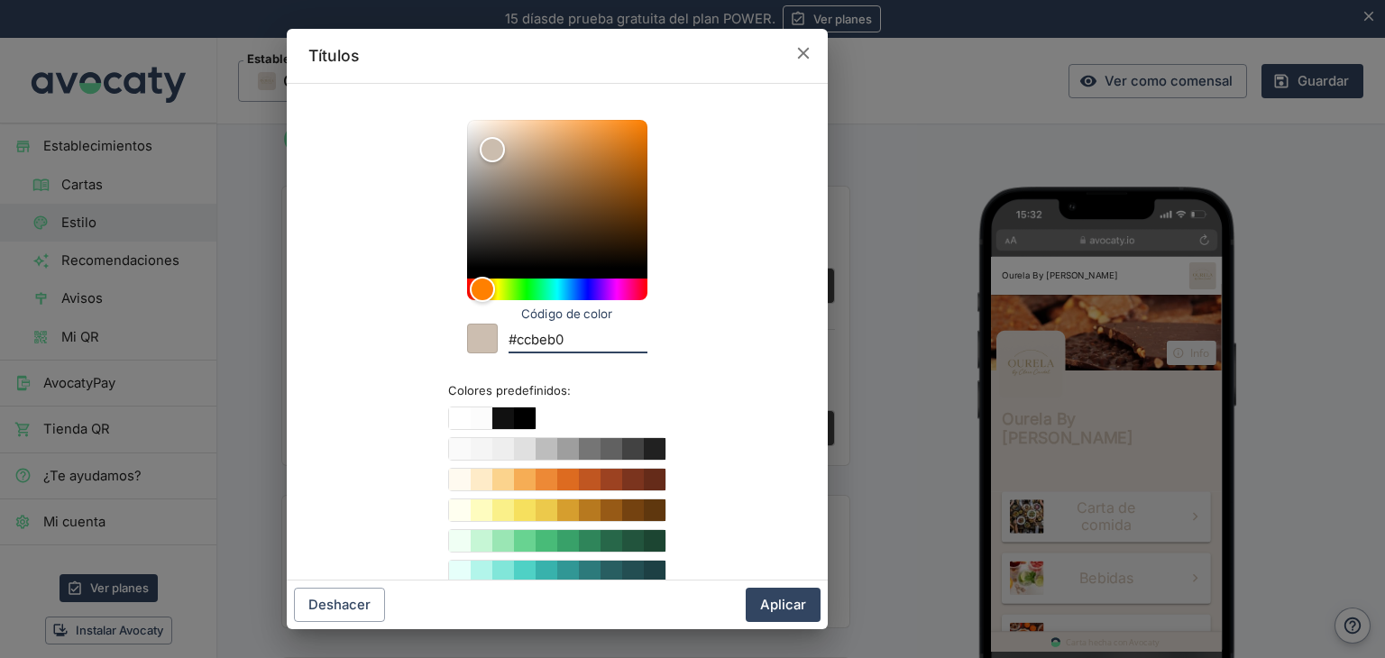
click at [566, 340] on input "#ccbeb0" at bounding box center [578, 341] width 139 height 24
type input "#ccbeb0"
click at [776, 604] on button "Aplicar" at bounding box center [783, 605] width 75 height 34
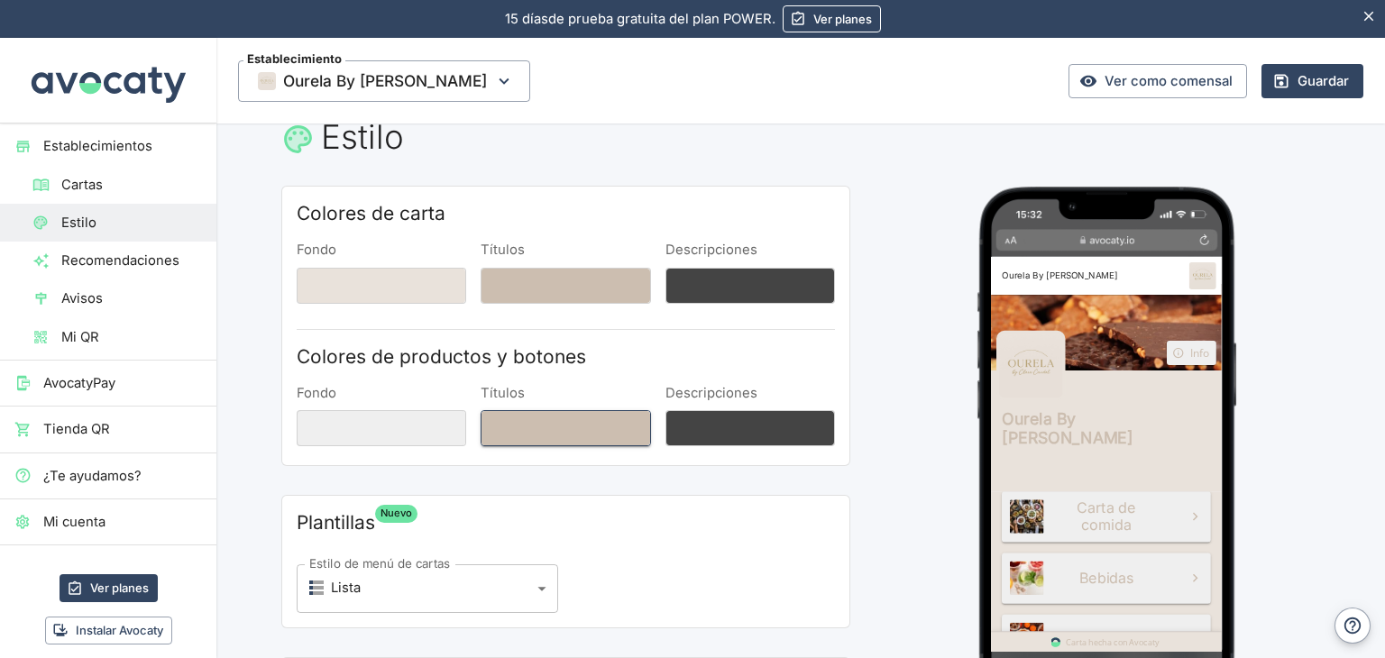
click at [530, 416] on button "Títulos" at bounding box center [566, 428] width 170 height 36
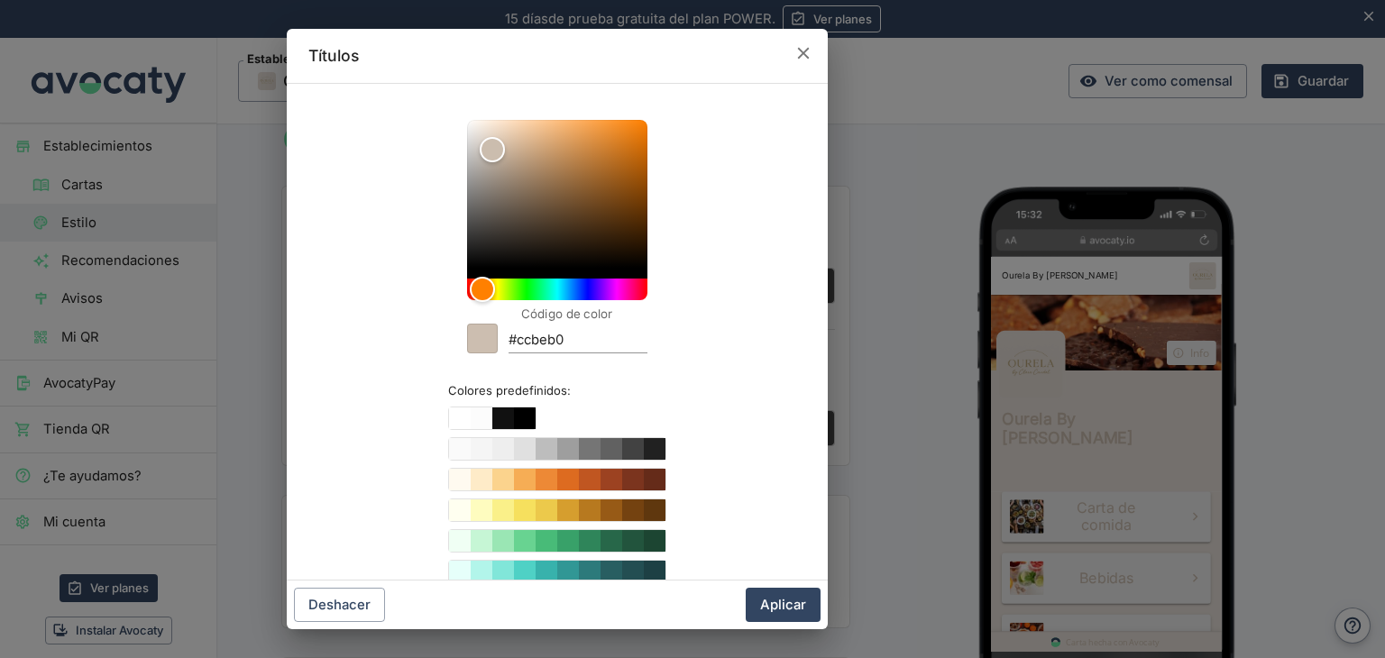
click at [529, 330] on input "#ccbeb0" at bounding box center [578, 341] width 139 height 24
paste input "#a18852"
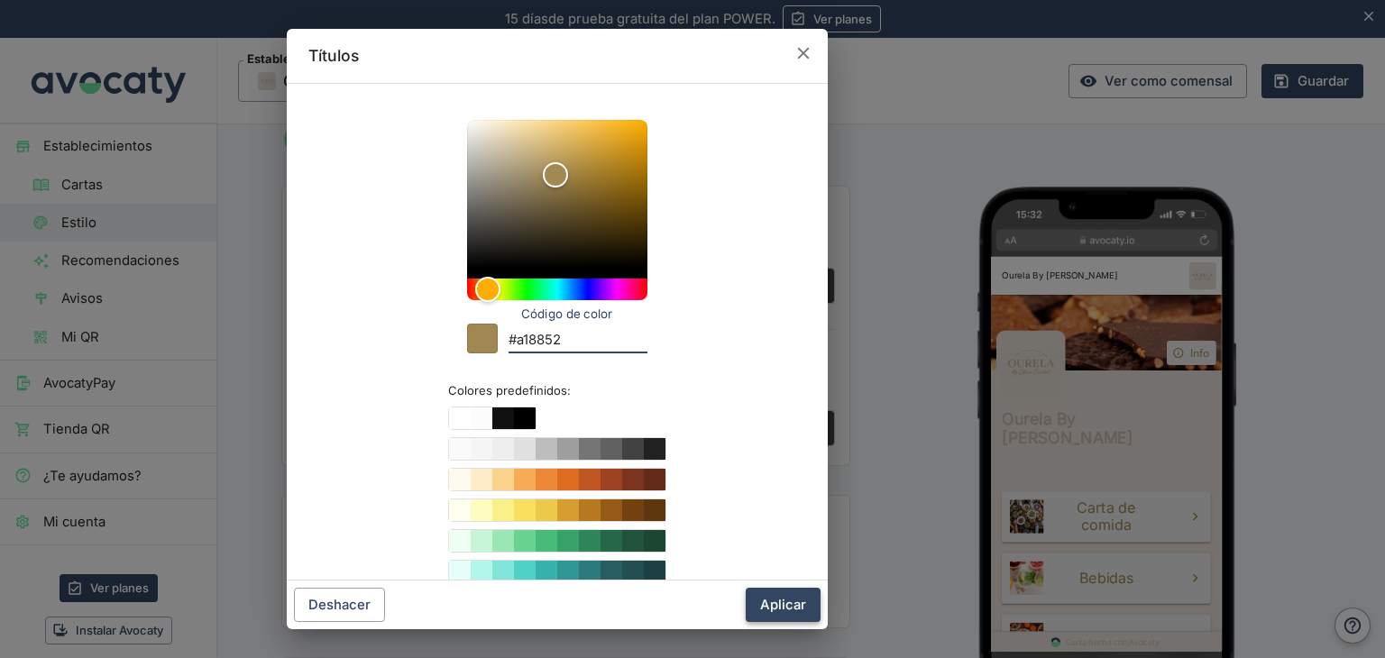
type input "#a18852"
click at [788, 601] on button "Aplicar" at bounding box center [783, 605] width 75 height 34
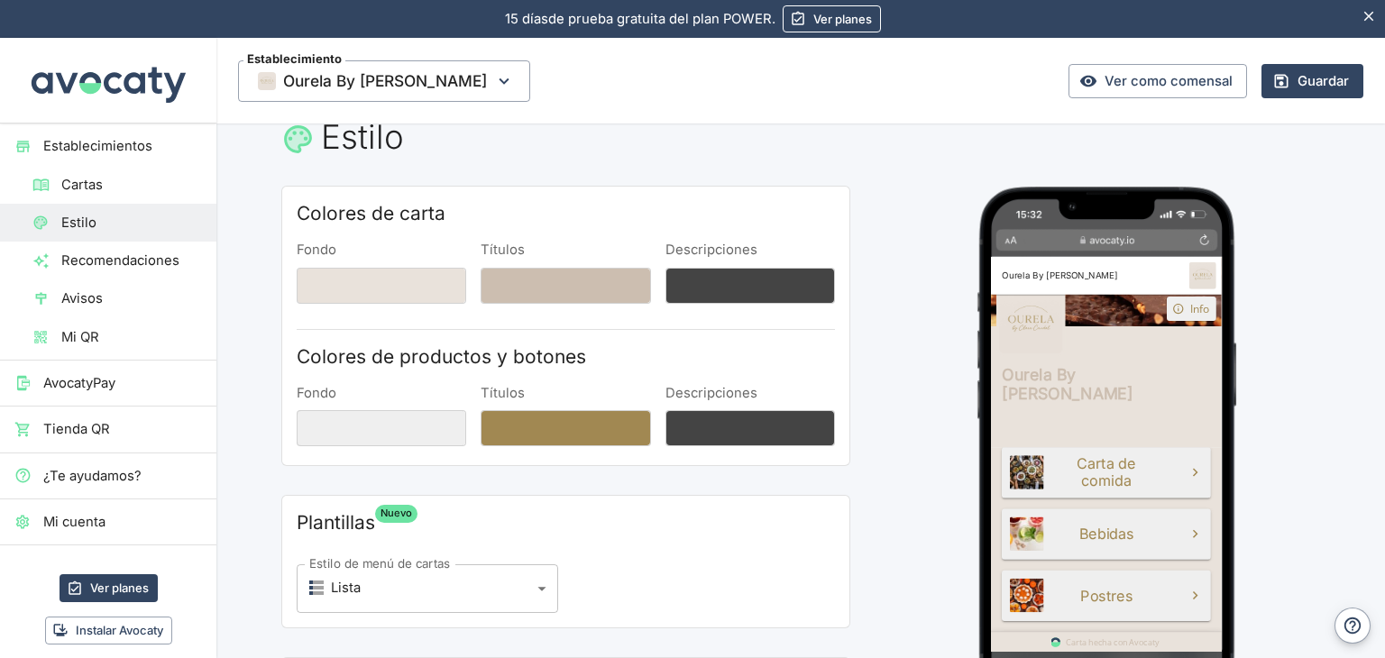
scroll to position [0, 0]
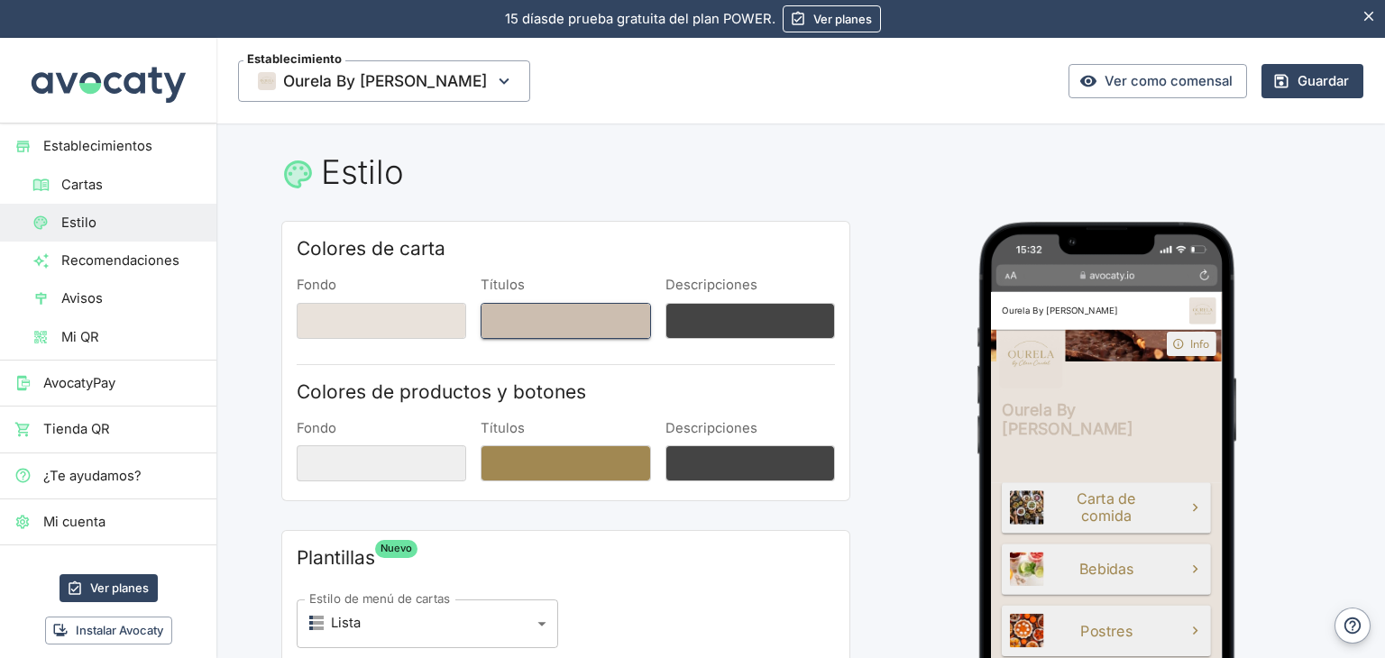
click at [586, 325] on button "Títulos" at bounding box center [566, 321] width 170 height 36
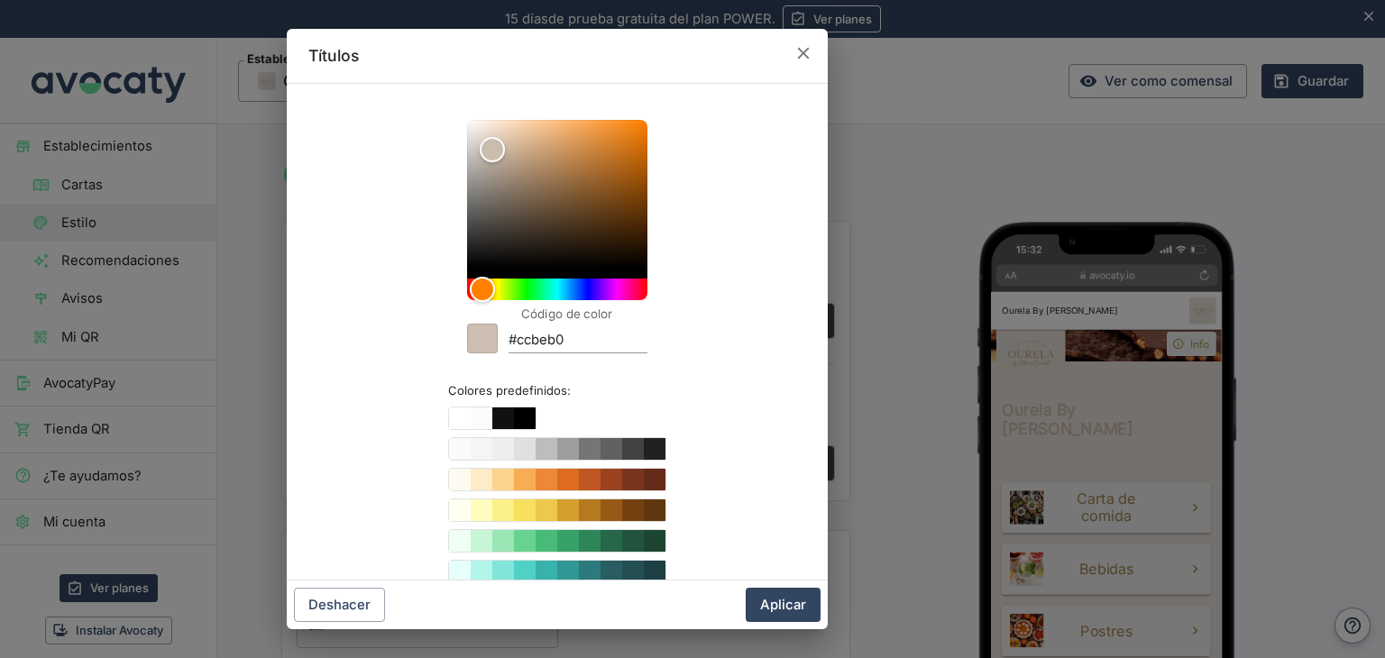
click at [548, 339] on input "#ccbeb0" at bounding box center [578, 341] width 139 height 24
paste input "#a18852"
type input "##a18852"
click at [549, 339] on input "##a18852" at bounding box center [578, 341] width 139 height 24
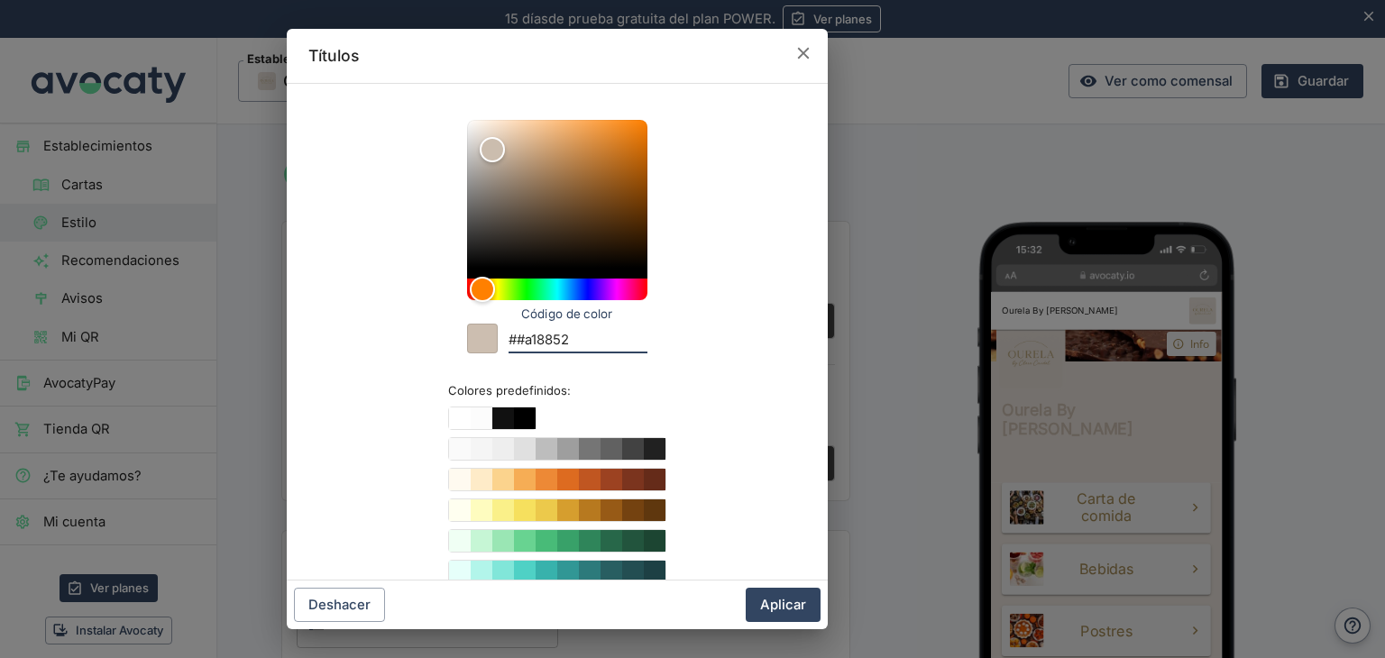
click at [549, 339] on input "##a18852" at bounding box center [578, 341] width 139 height 24
paste input "#a18852"
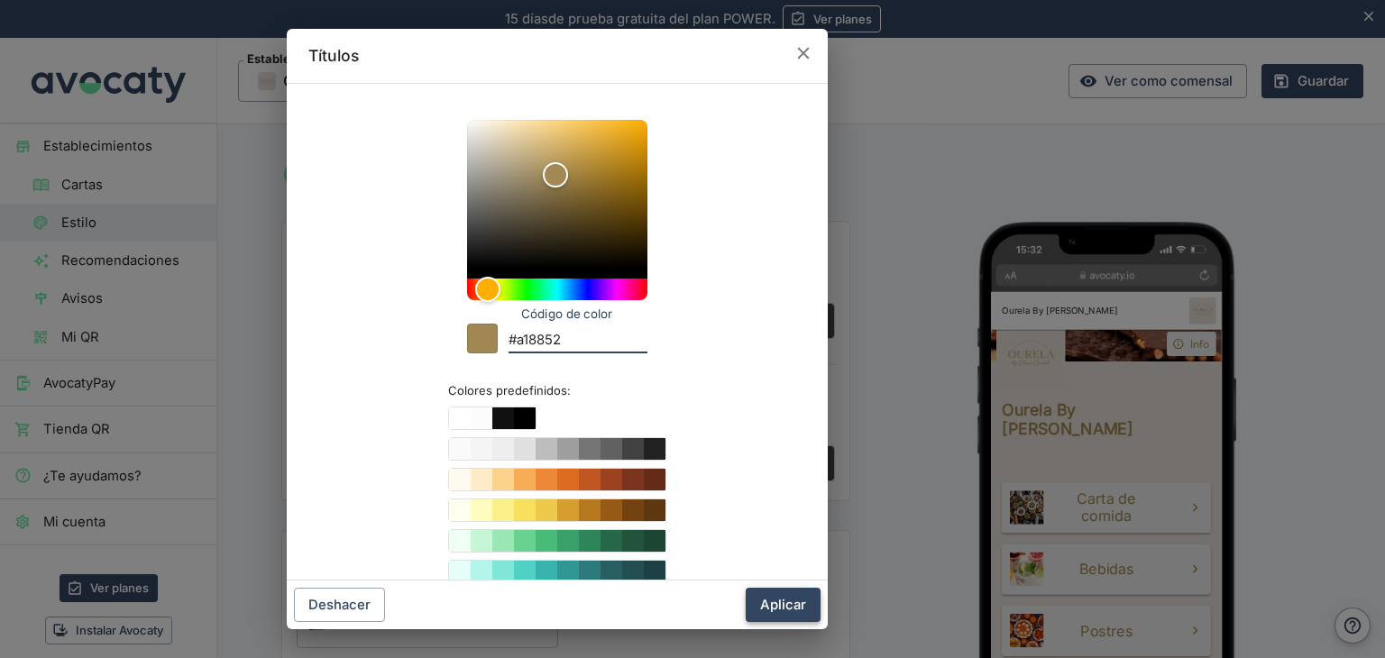
type input "#a18852"
click at [781, 611] on button "Aplicar" at bounding box center [783, 605] width 75 height 34
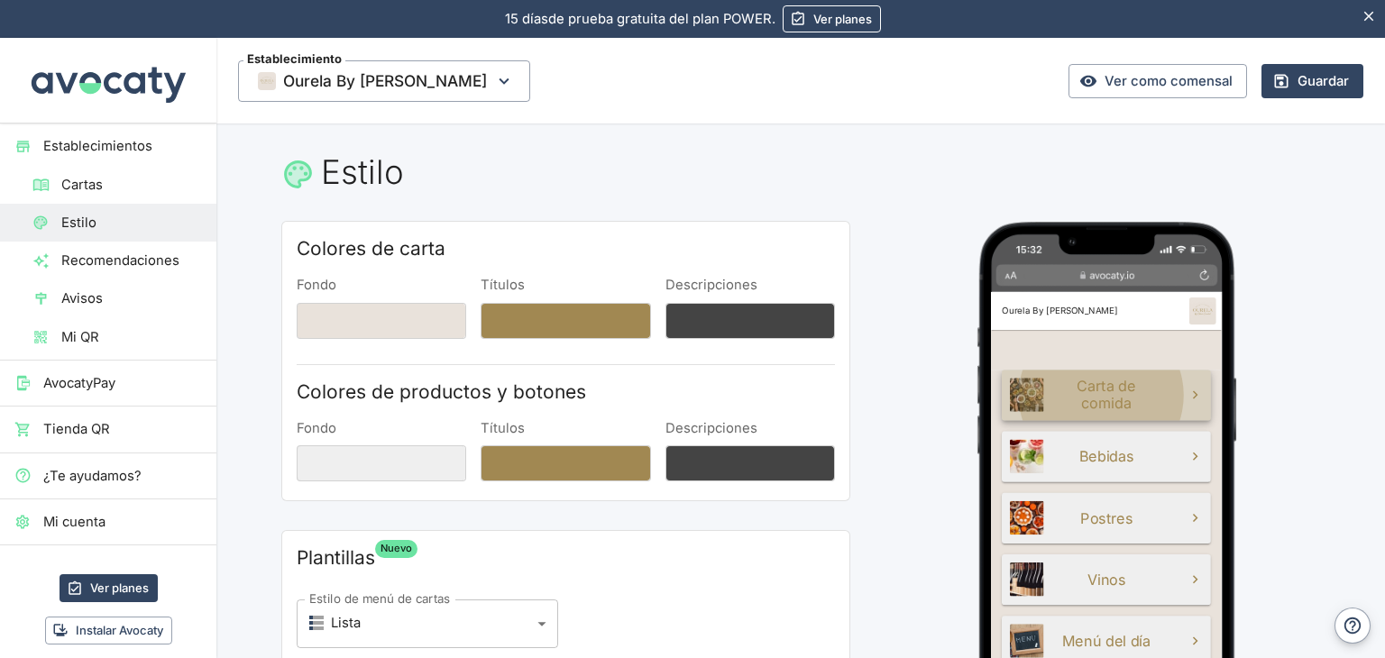
click at [1213, 406] on link "Carta de comida" at bounding box center [1145, 429] width 279 height 68
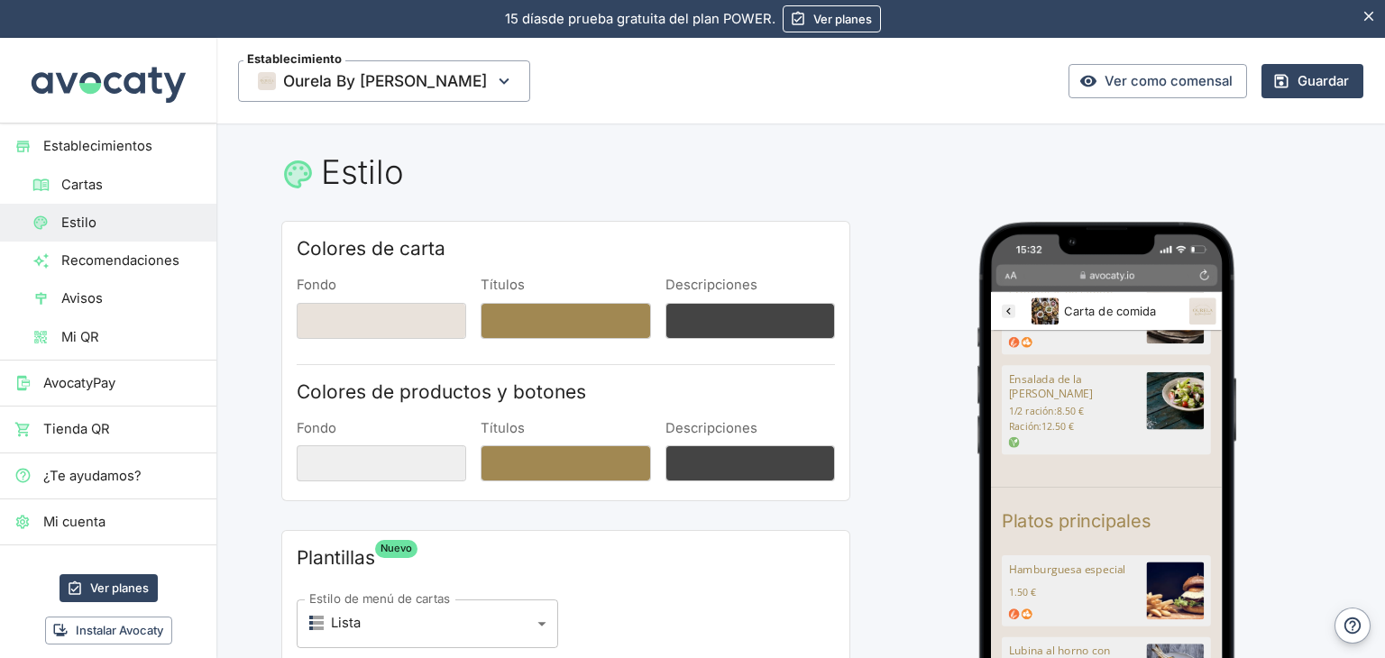
scroll to position [159, 0]
click at [1002, 314] on link "Ourela By [PERSON_NAME]" at bounding box center [1014, 316] width 32 height 29
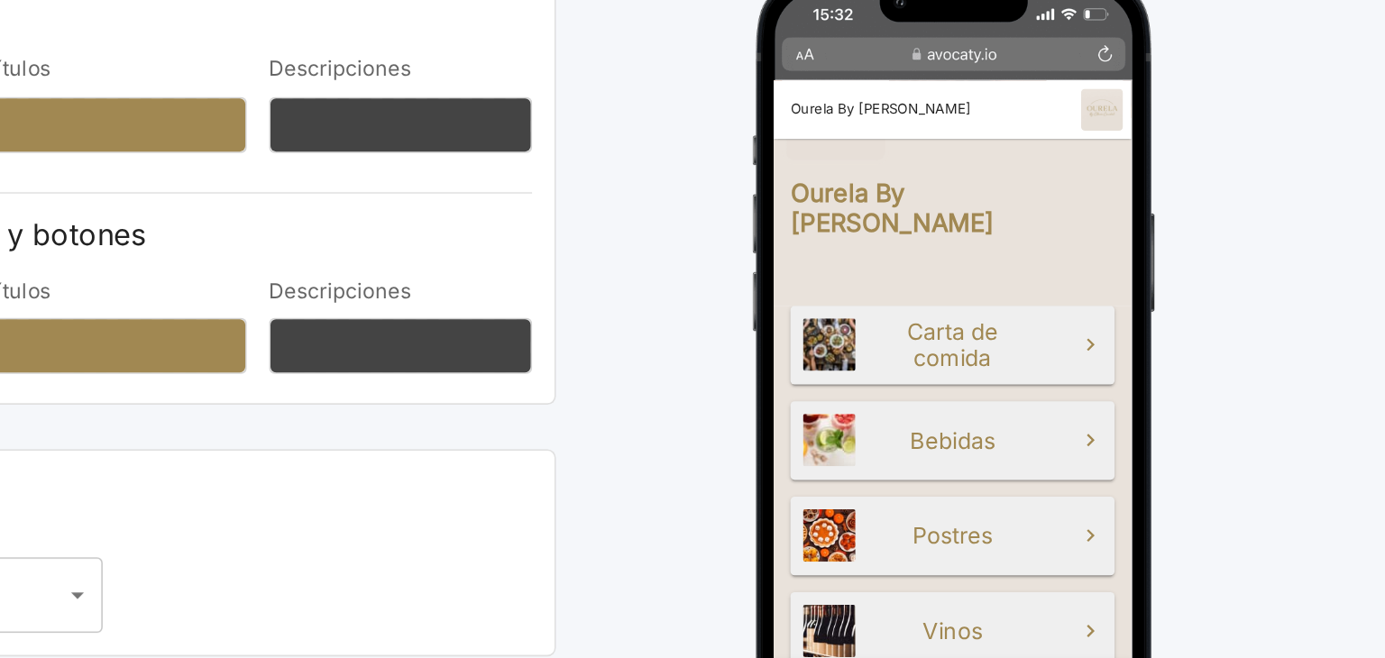
scroll to position [156, 0]
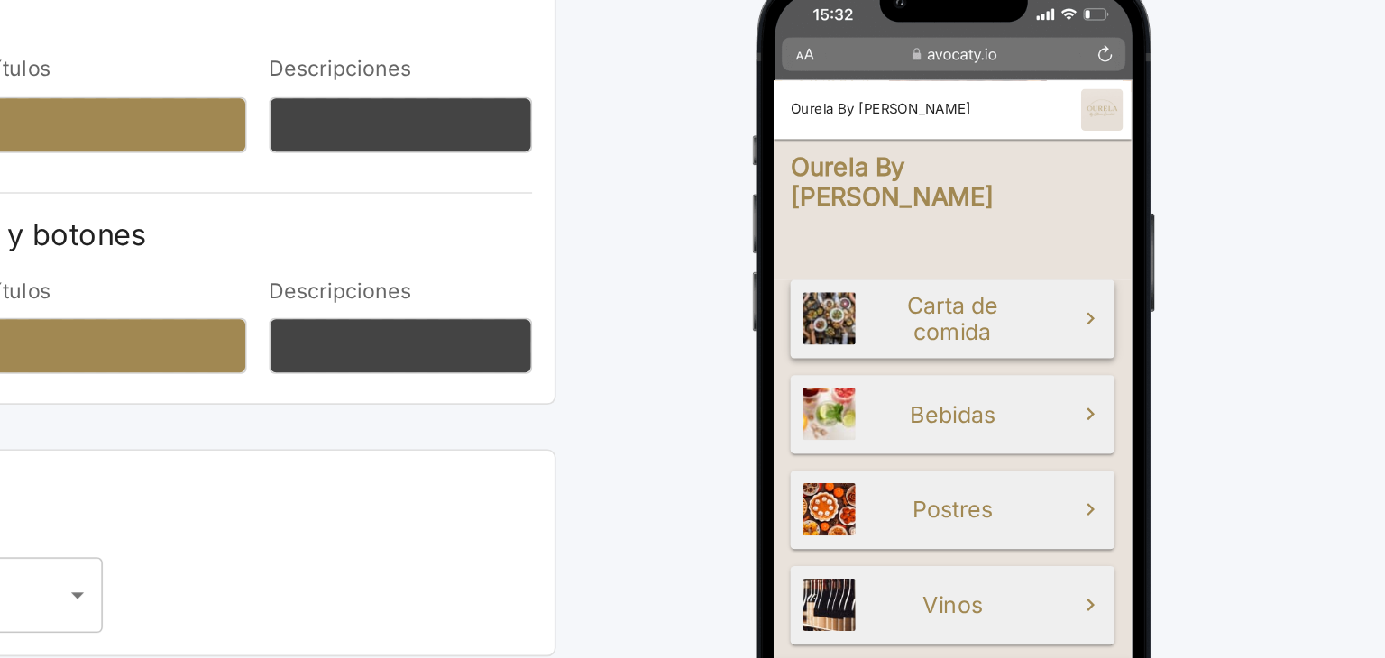
click at [1033, 271] on span at bounding box center [1046, 284] width 27 height 27
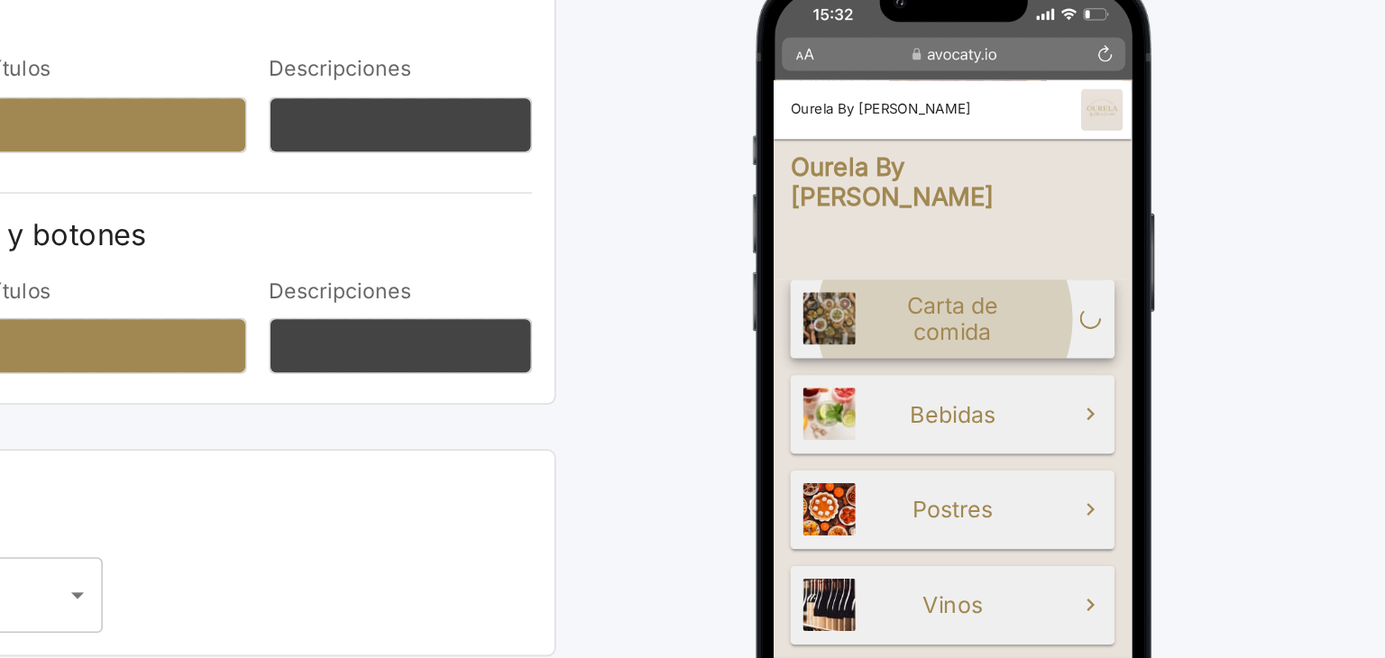
scroll to position [0, 0]
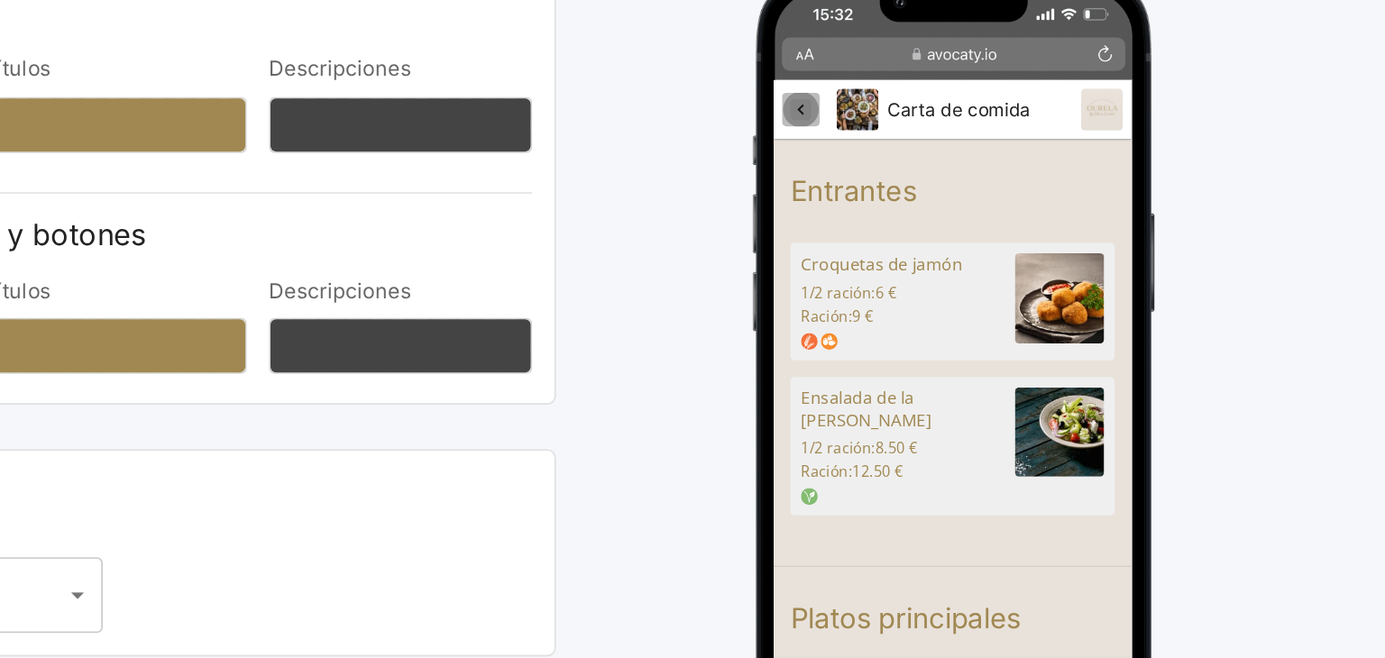
click at [794, 110] on icon "Ourela By Clara Candal" at bounding box center [797, 105] width 18 height 18
